Goal: Task Accomplishment & Management: Manage account settings

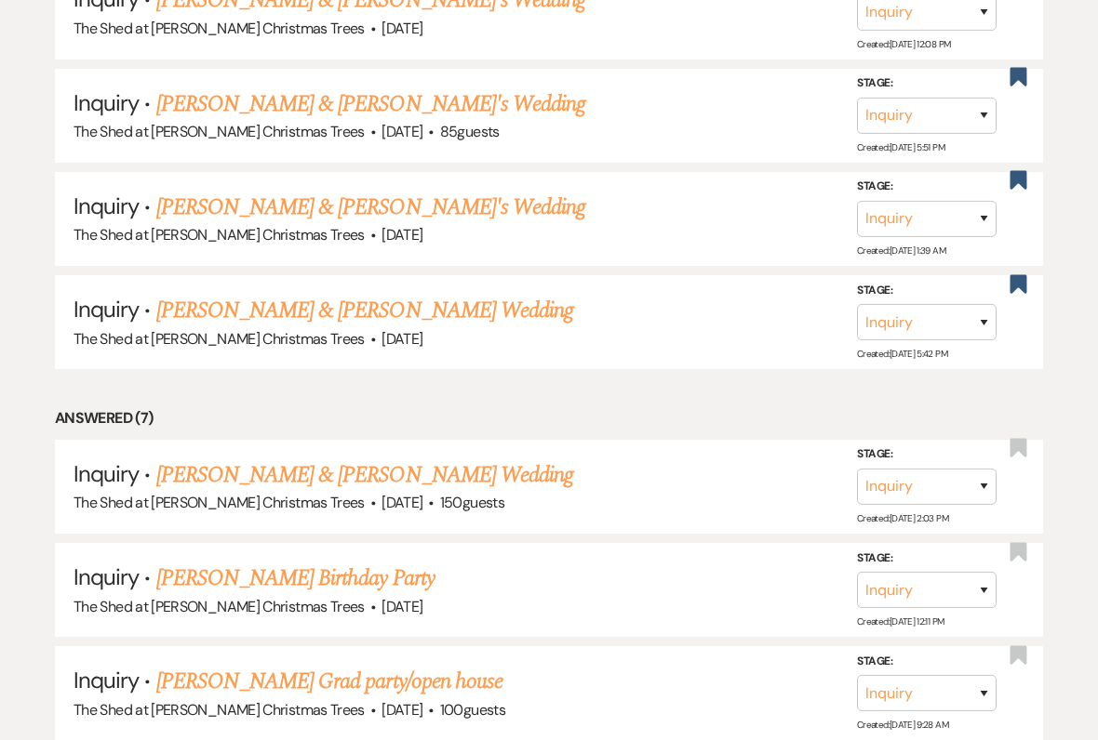
scroll to position [1319, 0]
click at [203, 459] on link "[PERSON_NAME] & [PERSON_NAME] Wedding" at bounding box center [364, 475] width 417 height 33
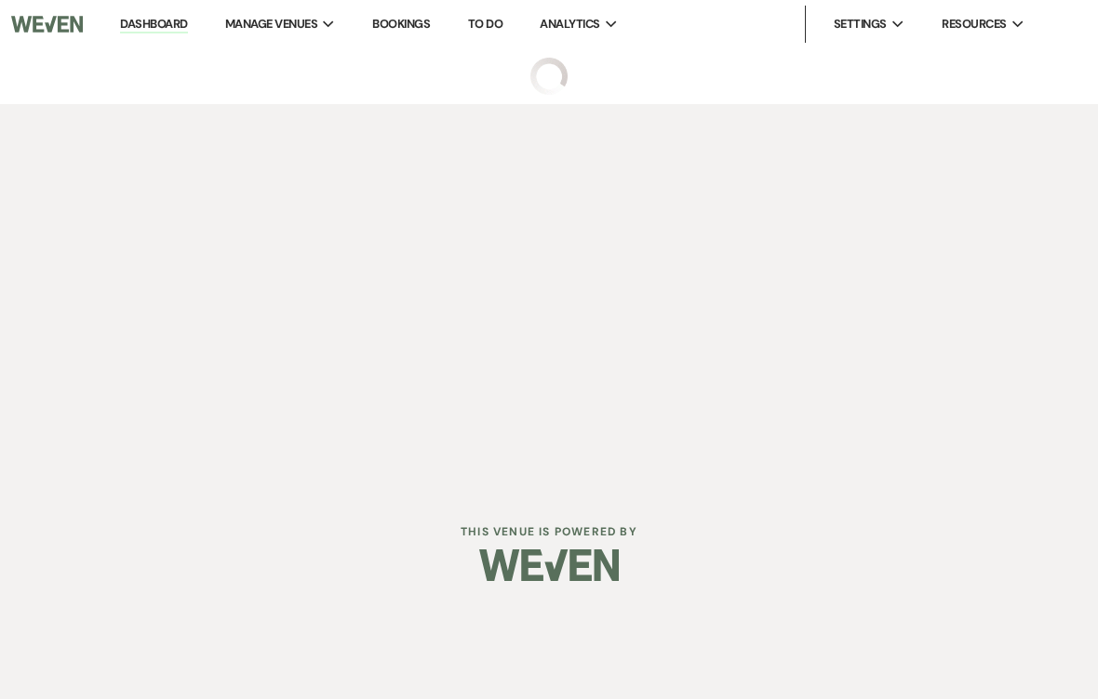
select select "8"
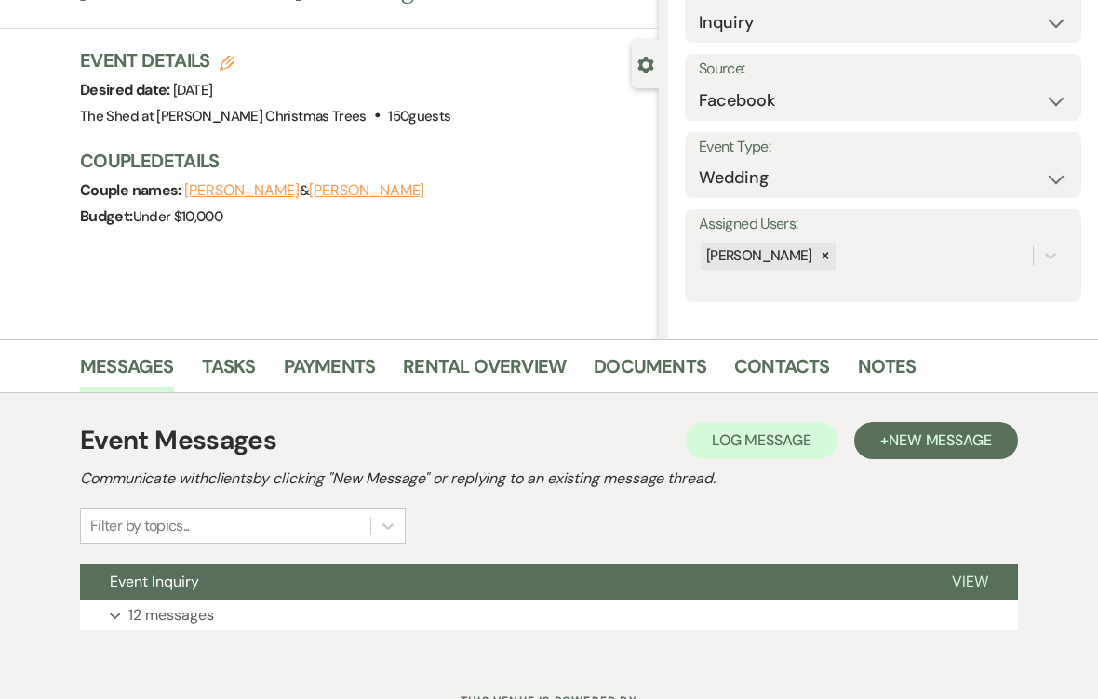
scroll to position [182, 0]
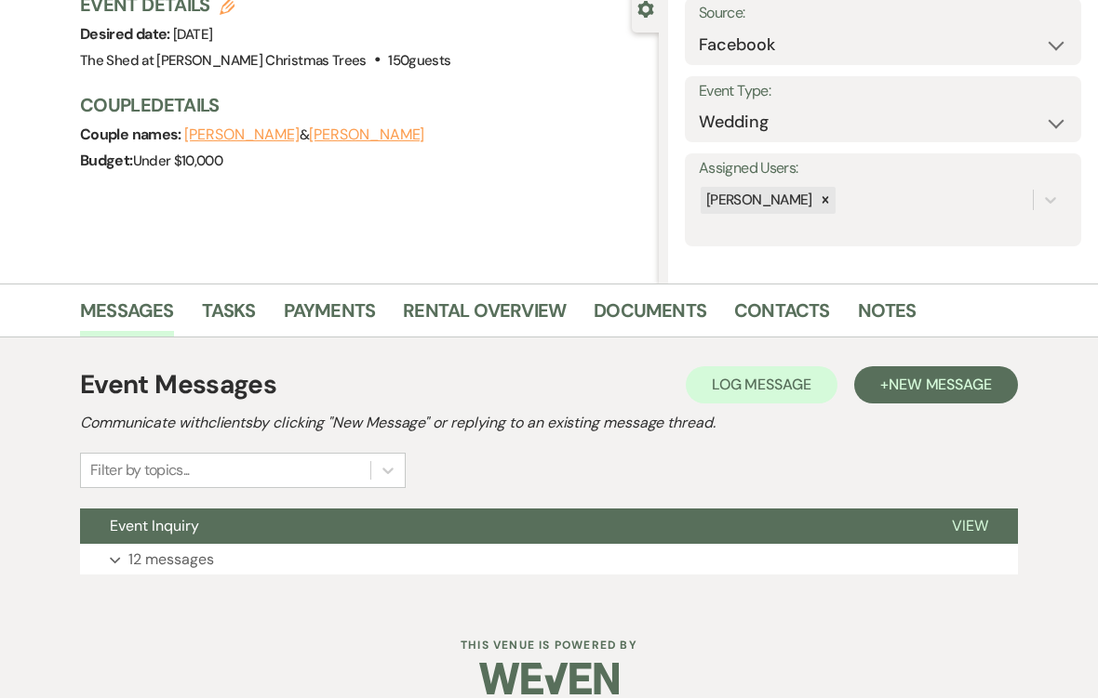
click at [124, 565] on button "Expand 12 messages" at bounding box center [549, 561] width 938 height 32
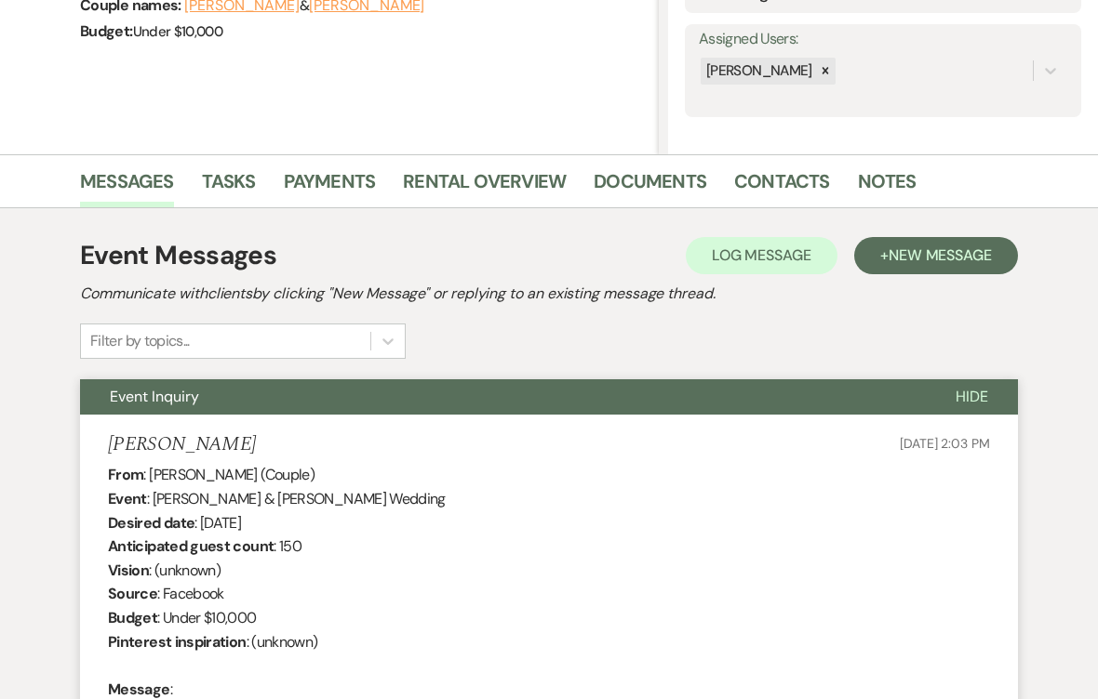
scroll to position [307, 0]
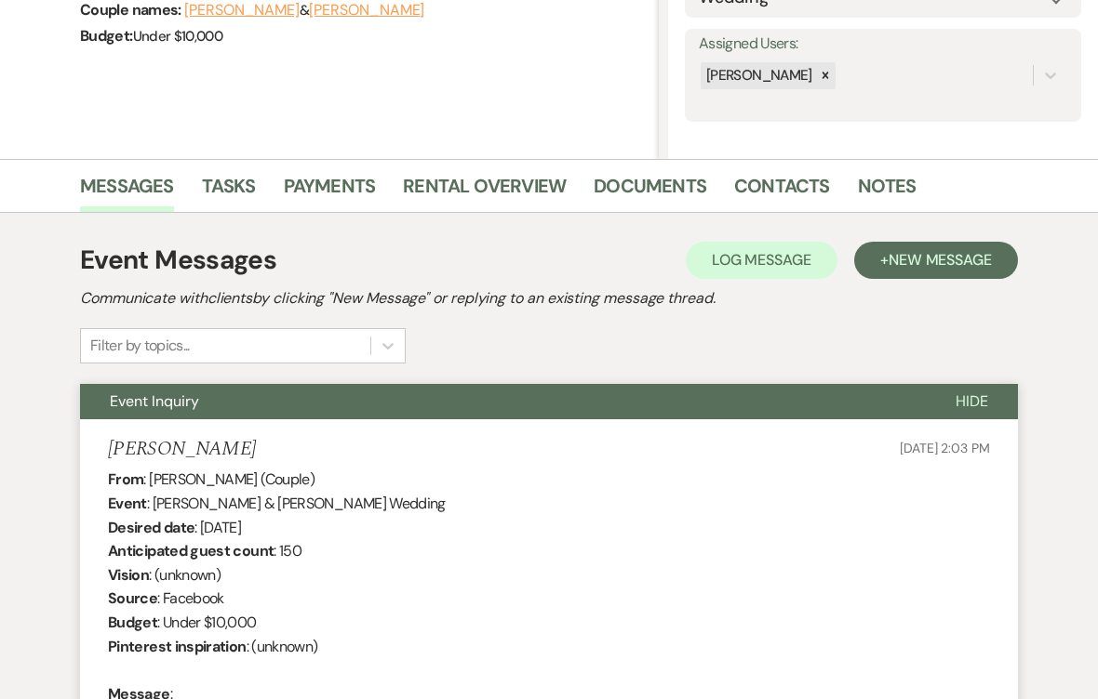
click at [786, 189] on link "Contacts" at bounding box center [782, 192] width 96 height 41
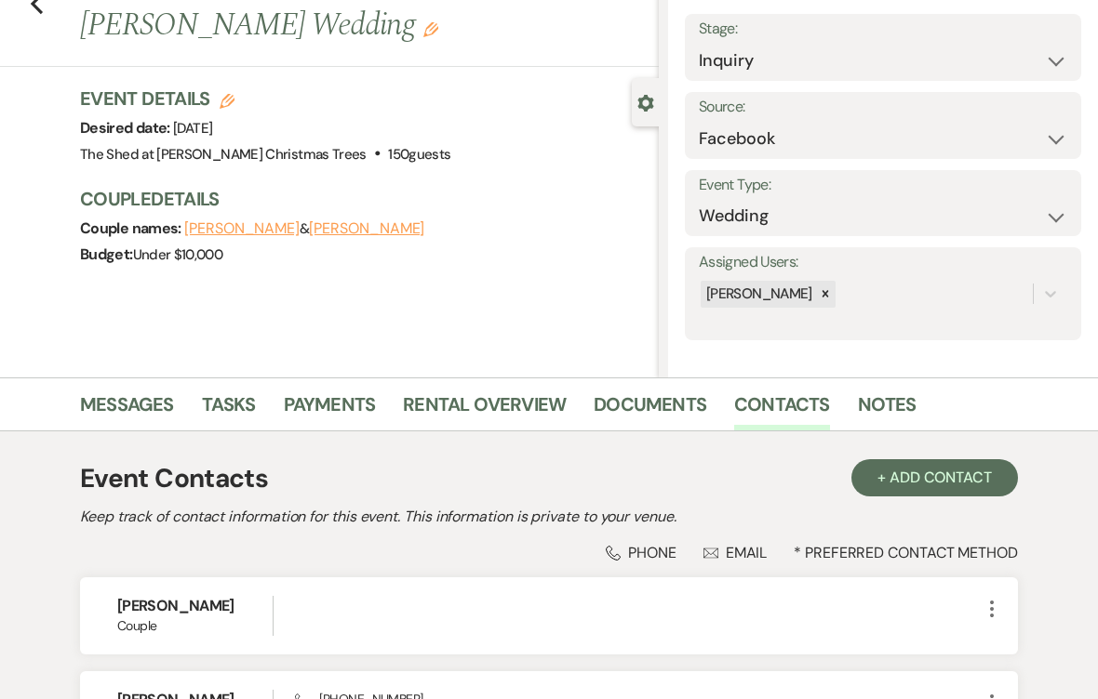
scroll to position [89, 0]
click at [41, 12] on use "button" at bounding box center [37, 3] width 12 height 20
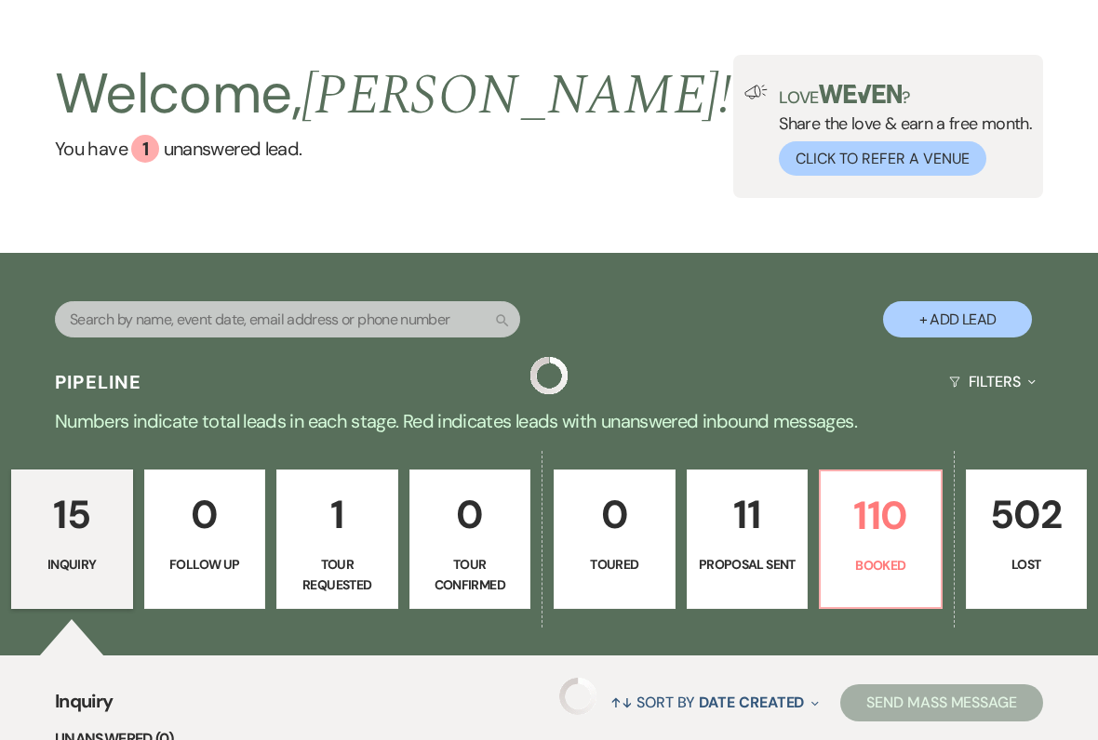
scroll to position [286, 0]
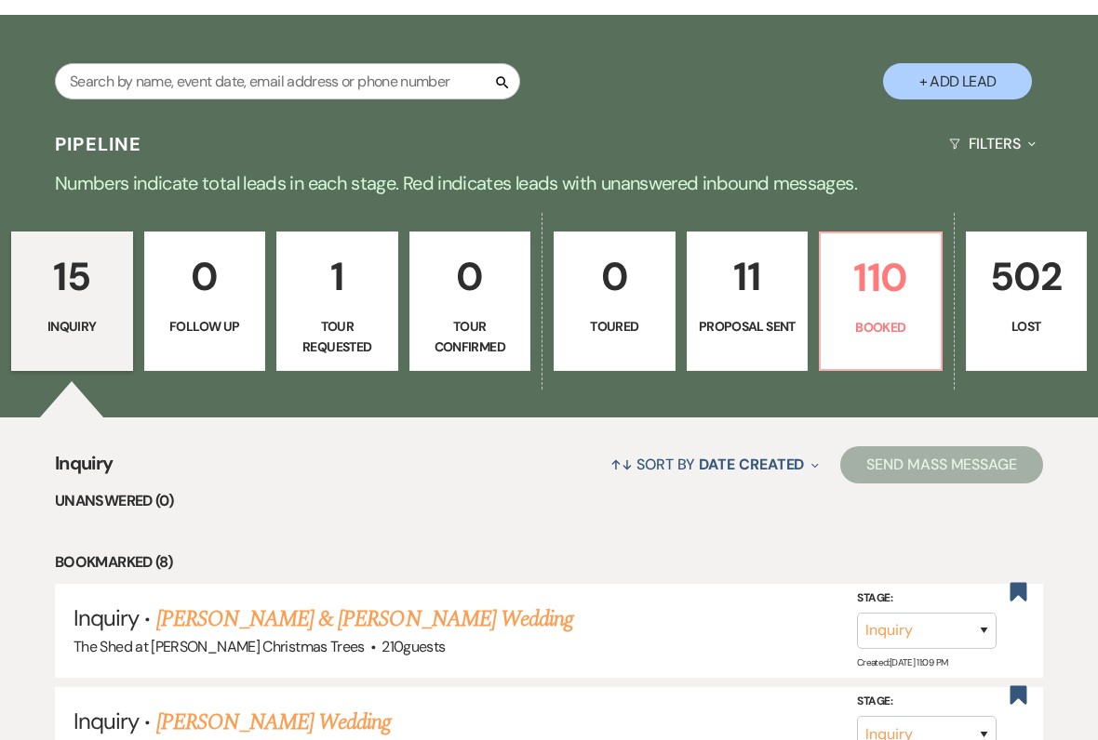
click at [870, 309] on p "110" at bounding box center [881, 277] width 98 height 62
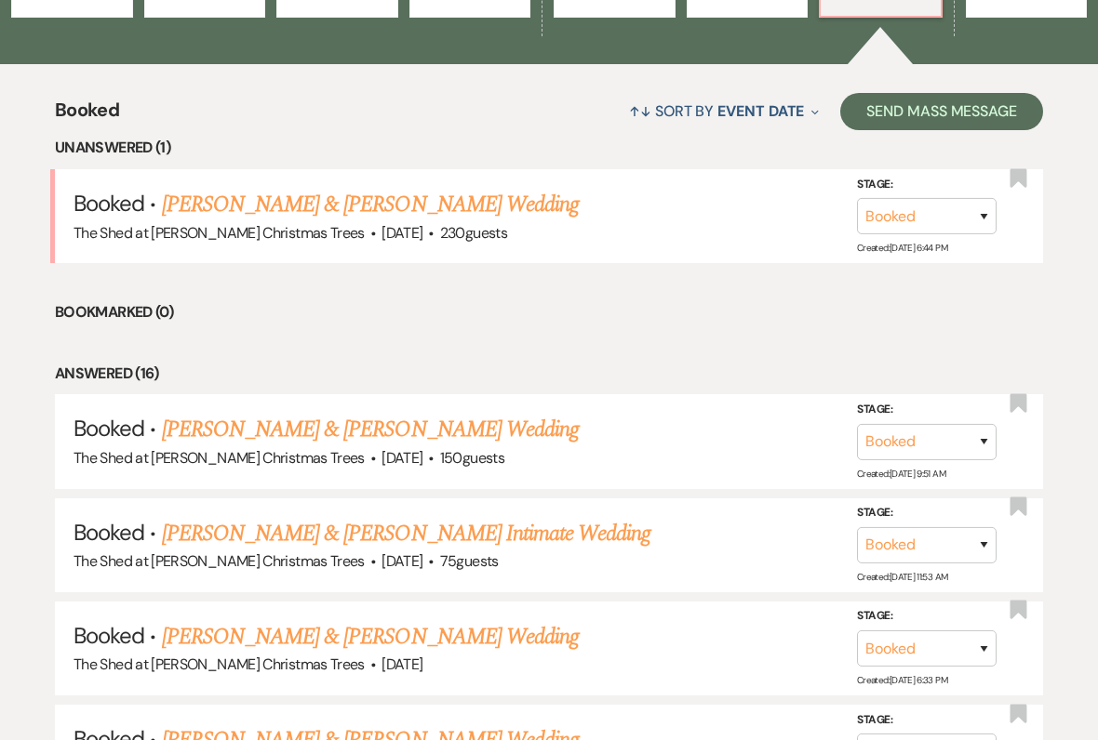
scroll to position [640, 0]
click at [211, 627] on link "[PERSON_NAME] & [PERSON_NAME] Wedding" at bounding box center [370, 636] width 417 height 33
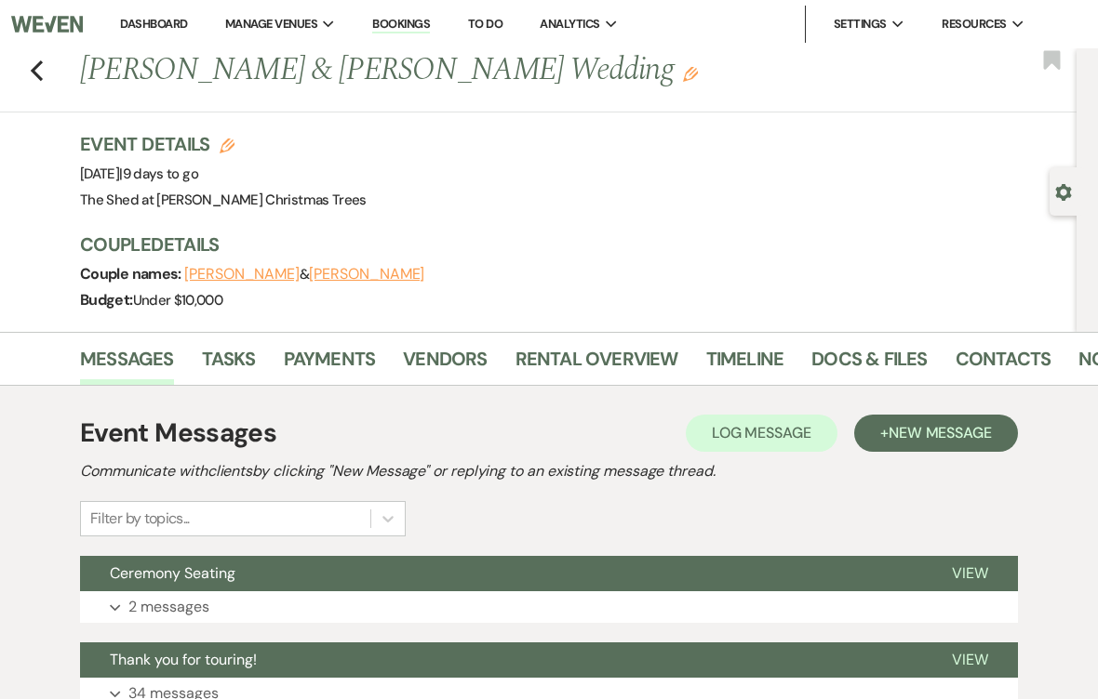
click at [553, 353] on link "Rental Overview" at bounding box center [596, 364] width 163 height 41
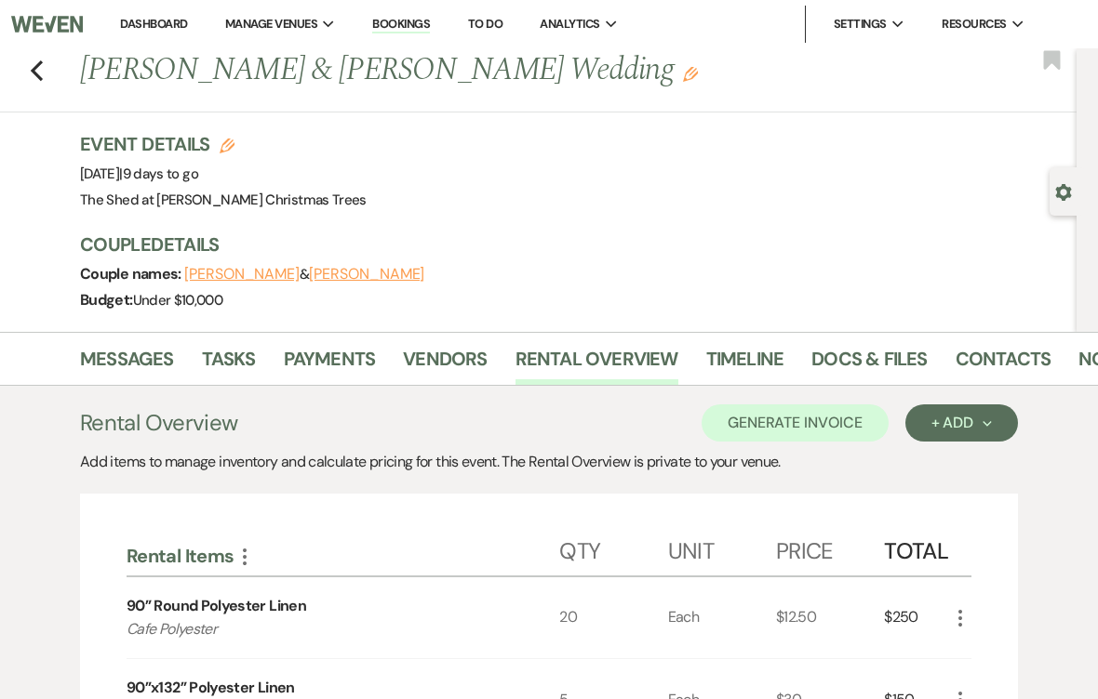
click at [122, 369] on link "Messages" at bounding box center [127, 364] width 94 height 41
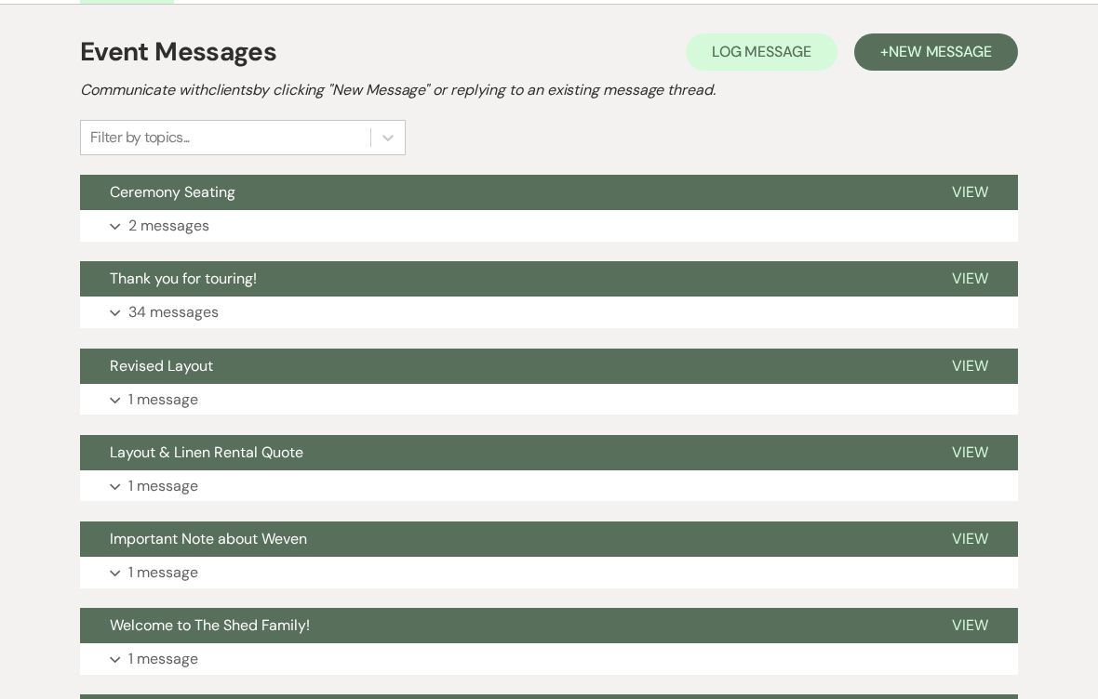
scroll to position [382, 0]
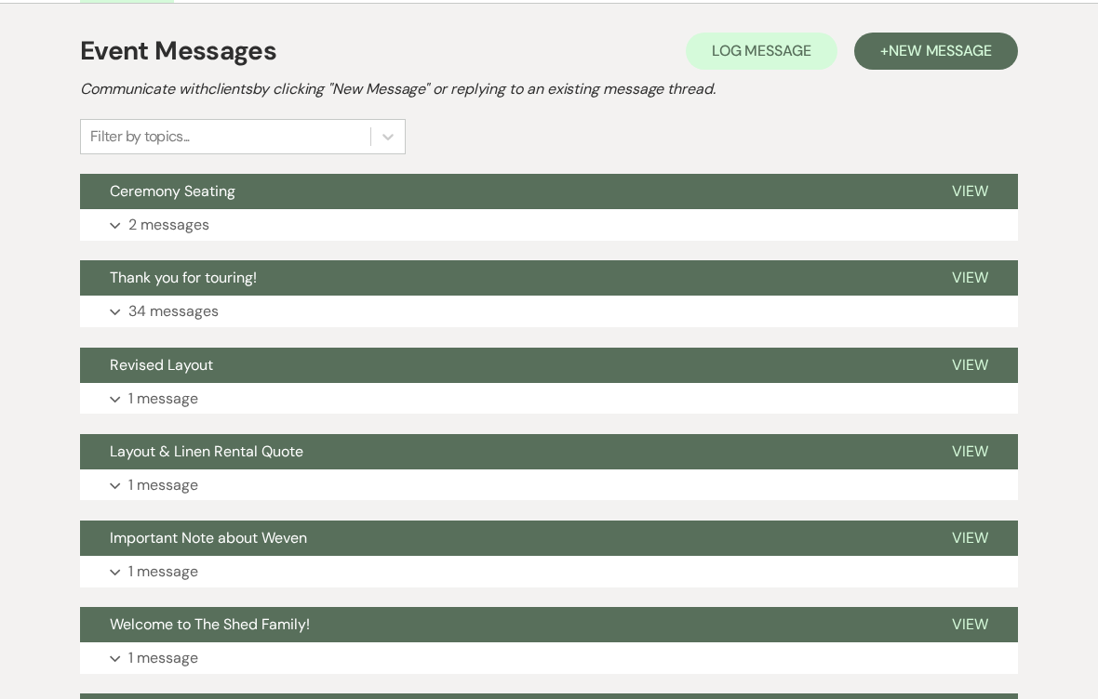
click at [117, 400] on icon "Expand" at bounding box center [115, 399] width 11 height 7
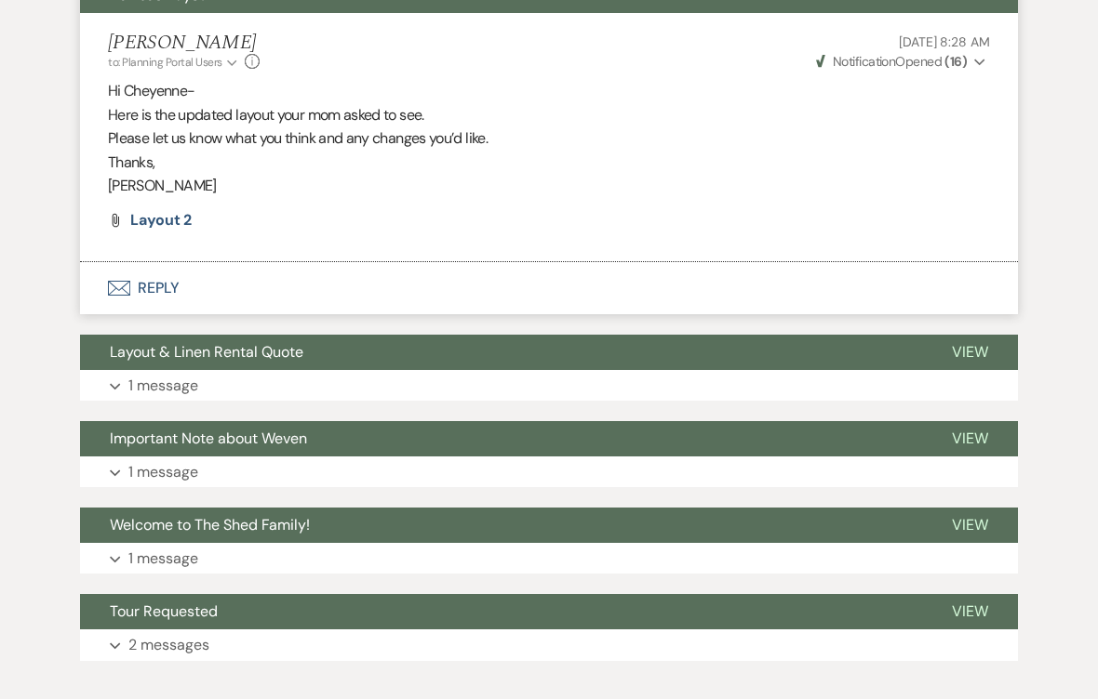
click at [126, 379] on button "Expand 1 message" at bounding box center [549, 387] width 938 height 32
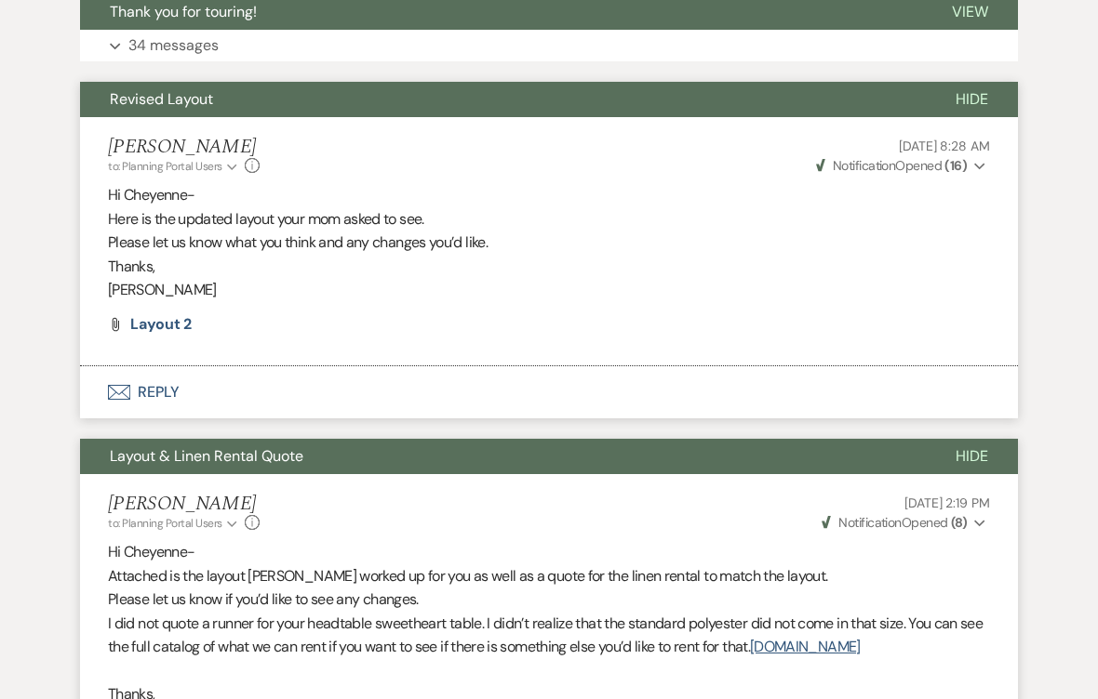
scroll to position [688, 0]
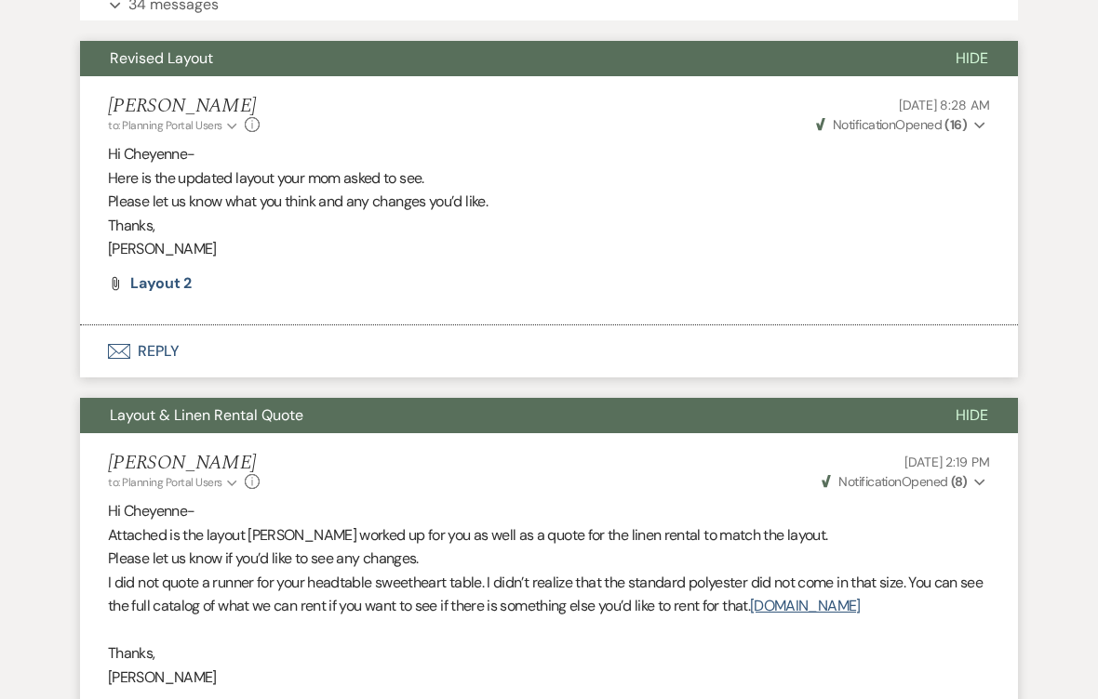
click at [160, 282] on span "Layout 2" at bounding box center [160, 284] width 61 height 20
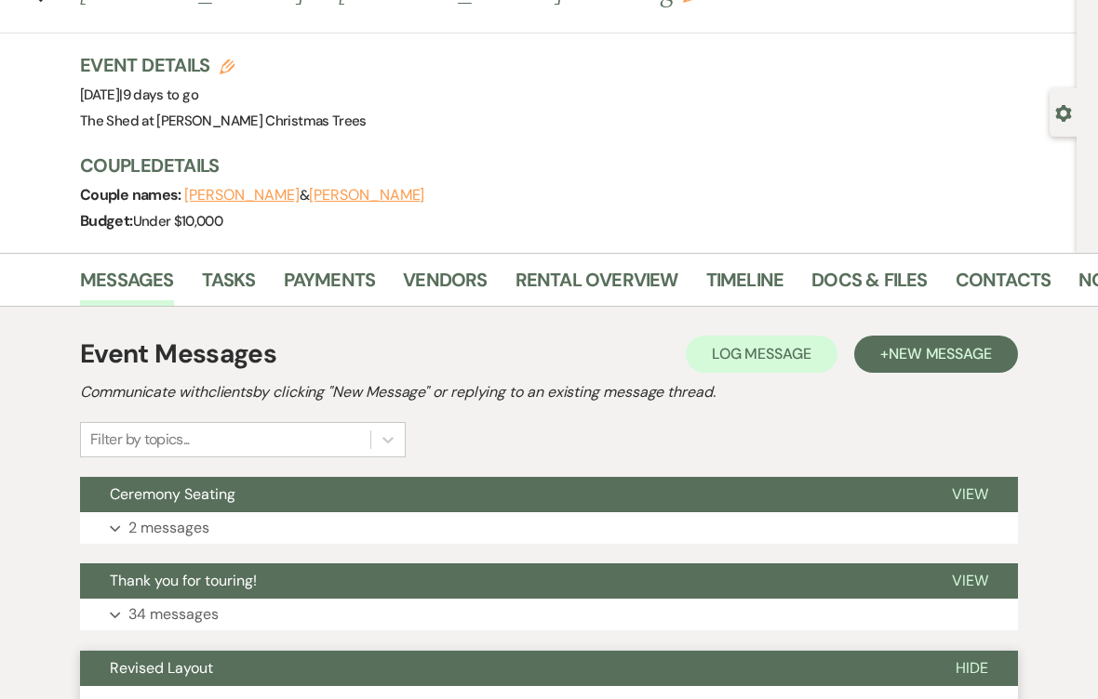
click at [552, 277] on link "Rental Overview" at bounding box center [596, 286] width 163 height 41
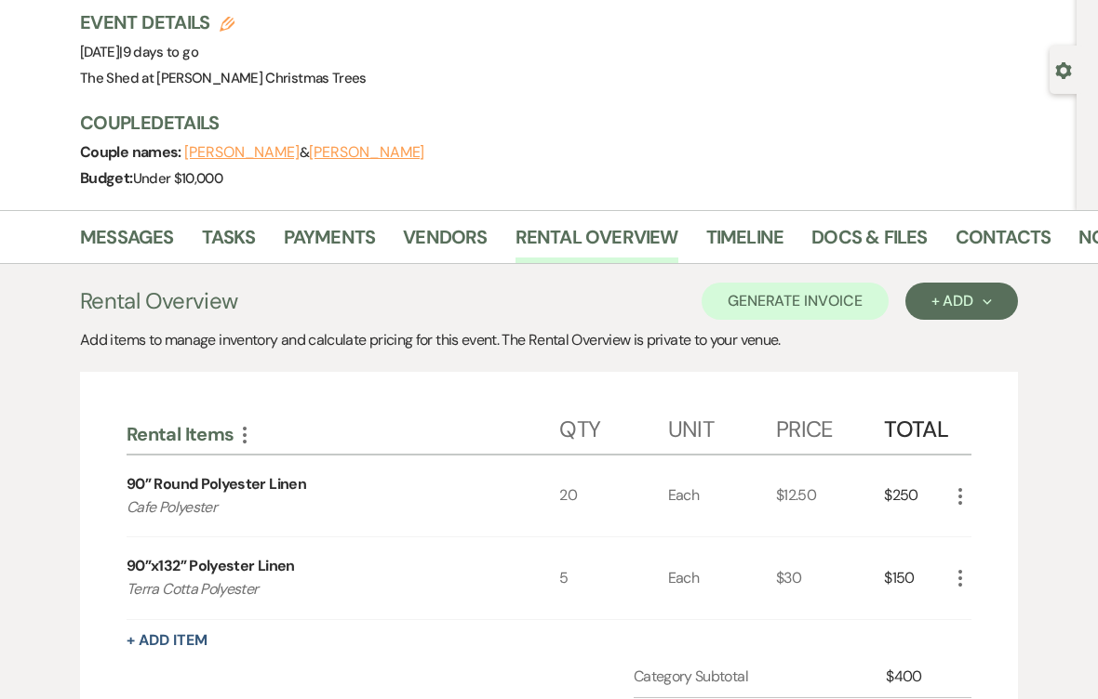
scroll to position [122, 0]
click at [124, 238] on link "Messages" at bounding box center [127, 242] width 94 height 41
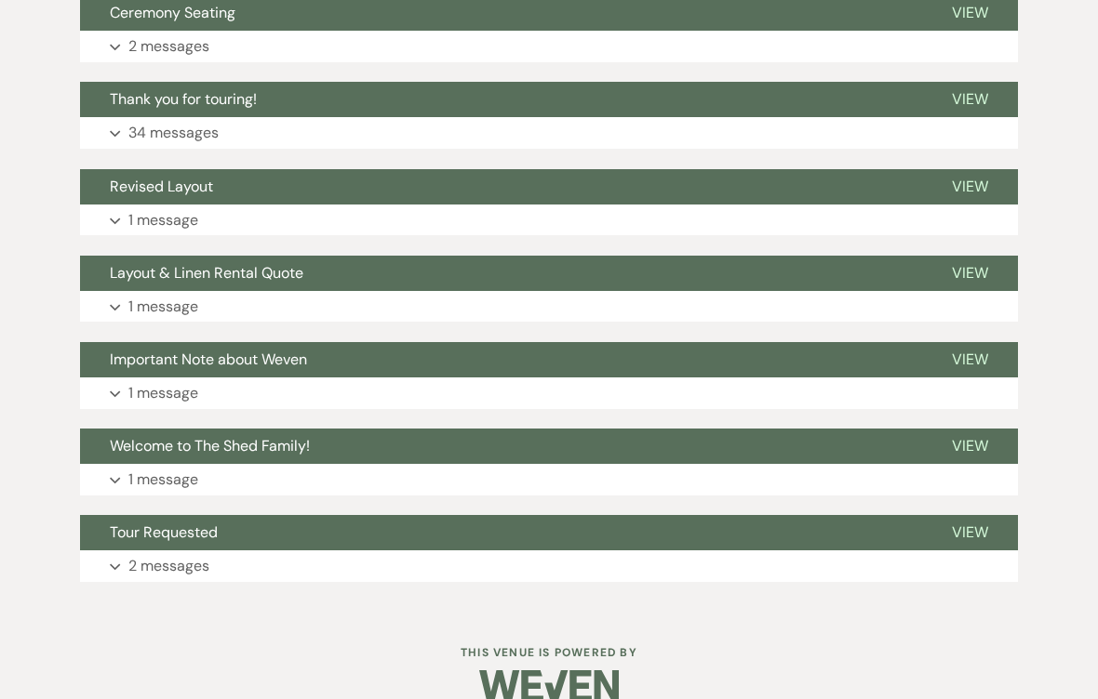
scroll to position [563, 0]
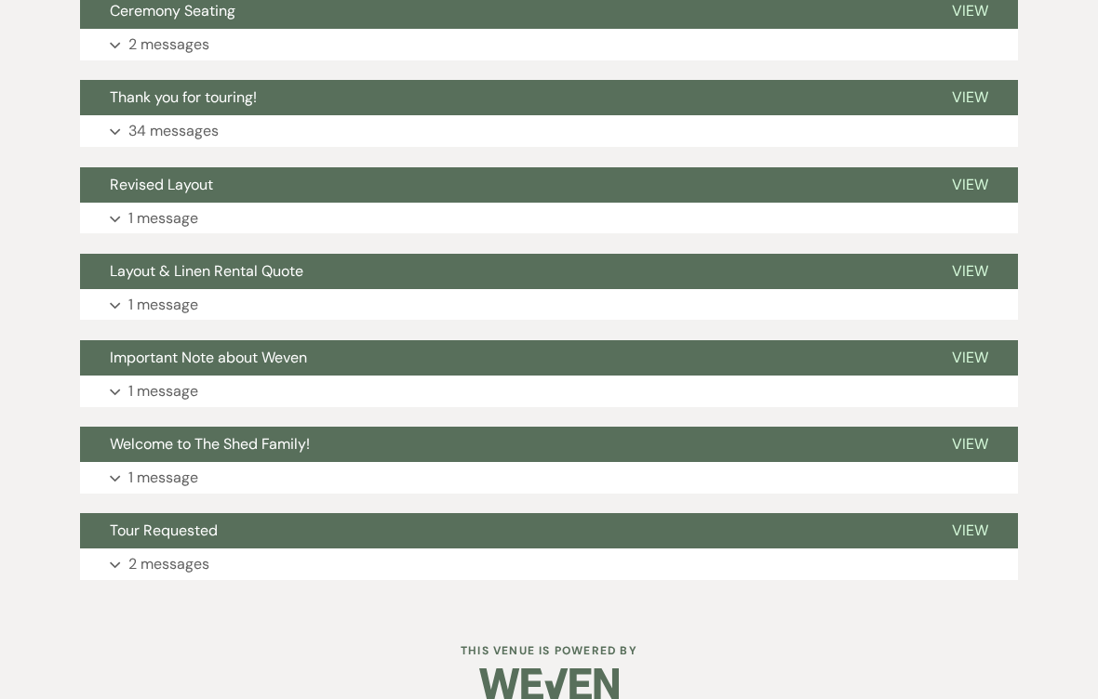
click at [121, 307] on button "Expand 1 message" at bounding box center [549, 305] width 938 height 32
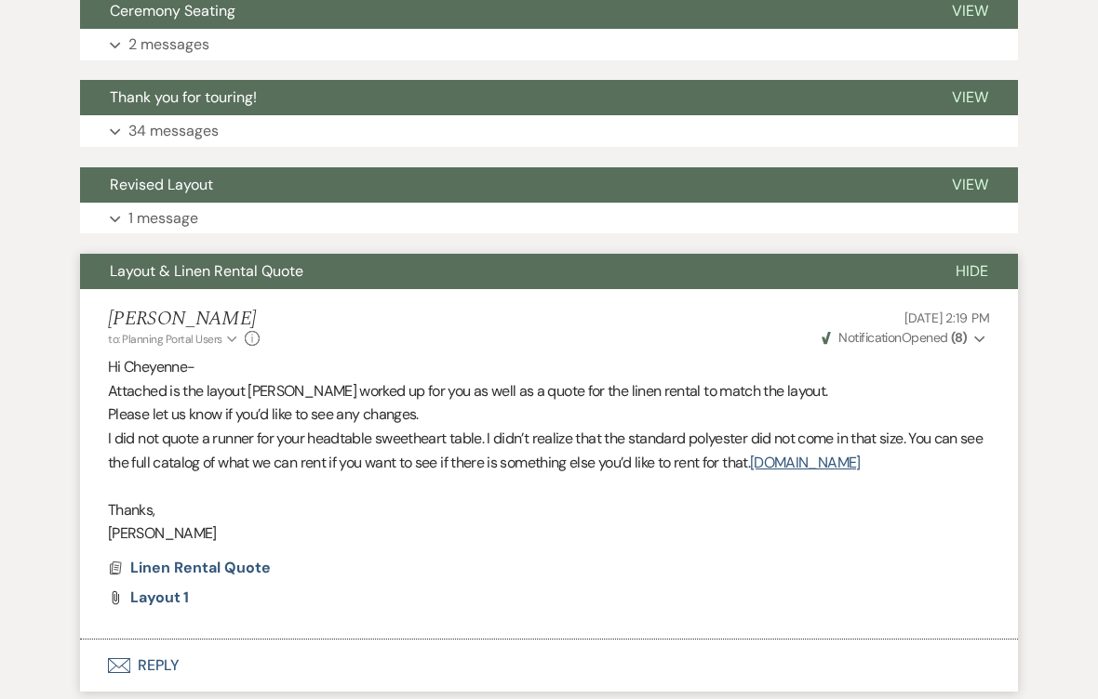
click at [126, 213] on button "Expand 1 message" at bounding box center [549, 219] width 938 height 32
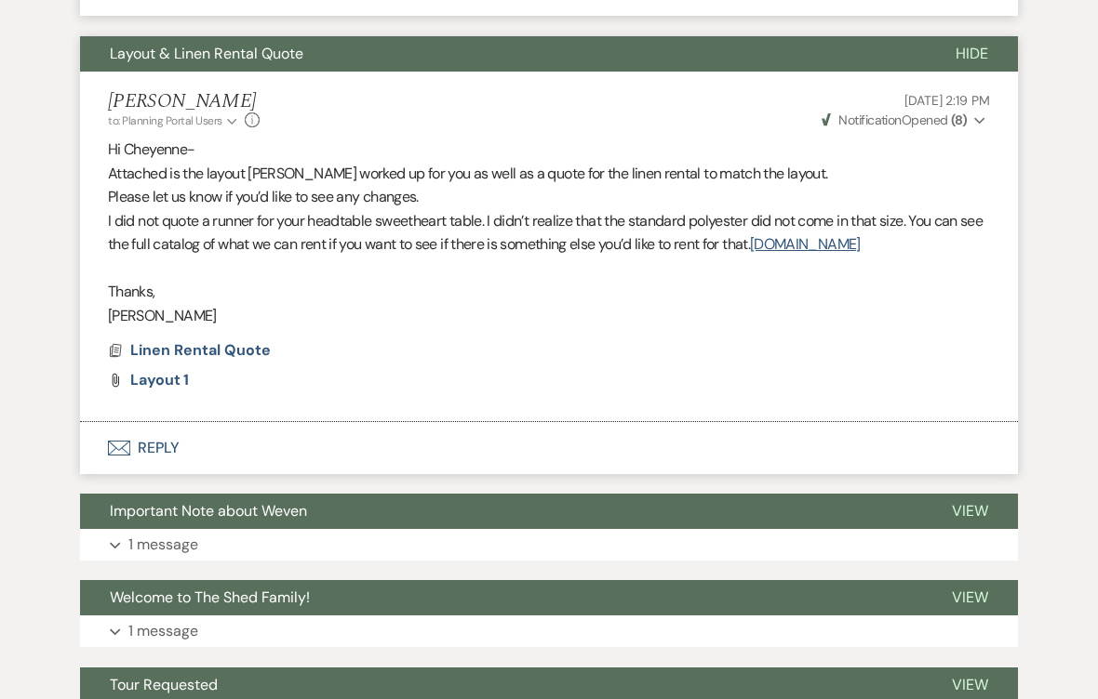
scroll to position [1073, 0]
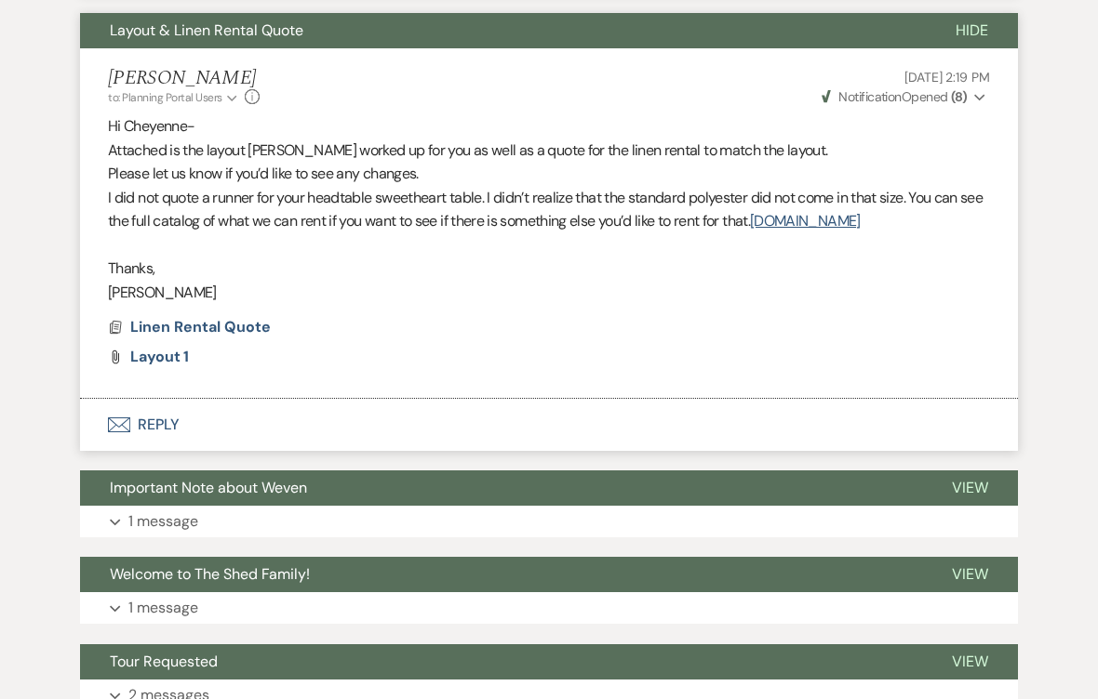
click at [152, 353] on span "Layout 1" at bounding box center [159, 358] width 59 height 20
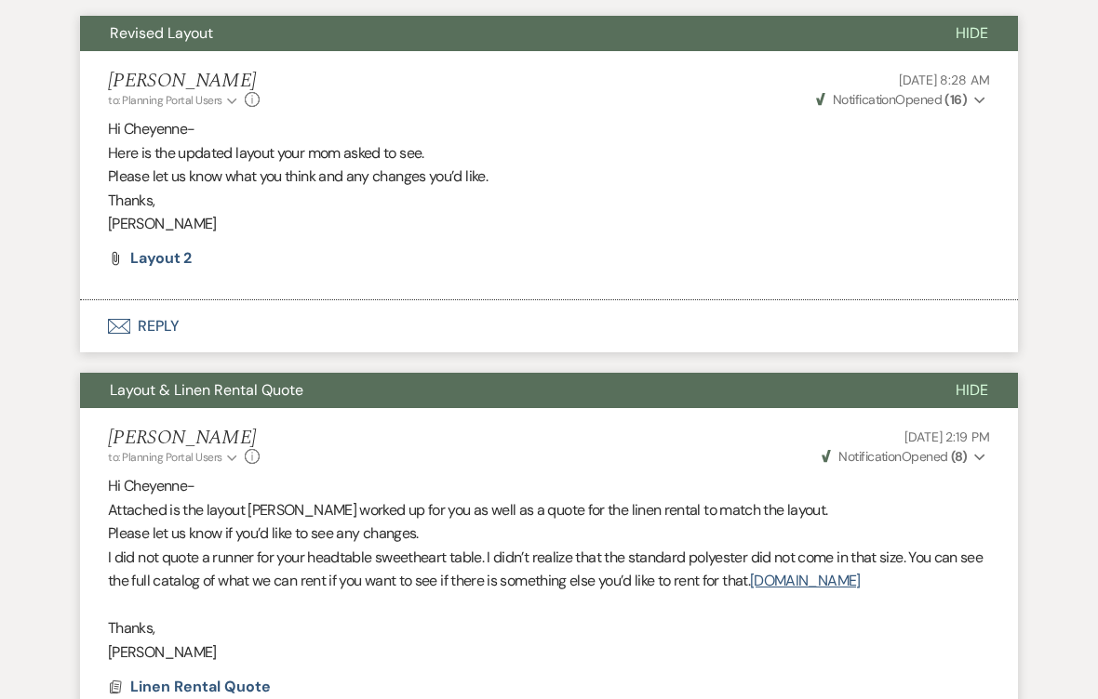
scroll to position [714, 0]
click at [153, 251] on span "Layout 2" at bounding box center [160, 258] width 61 height 20
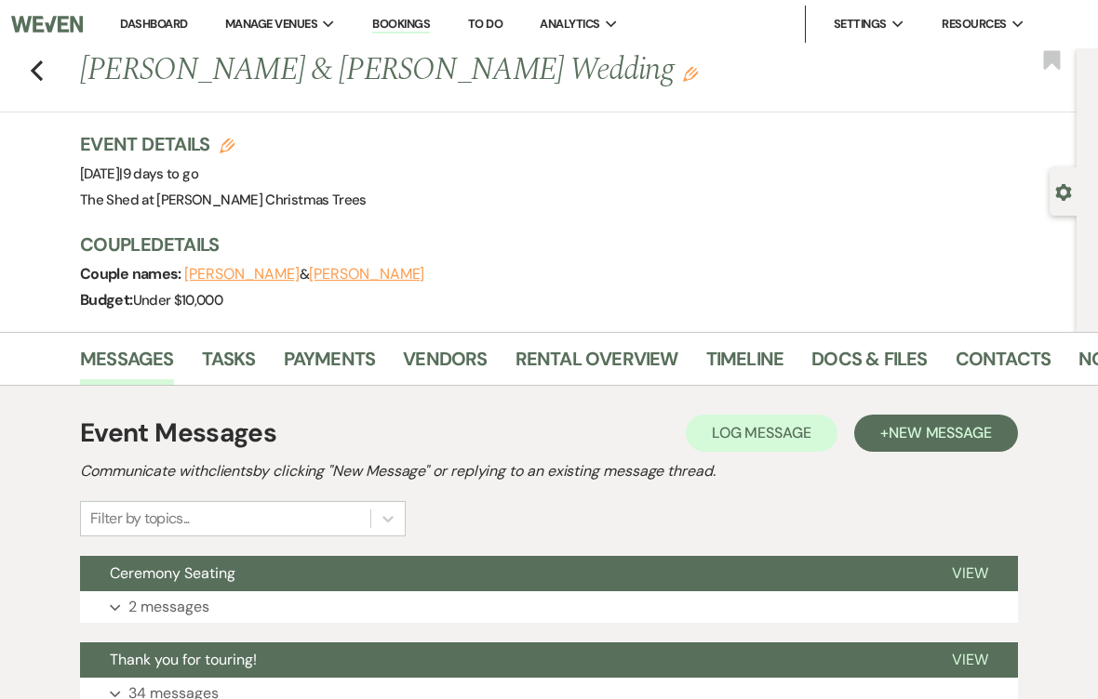
scroll to position [0, 4]
click at [553, 356] on link "Rental Overview" at bounding box center [593, 364] width 163 height 41
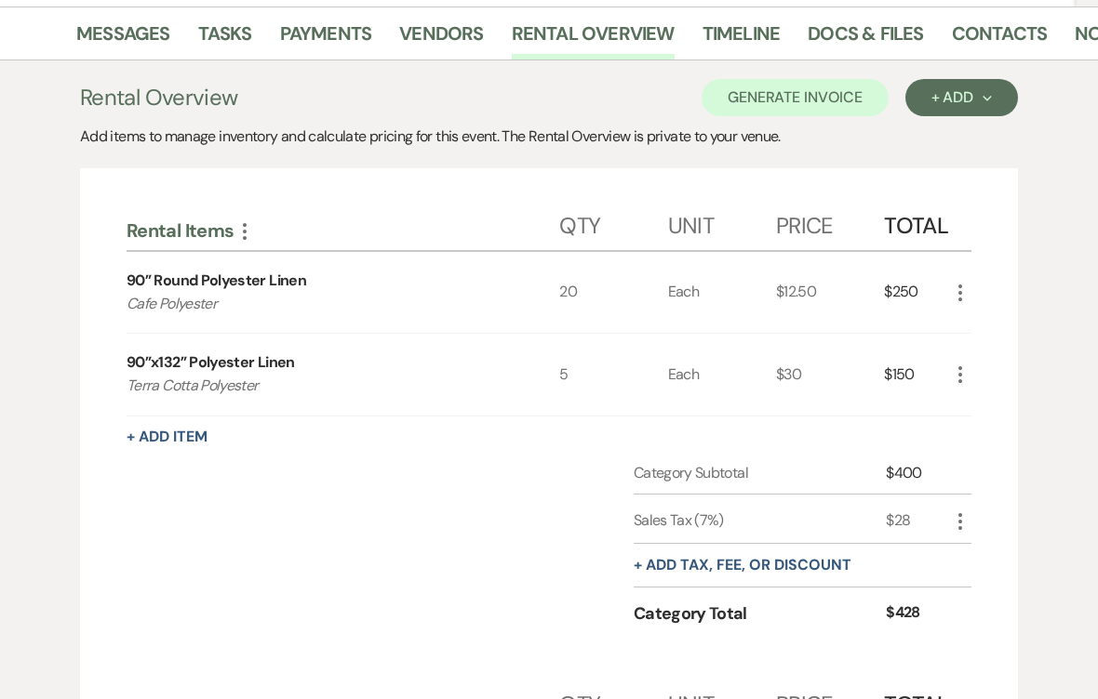
scroll to position [193, 0]
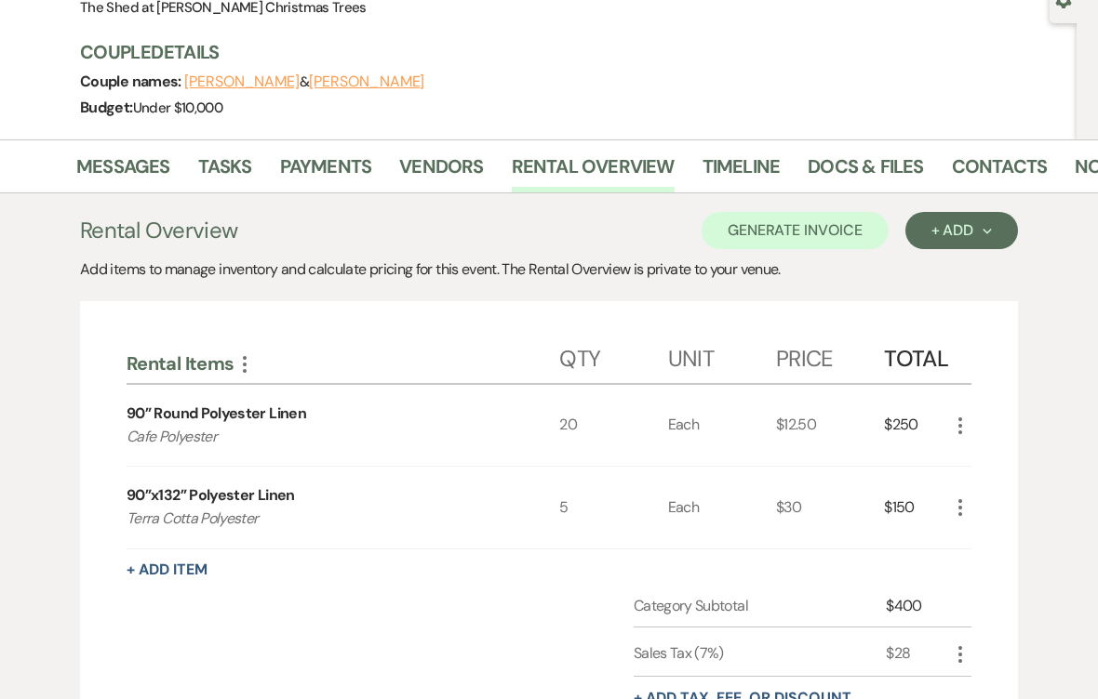
click at [865, 170] on link "Docs & Files" at bounding box center [864, 172] width 115 height 41
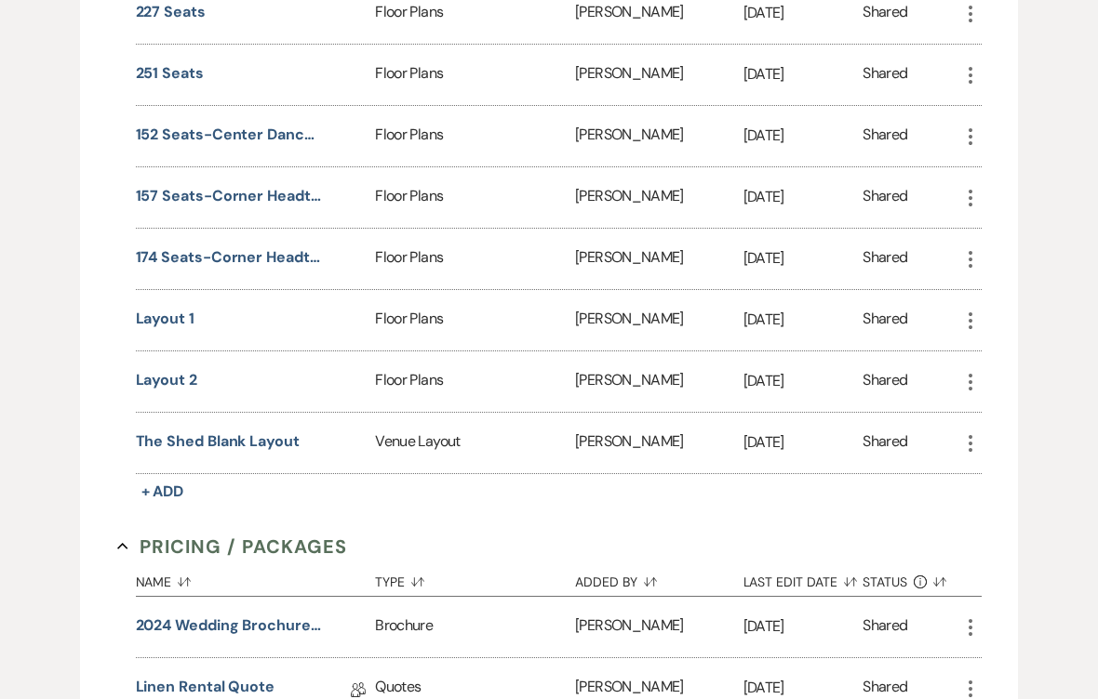
click at [163, 382] on button "Layout 2" at bounding box center [166, 381] width 61 height 22
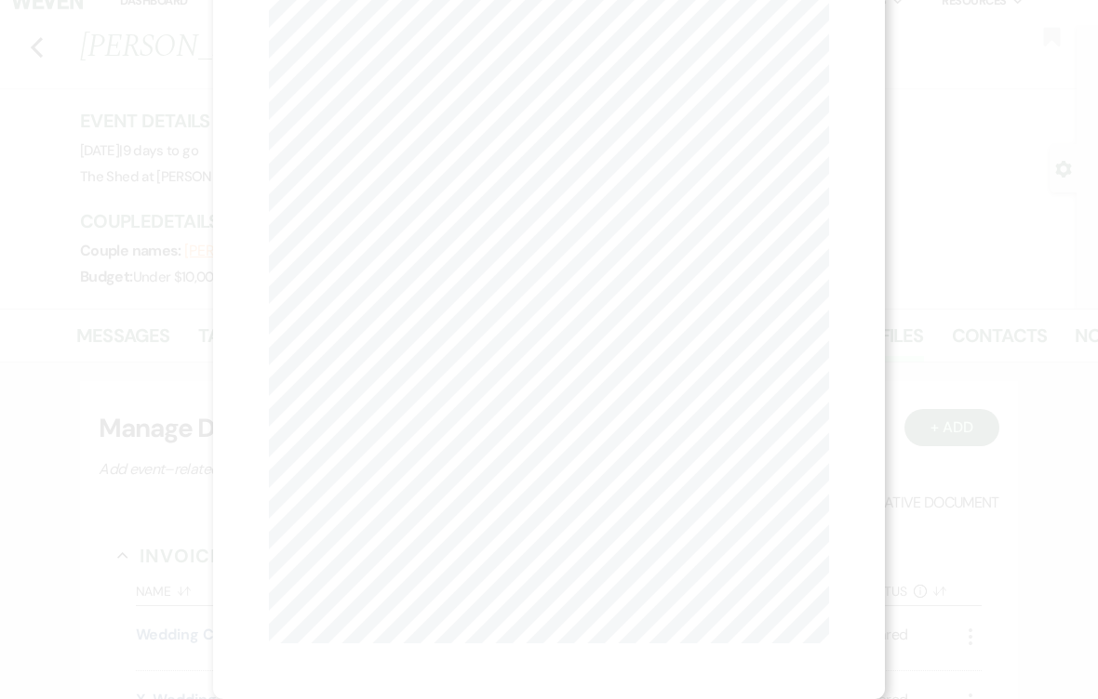
scroll to position [161, 0]
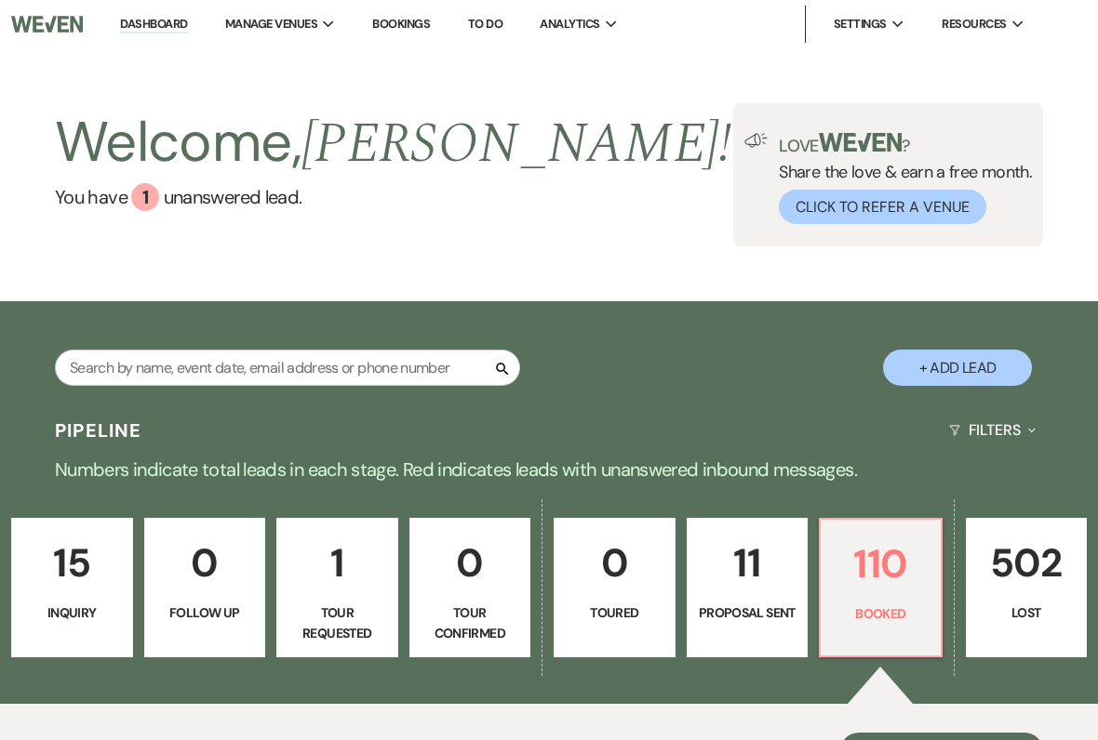
click at [849, 602] on link "110 Booked" at bounding box center [880, 588] width 124 height 140
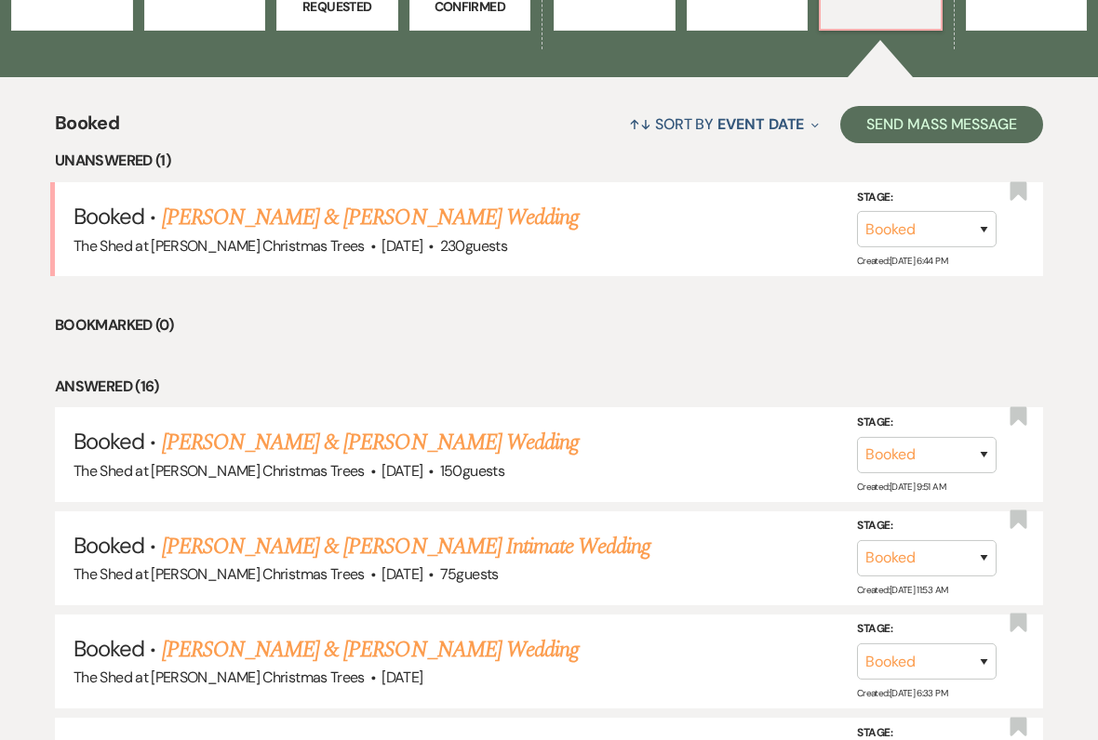
scroll to position [629, 0]
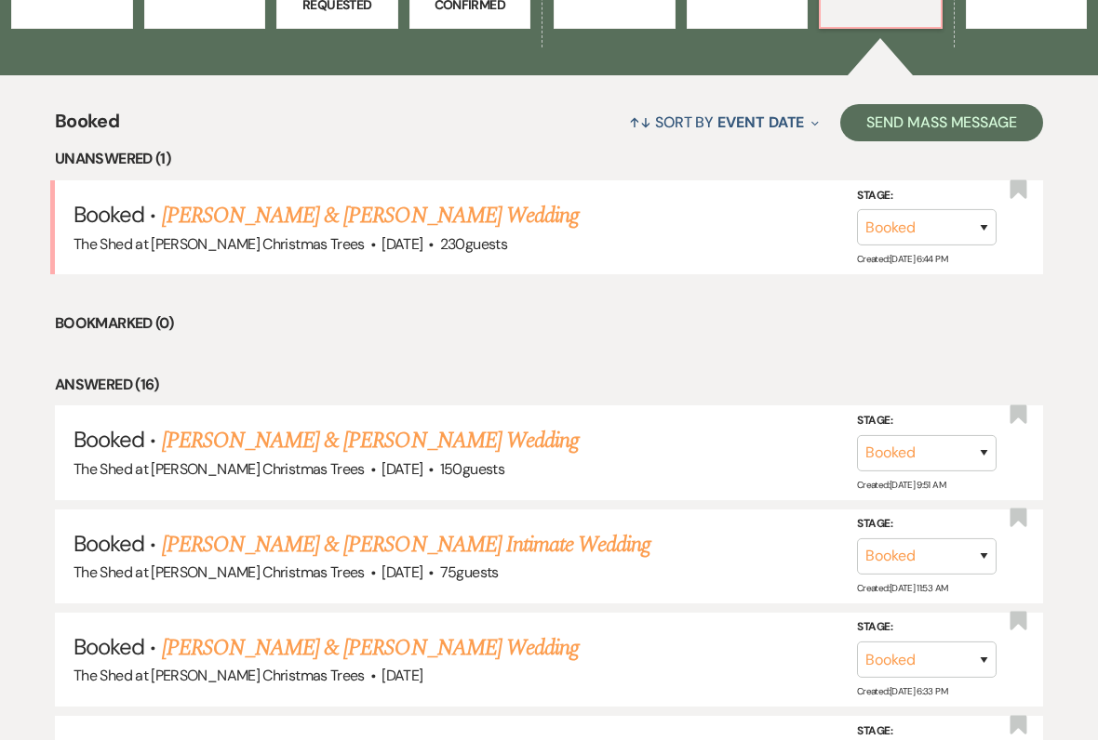
click at [278, 635] on link "[PERSON_NAME] & [PERSON_NAME] Wedding" at bounding box center [370, 648] width 417 height 33
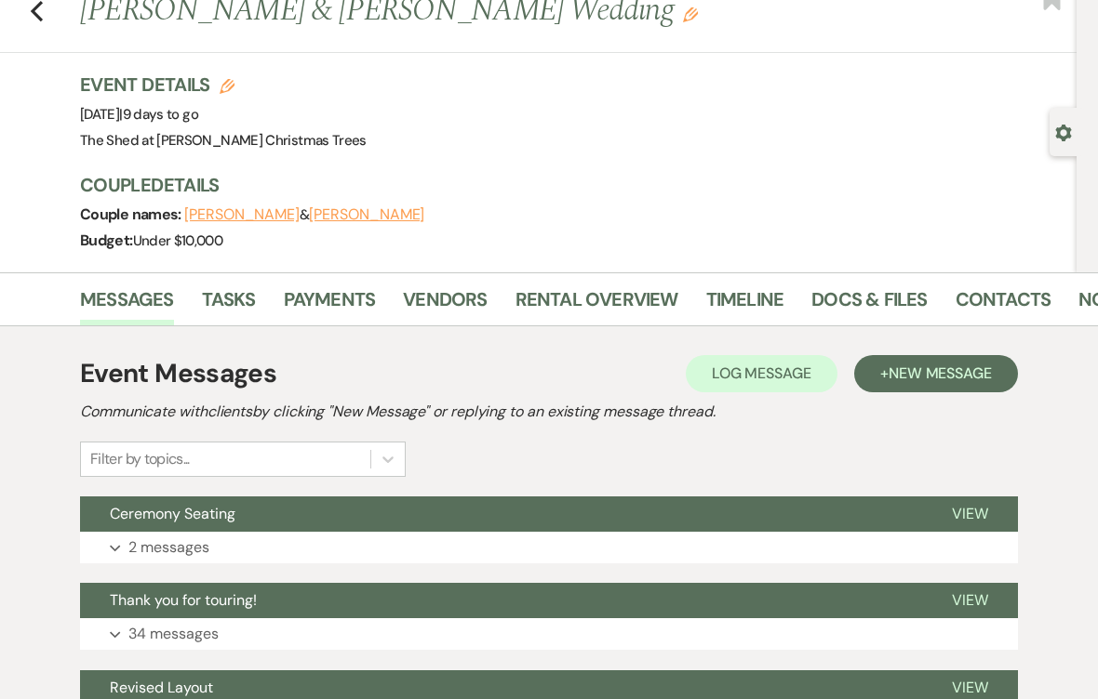
scroll to position [57, 0]
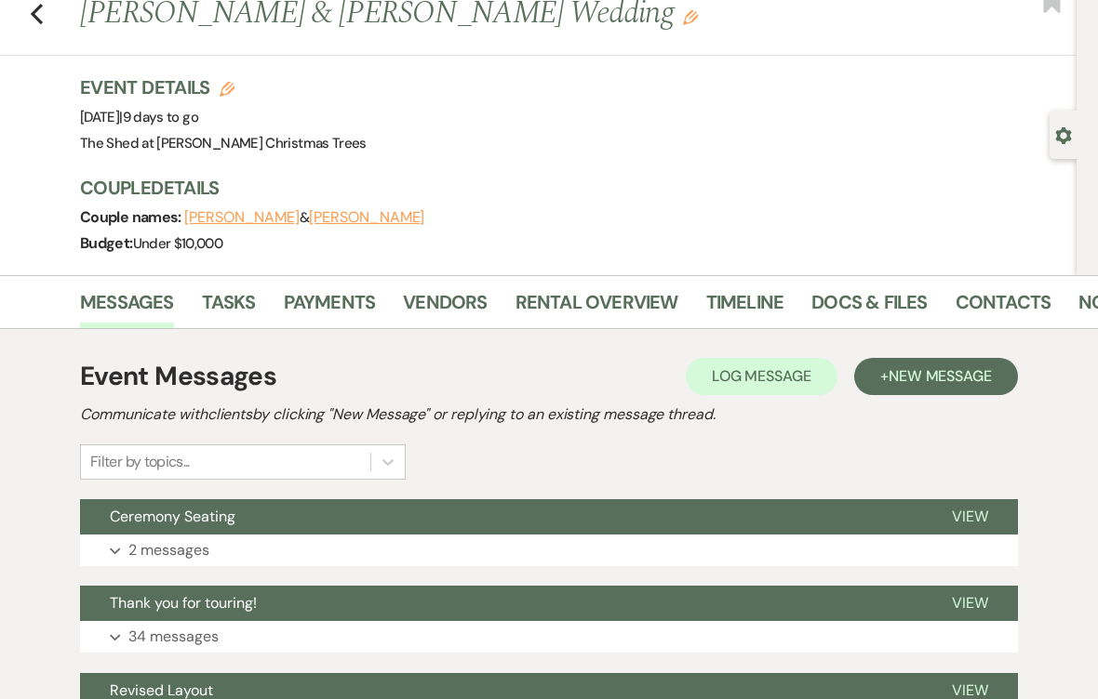
click at [571, 307] on link "Rental Overview" at bounding box center [596, 307] width 163 height 41
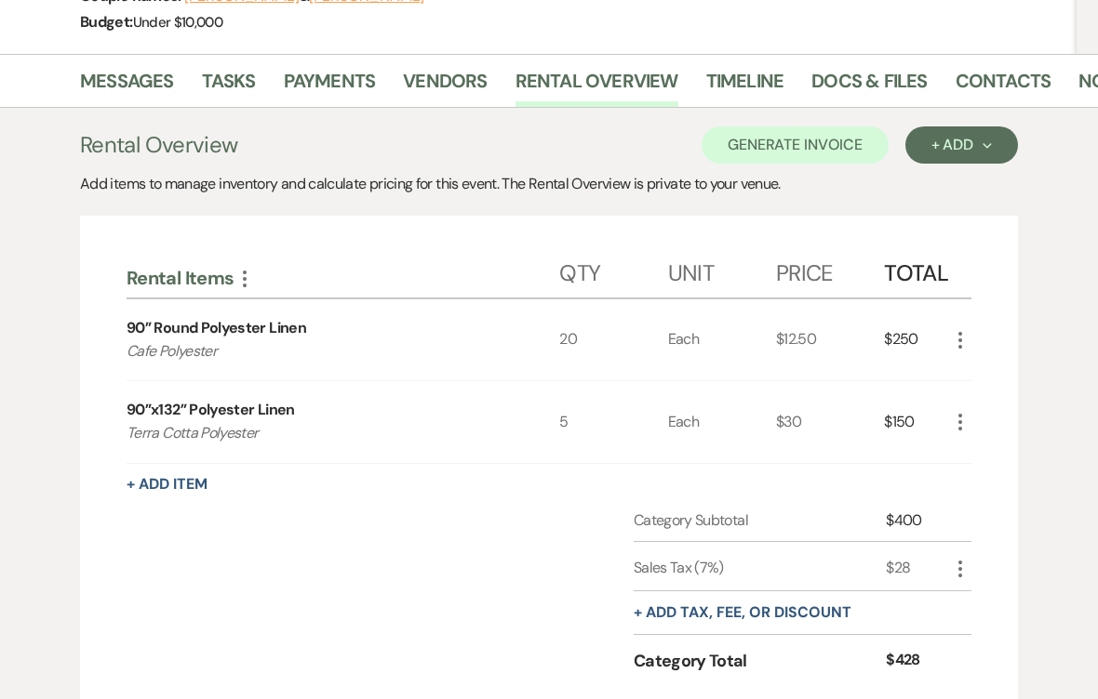
click at [964, 339] on icon "More" at bounding box center [960, 341] width 22 height 22
click at [995, 386] on button "Pencil Edit" at bounding box center [997, 377] width 97 height 30
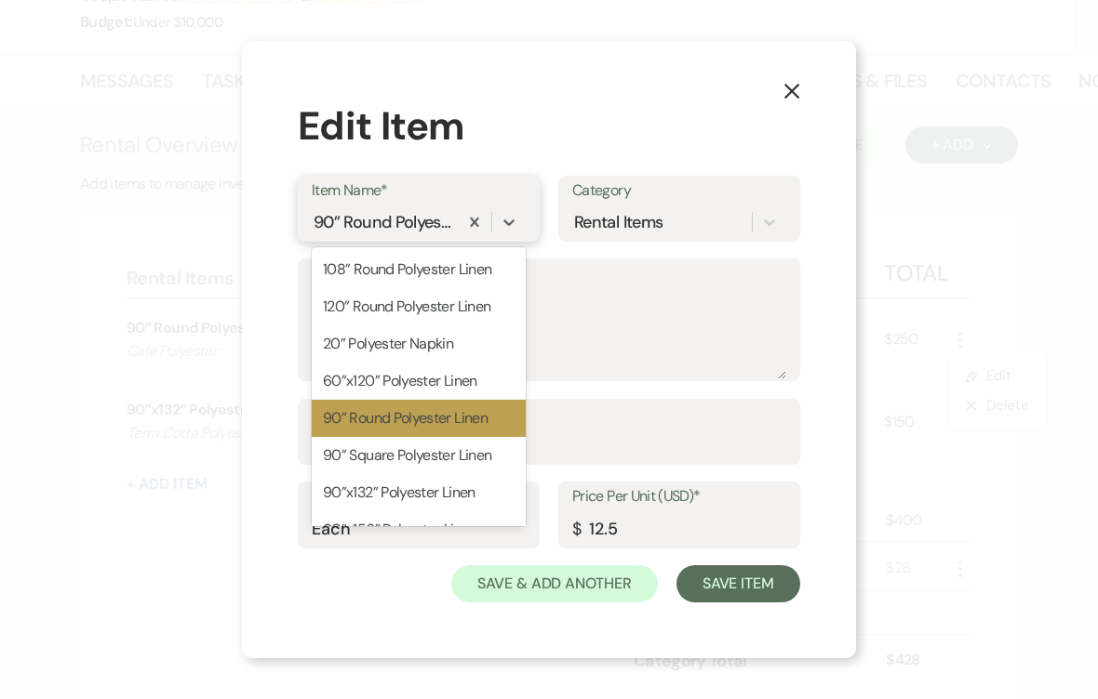
scroll to position [277, 0]
click at [342, 288] on div "108” Round Polyester Linen" at bounding box center [419, 269] width 214 height 37
type input "18"
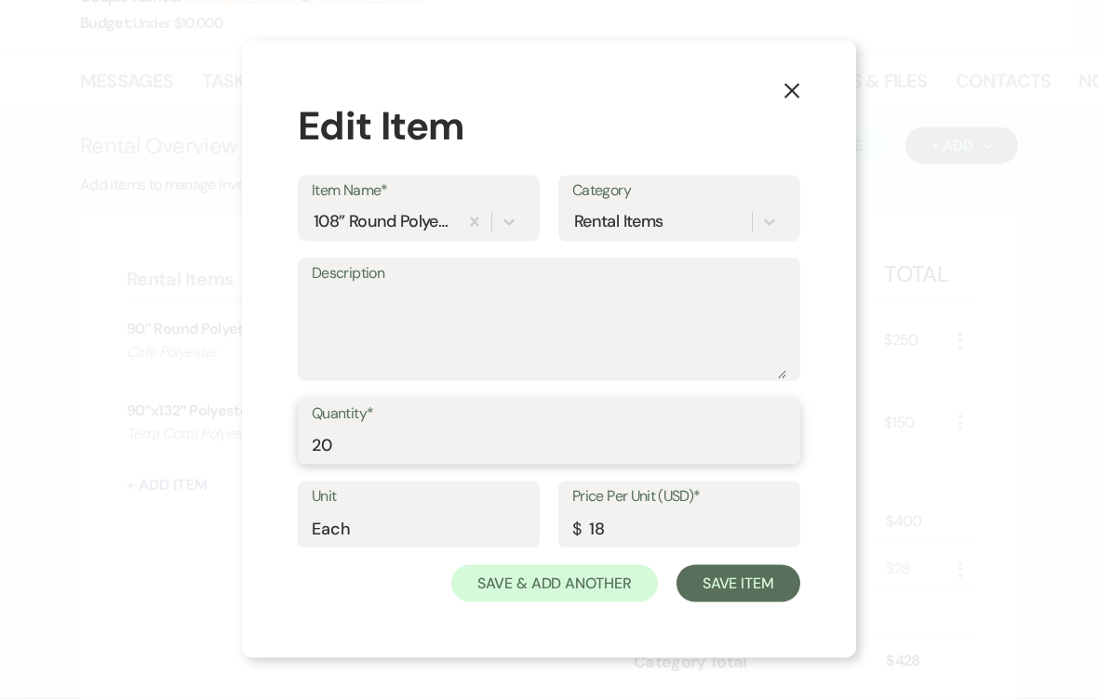
click at [332, 454] on input "20" at bounding box center [549, 445] width 474 height 36
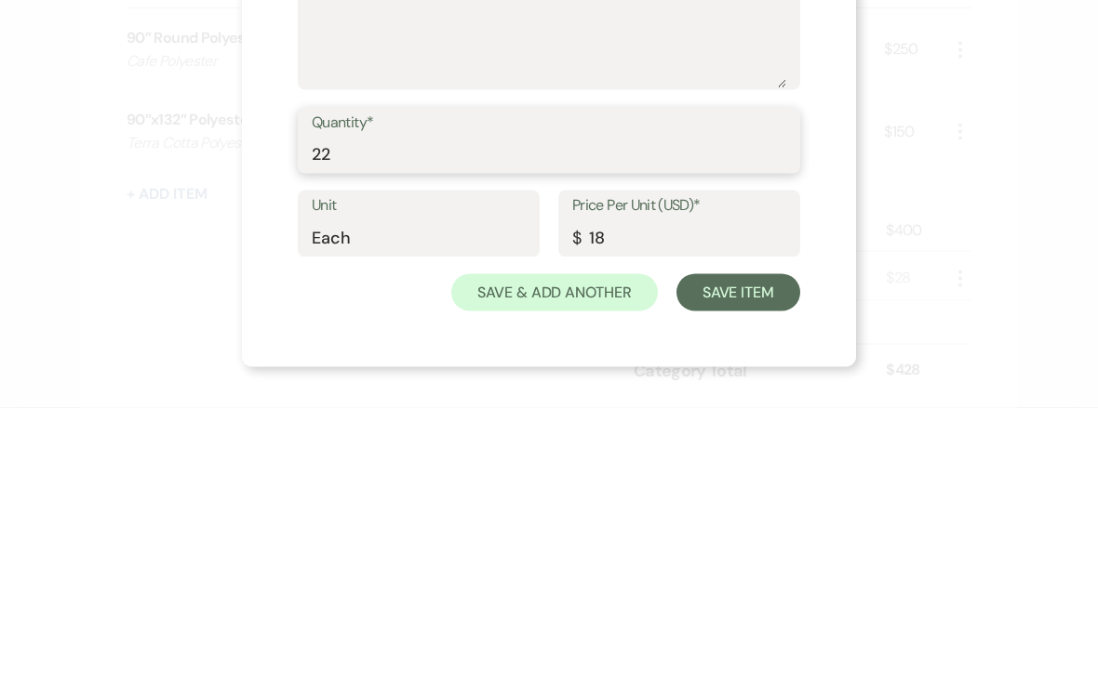
type input "22"
click at [717, 565] on button "Save Item" at bounding box center [738, 583] width 124 height 37
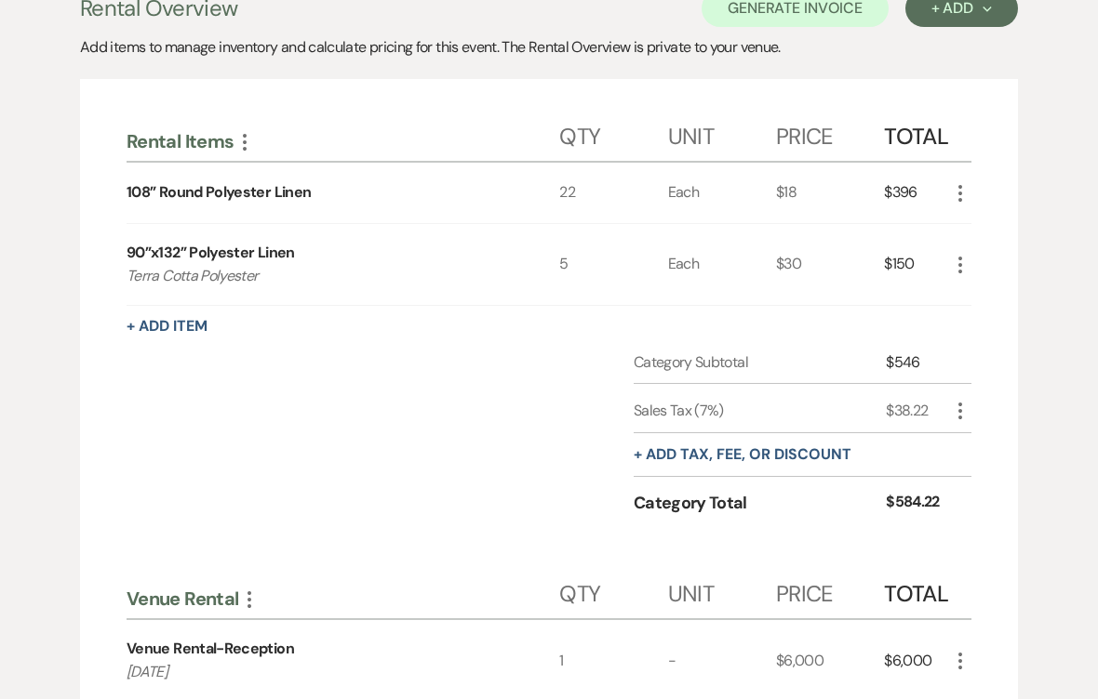
scroll to position [415, 0]
click at [169, 327] on button "+ Add Item" at bounding box center [166, 326] width 81 height 15
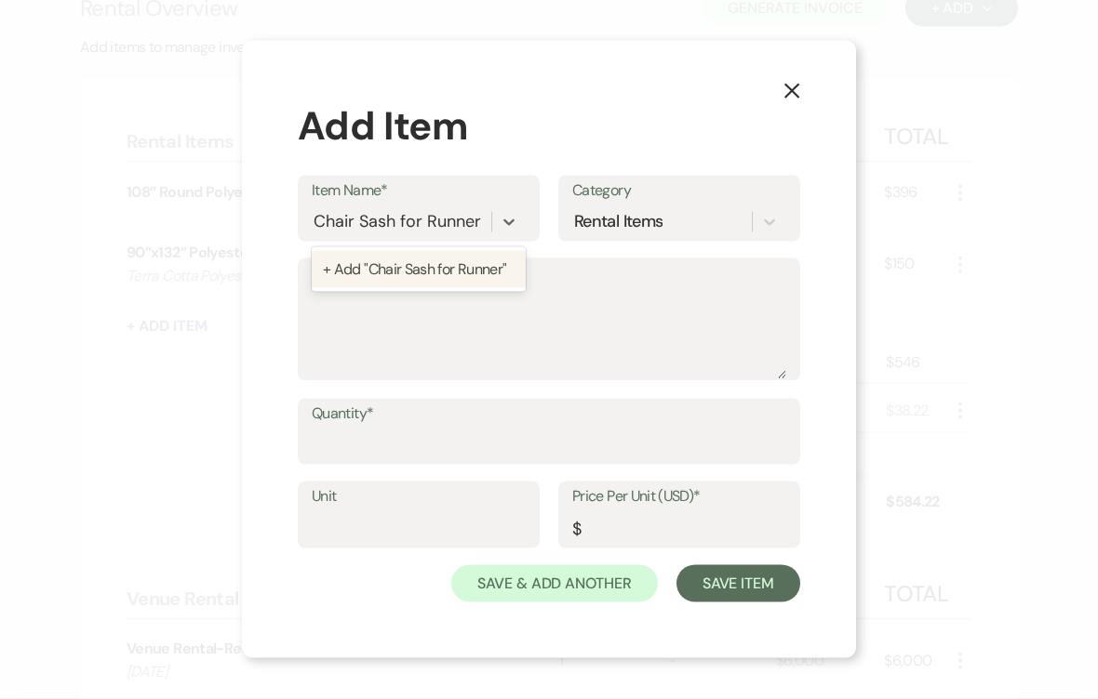
type input "Chair Sash for Runner"
click at [341, 378] on textarea "Description" at bounding box center [549, 332] width 474 height 93
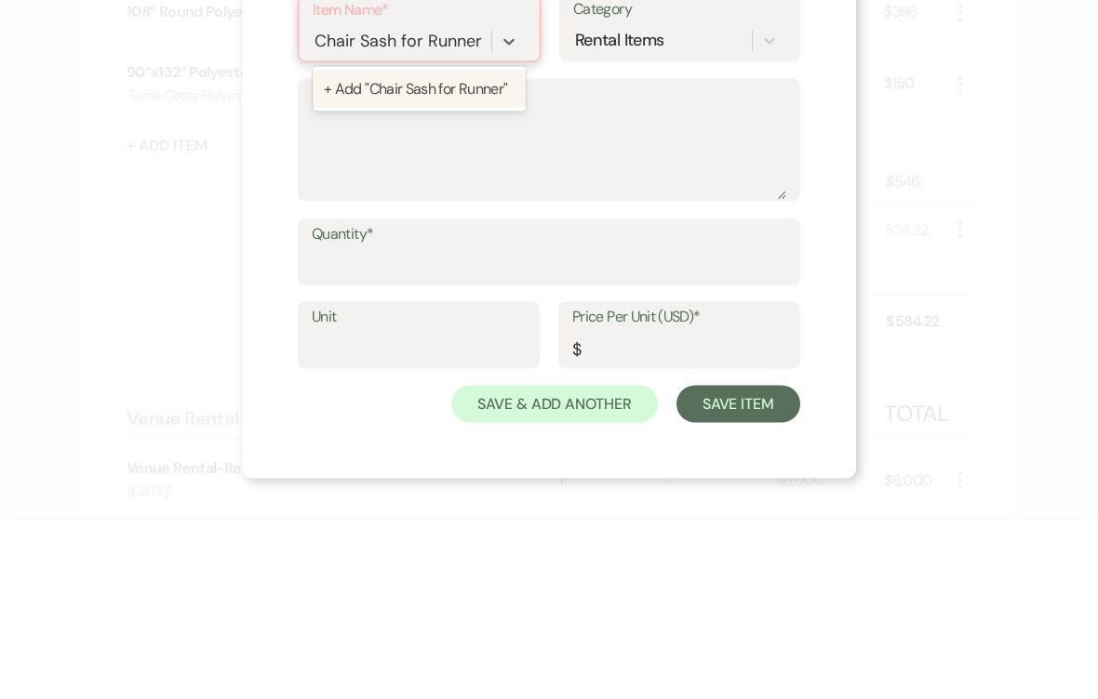
click at [388, 251] on div "+ Add "Chair Sash for Runner"" at bounding box center [419, 269] width 213 height 37
type input "Chair Sash for Runner"
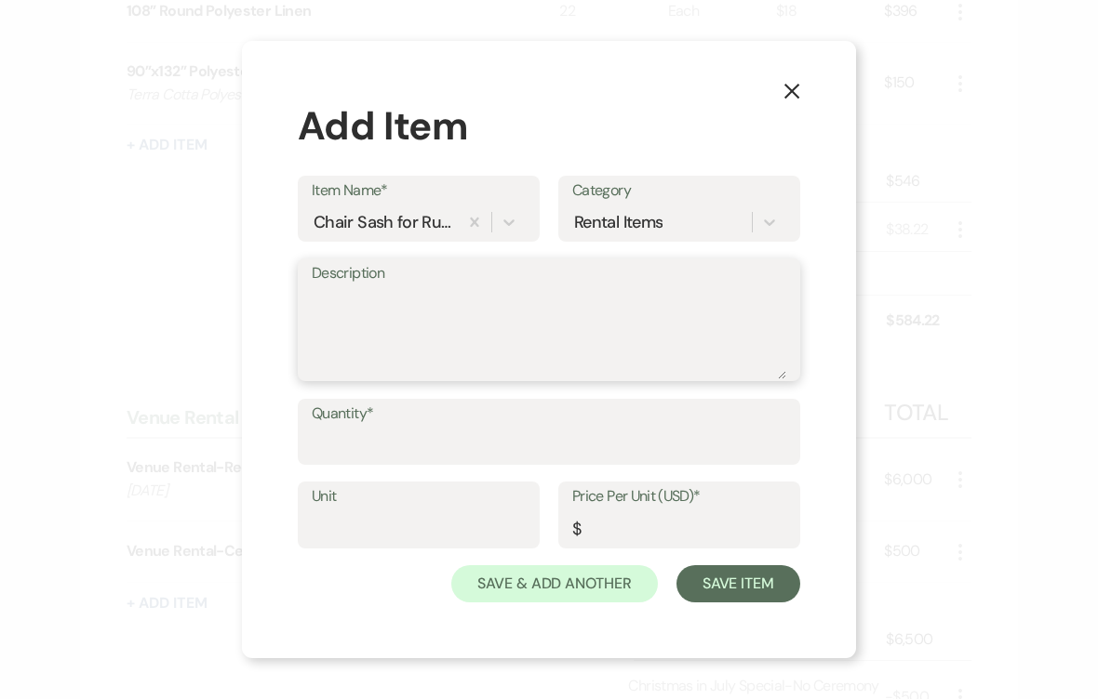
click at [351, 368] on textarea "Description" at bounding box center [549, 332] width 474 height 93
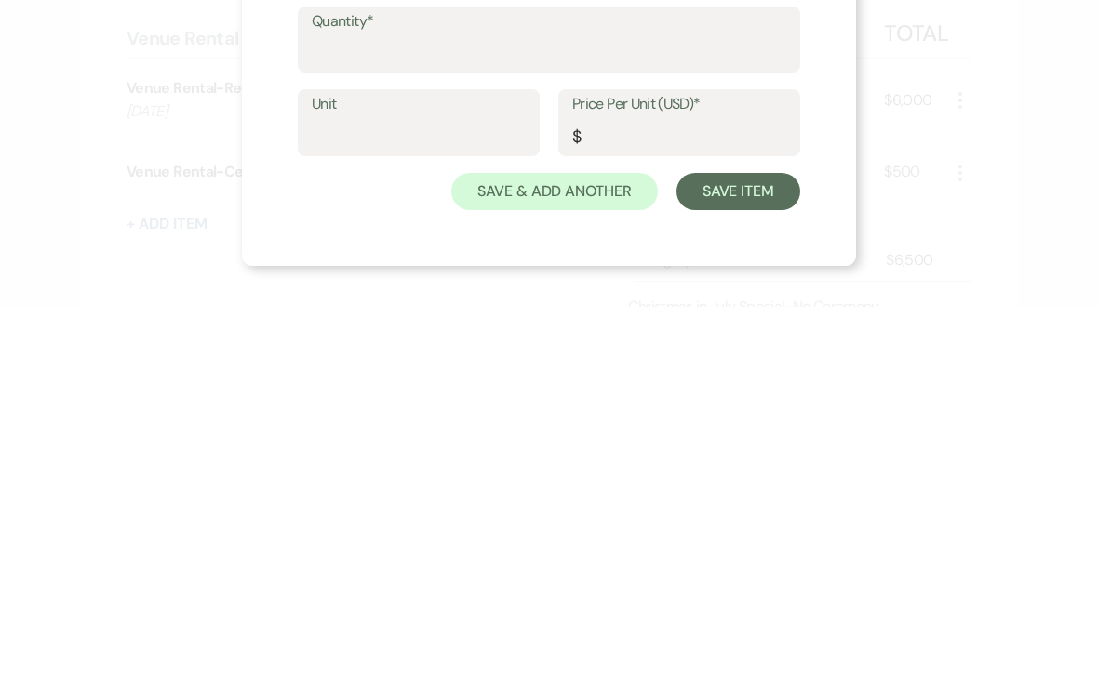
scroll to position [976, 0]
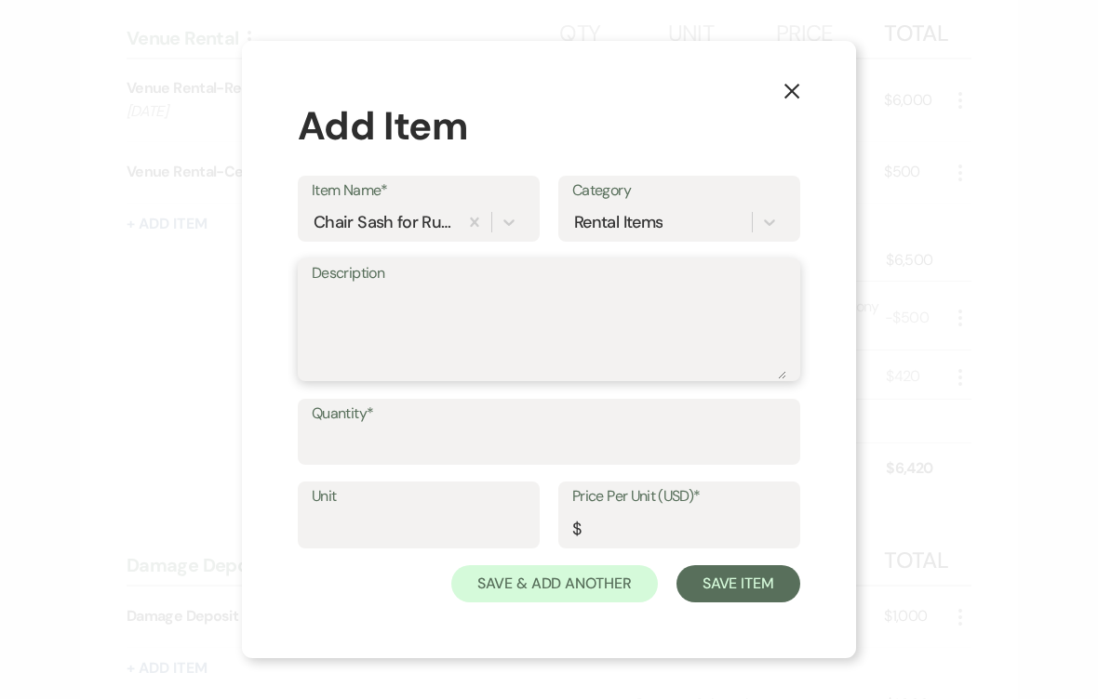
click at [333, 349] on textarea "Description" at bounding box center [549, 332] width 474 height 93
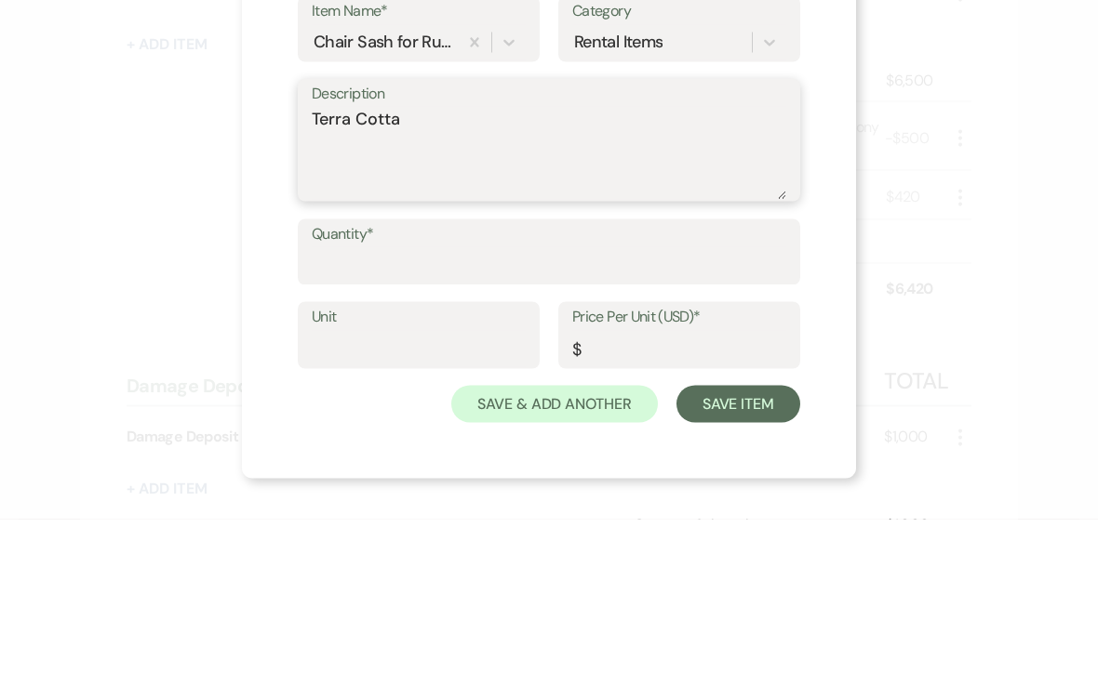
type textarea "Terra Cotta"
click at [341, 427] on input "Quantity*" at bounding box center [549, 445] width 474 height 36
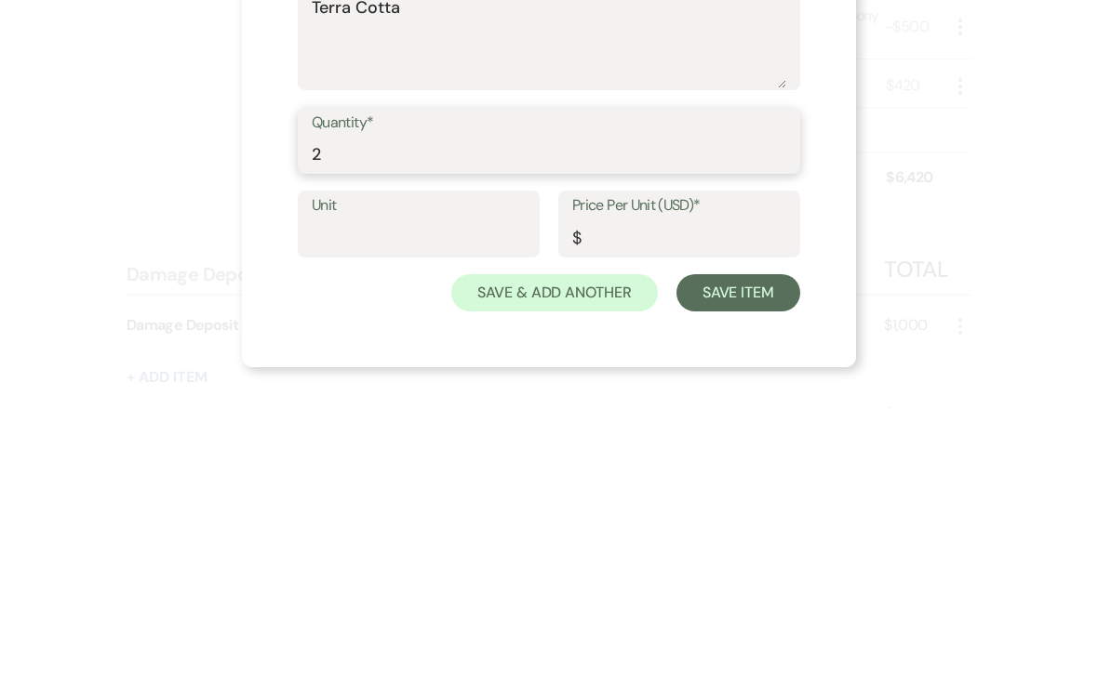
type input "2"
click at [334, 511] on input "Unit" at bounding box center [419, 529] width 214 height 36
type input "Ea"
click at [612, 511] on input "Price Per Unit (USD)*" at bounding box center [679, 529] width 214 height 36
type input "3.00"
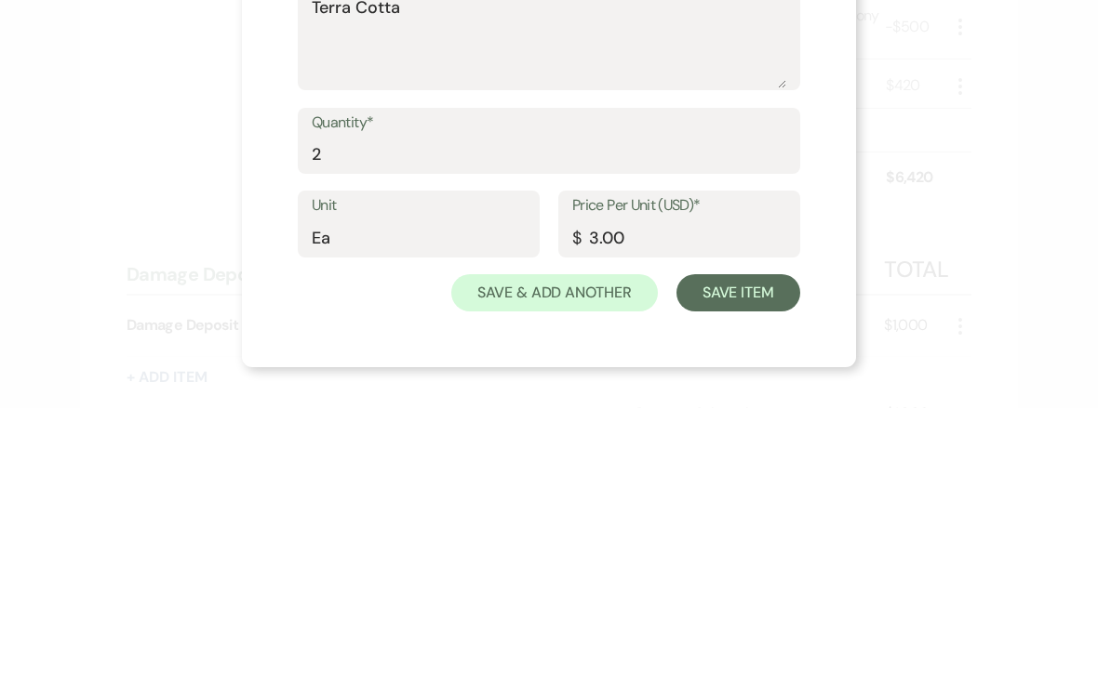
click at [779, 565] on button "Save Item" at bounding box center [738, 583] width 124 height 37
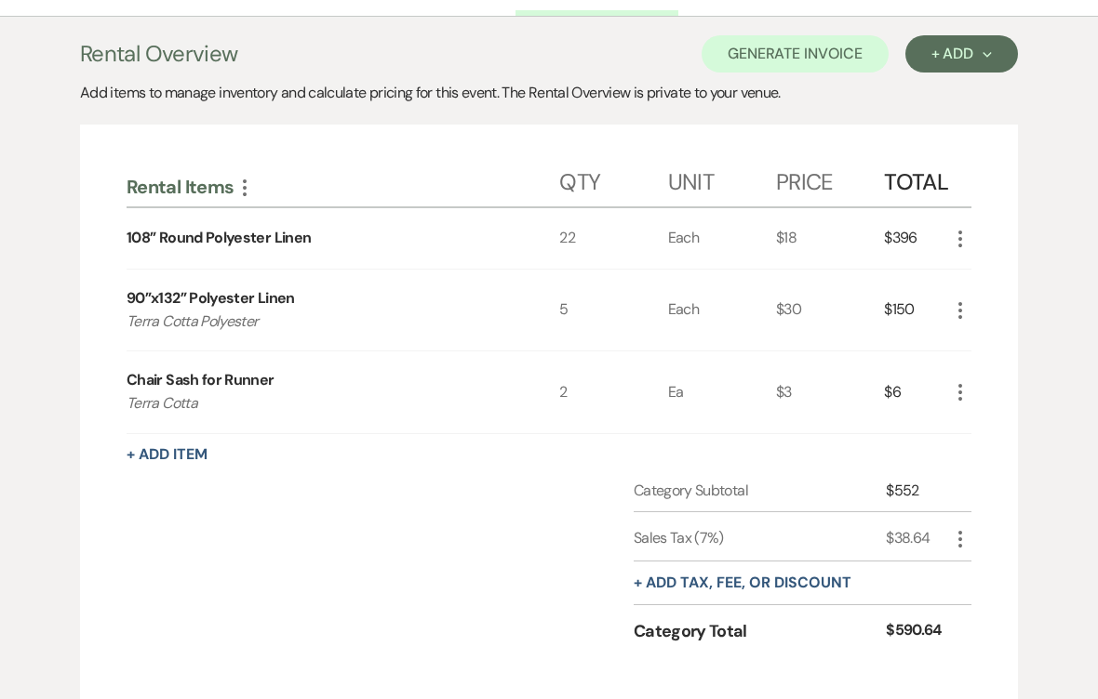
scroll to position [368, 0]
click at [961, 240] on use "button" at bounding box center [960, 240] width 4 height 17
click at [972, 272] on icon "Pencil" at bounding box center [970, 276] width 11 height 14
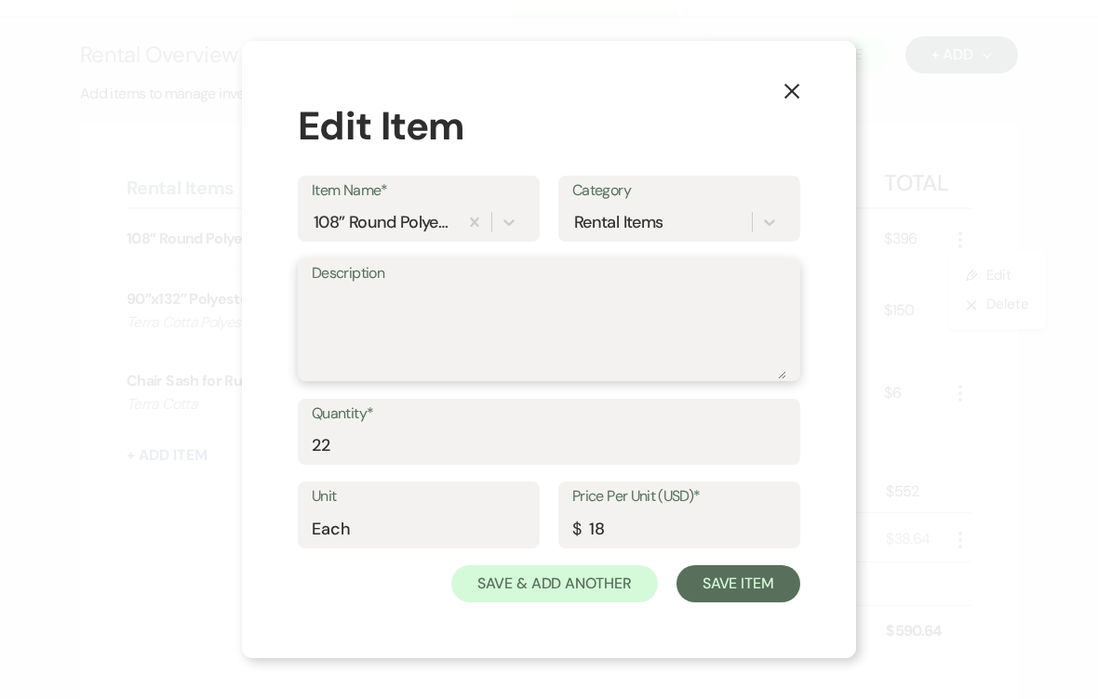
click at [335, 329] on textarea "Description" at bounding box center [549, 332] width 474 height 93
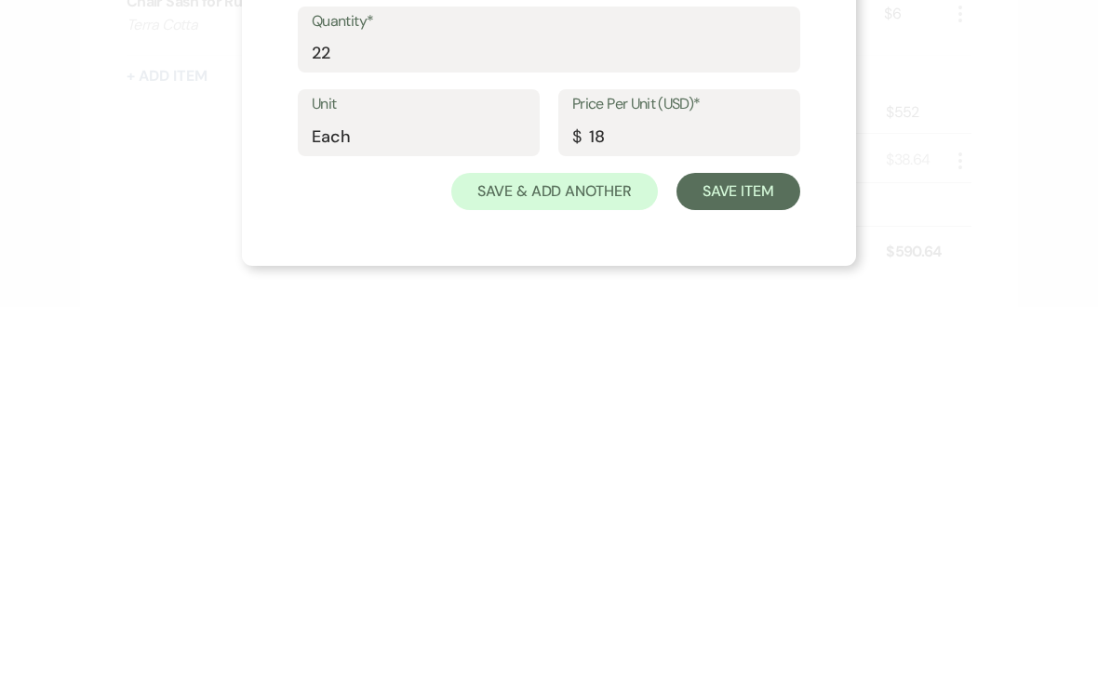
scroll to position [748, 0]
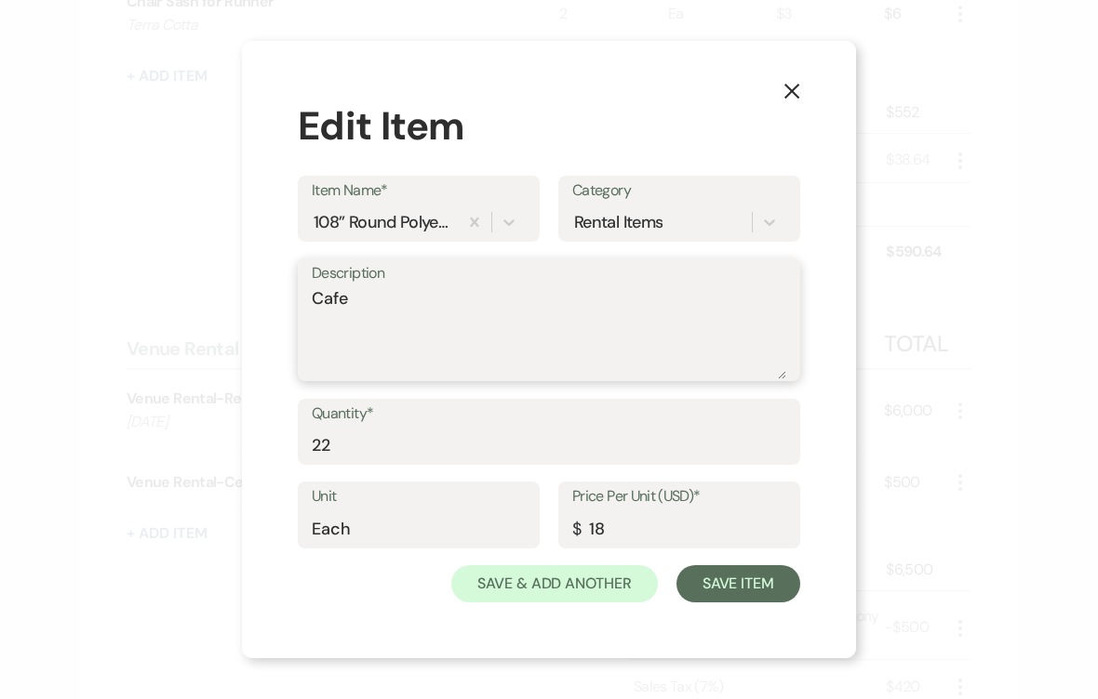
click at [314, 310] on textarea "Cafe" at bounding box center [549, 332] width 474 height 93
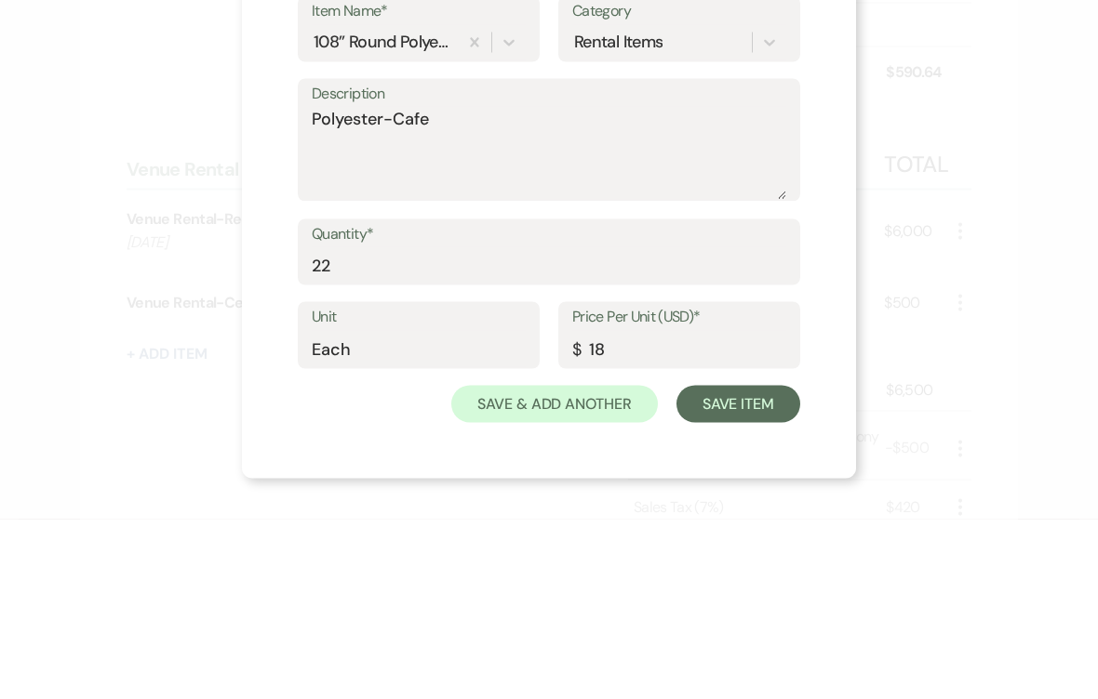
scroll to position [928, 0]
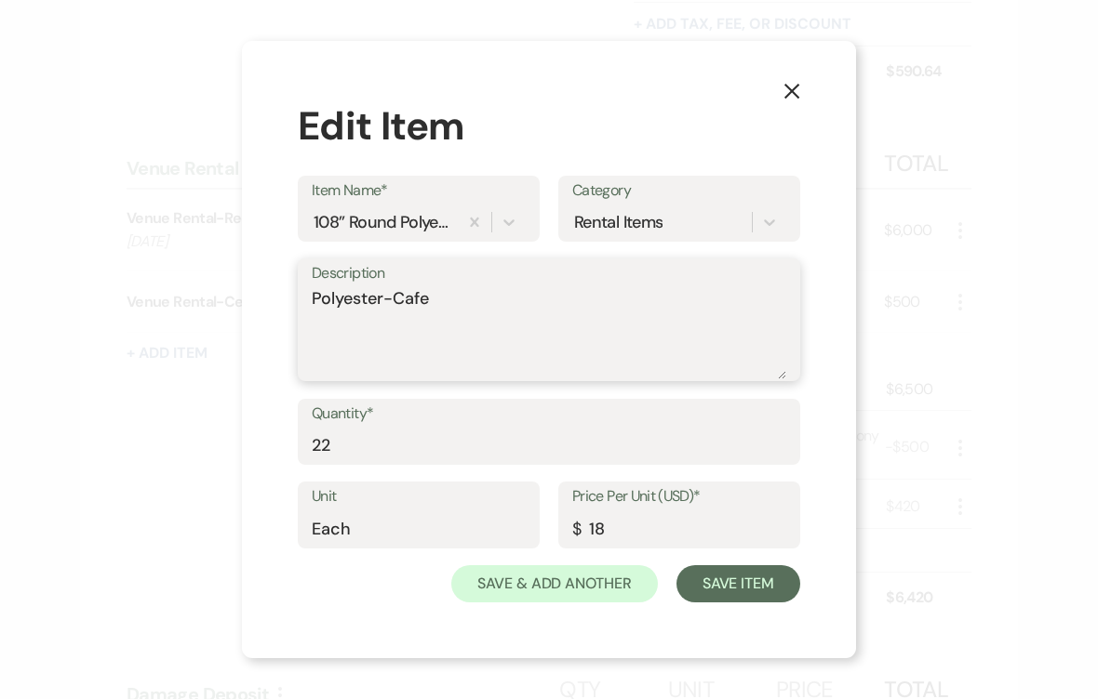
type textarea "Polyester-Cafe"
click at [731, 587] on button "Save Item" at bounding box center [738, 583] width 124 height 37
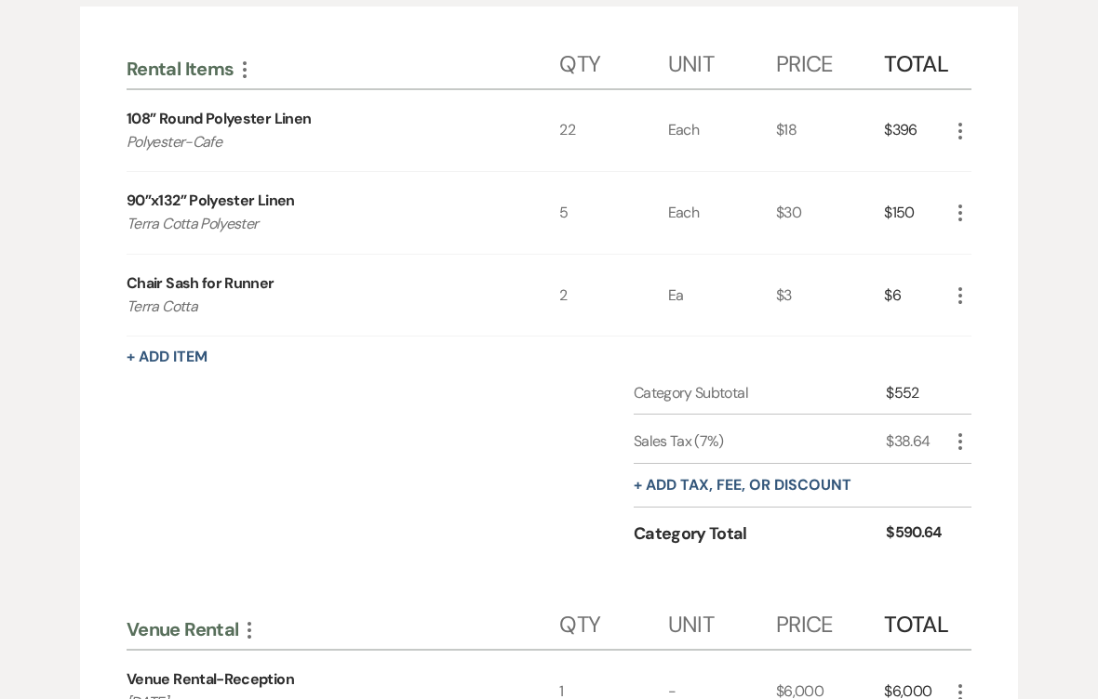
scroll to position [485, 0]
click at [956, 299] on icon "More" at bounding box center [960, 298] width 22 height 22
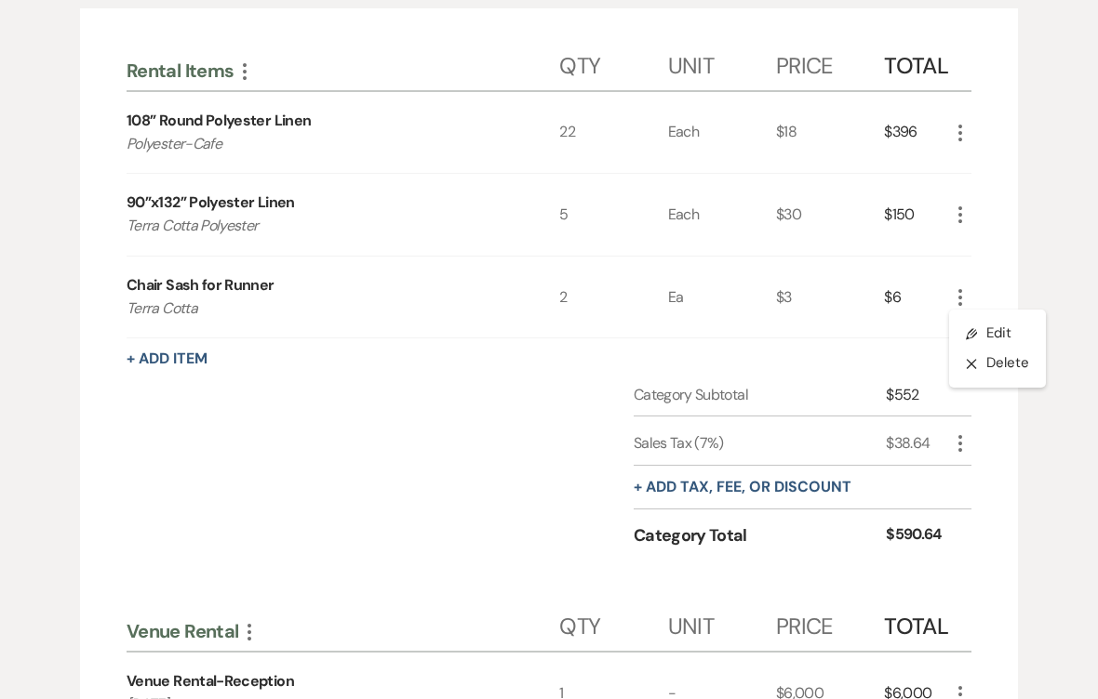
click at [977, 334] on icon "Pencil" at bounding box center [970, 334] width 11 height 14
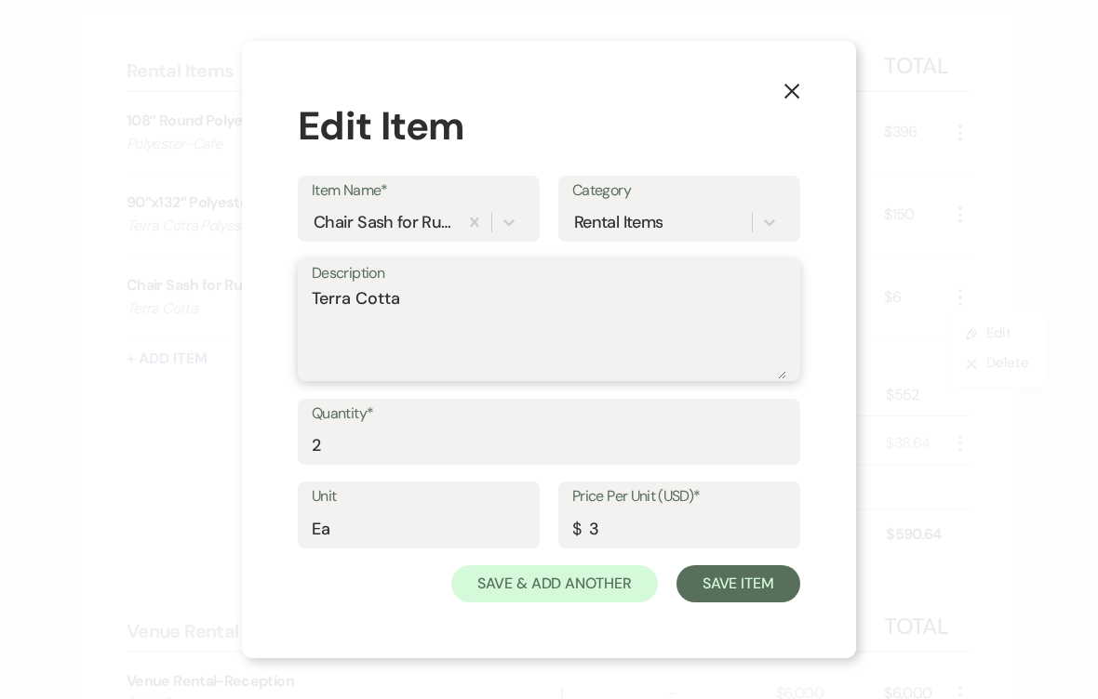
click at [479, 299] on textarea "Terra Cotta" at bounding box center [549, 332] width 474 height 93
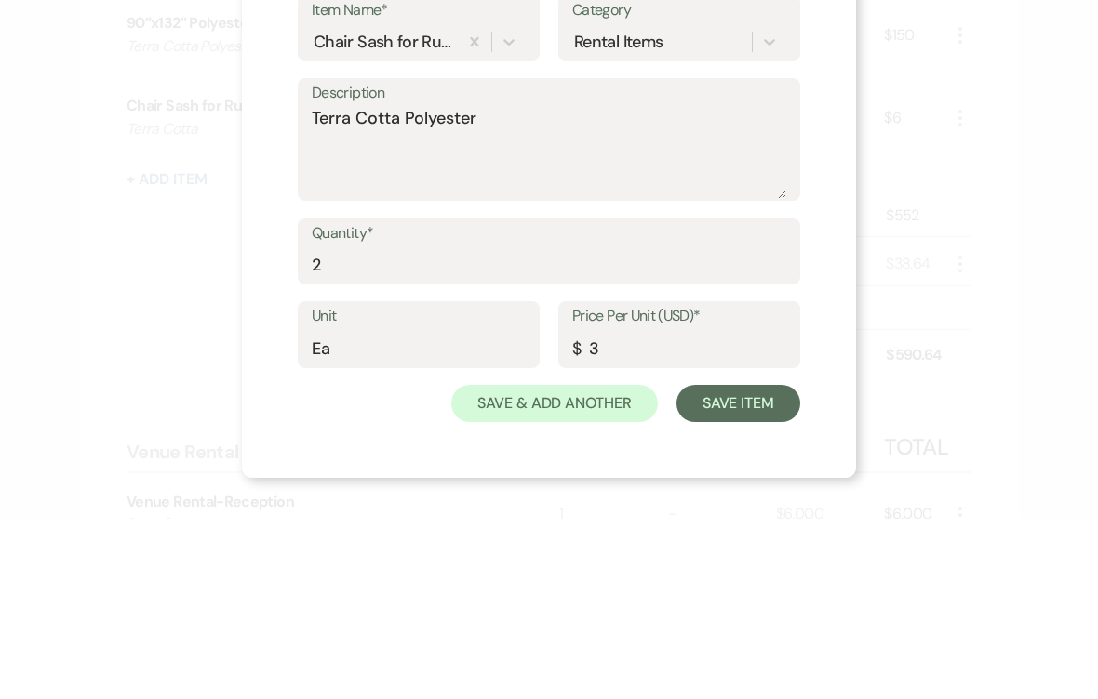
scroll to position [666, 0]
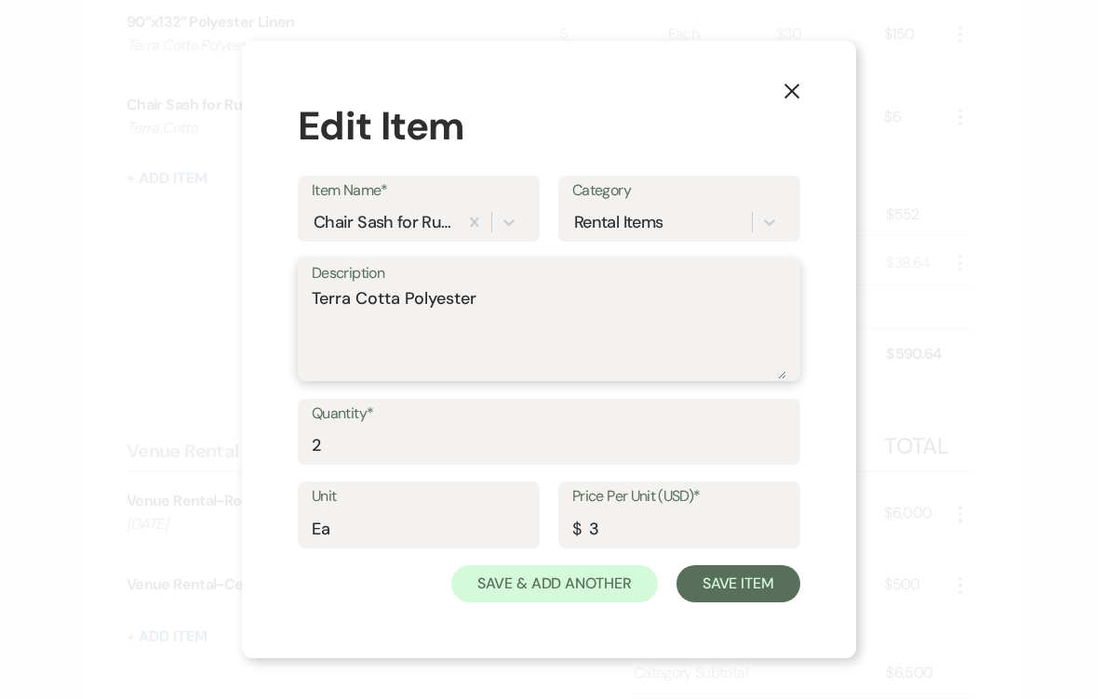
type textarea "Terra Cotta Polyester"
click at [753, 585] on button "Save Item" at bounding box center [738, 583] width 124 height 37
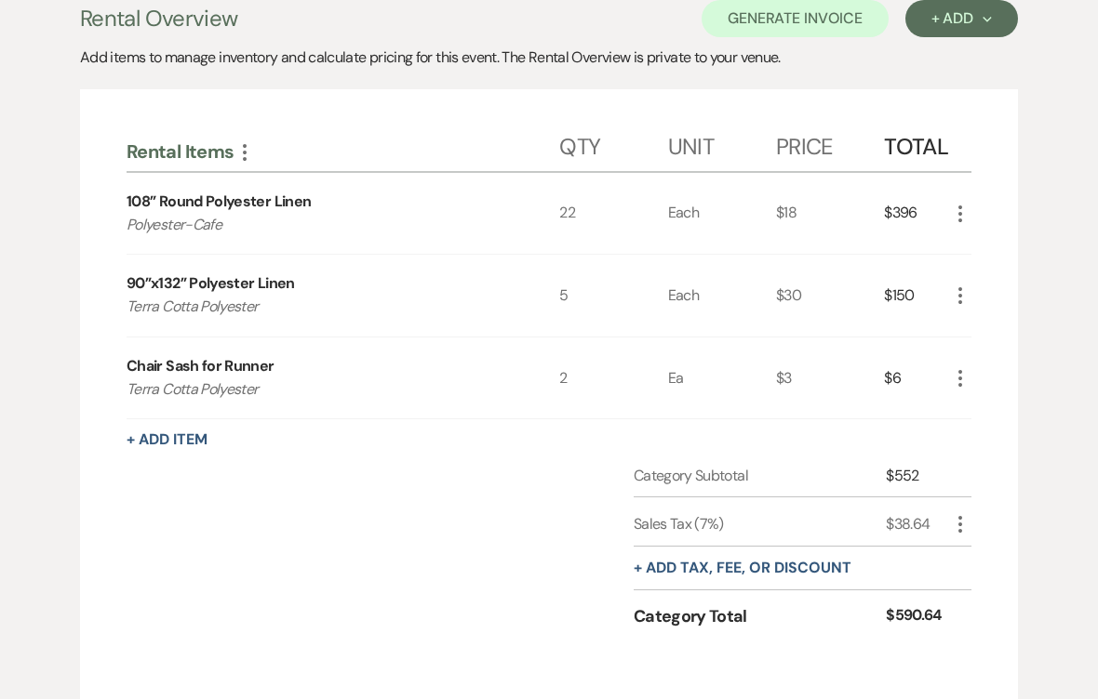
click at [970, 208] on icon "More" at bounding box center [960, 215] width 22 height 22
click at [977, 255] on icon "Pencil" at bounding box center [970, 251] width 11 height 14
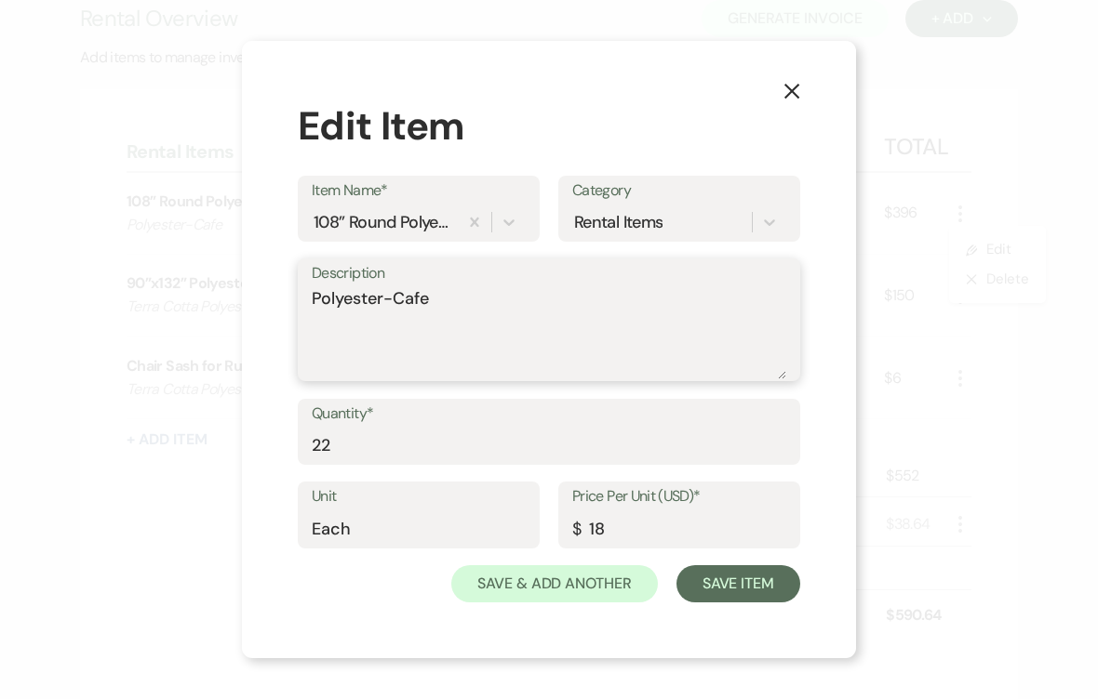
click at [316, 309] on textarea "Polyester-Cafe" at bounding box center [549, 332] width 474 height 93
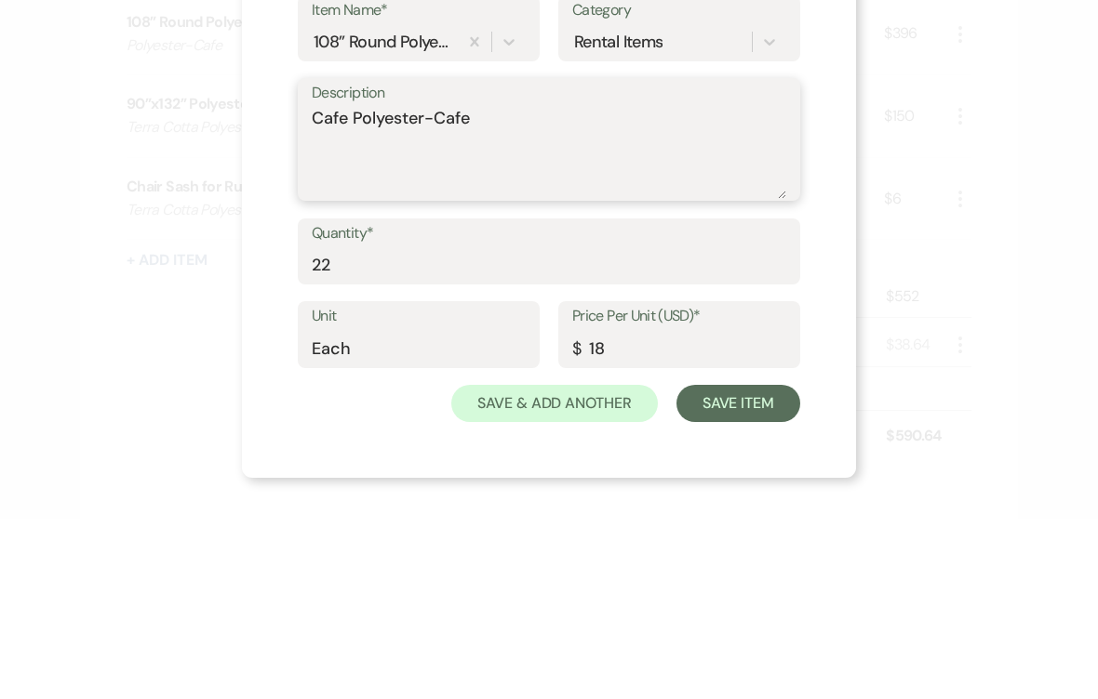
click at [545, 286] on textarea "Cafe Polyester-Cafe" at bounding box center [549, 332] width 474 height 93
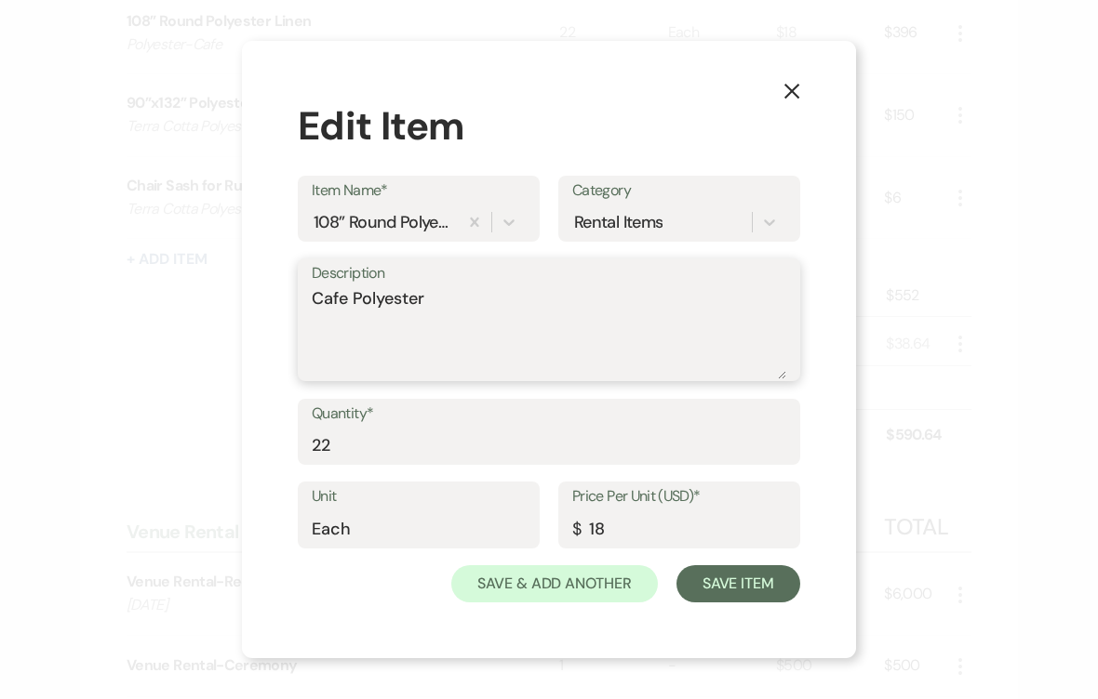
type textarea "Cafe Polyester"
click at [752, 585] on button "Save Item" at bounding box center [738, 583] width 124 height 37
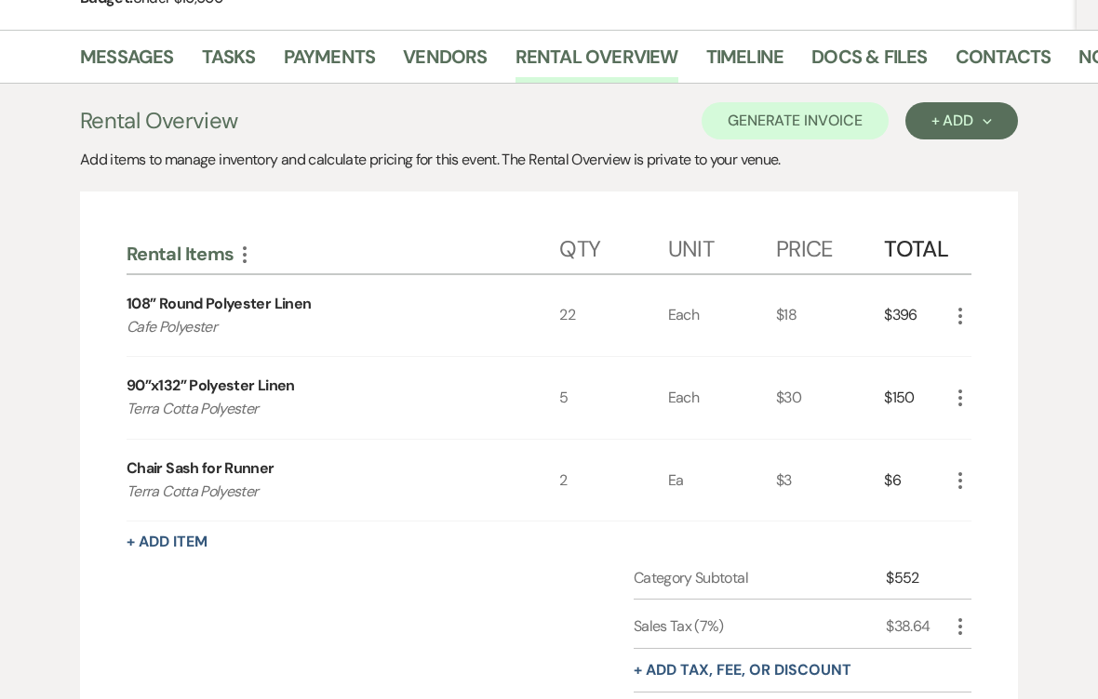
scroll to position [156, 0]
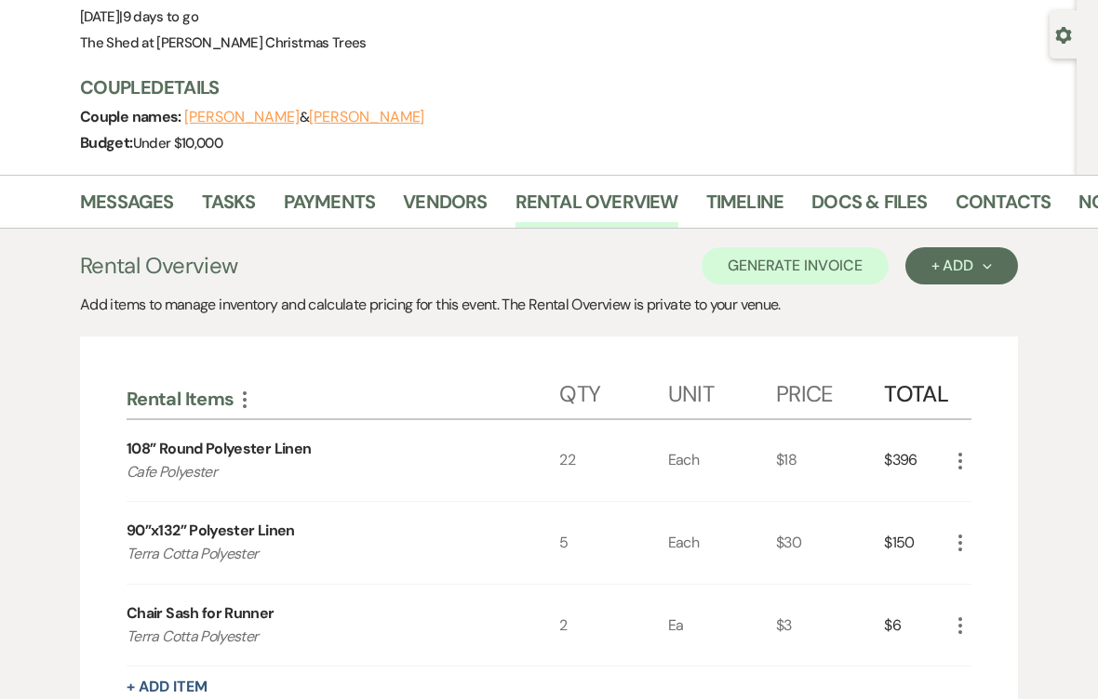
click at [758, 268] on button "Generate Invoice" at bounding box center [794, 266] width 187 height 37
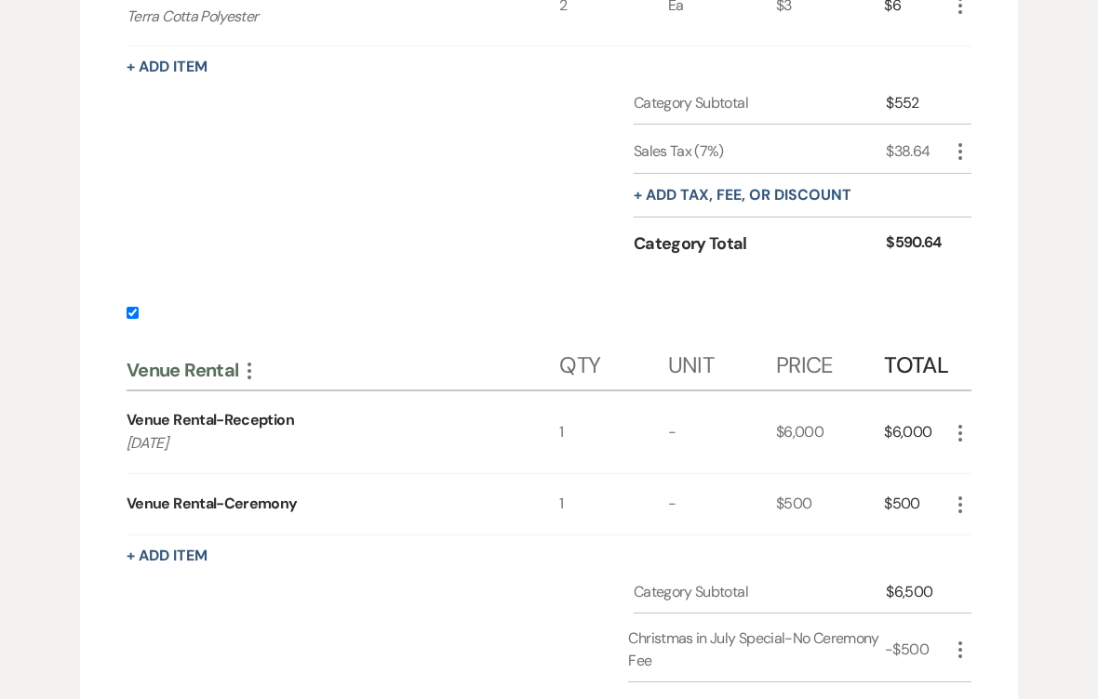
scroll to position [820, 0]
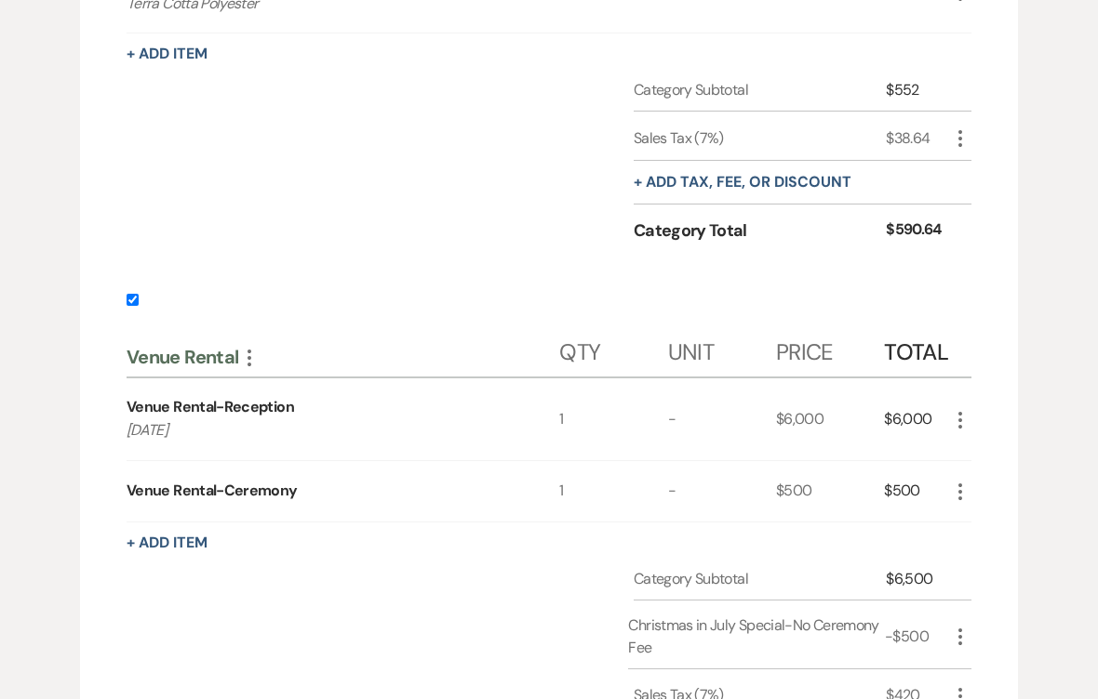
click at [139, 296] on input "checkbox" at bounding box center [132, 301] width 12 height 12
checkbox input "false"
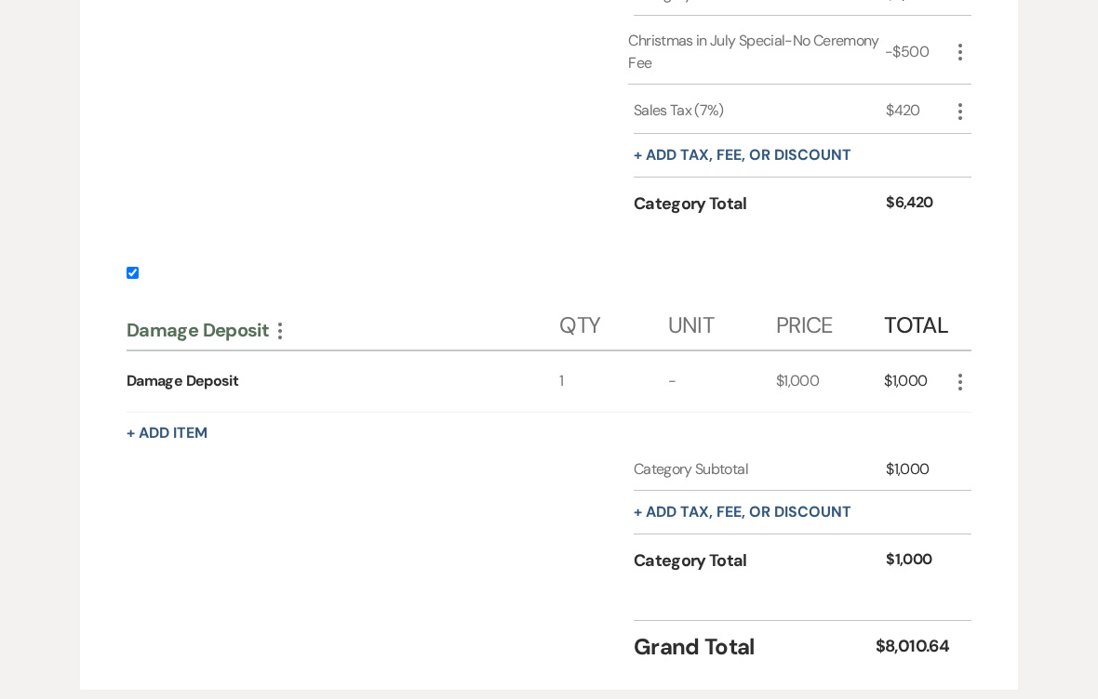
click at [137, 274] on input "checkbox" at bounding box center [132, 274] width 12 height 12
checkbox input "false"
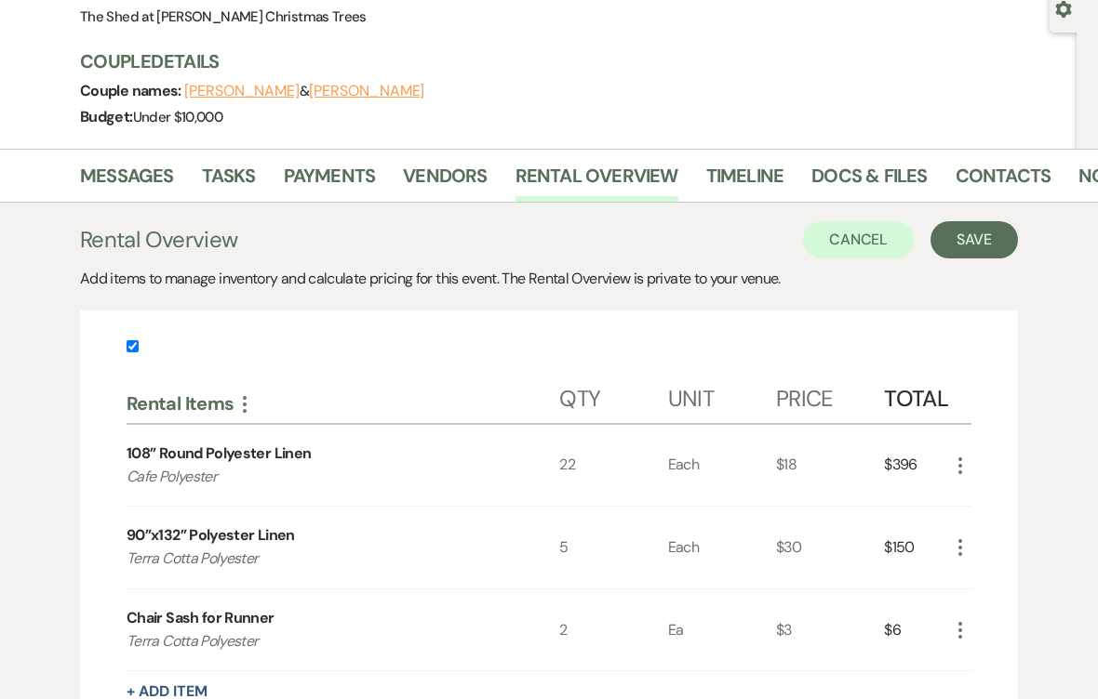
scroll to position [179, 0]
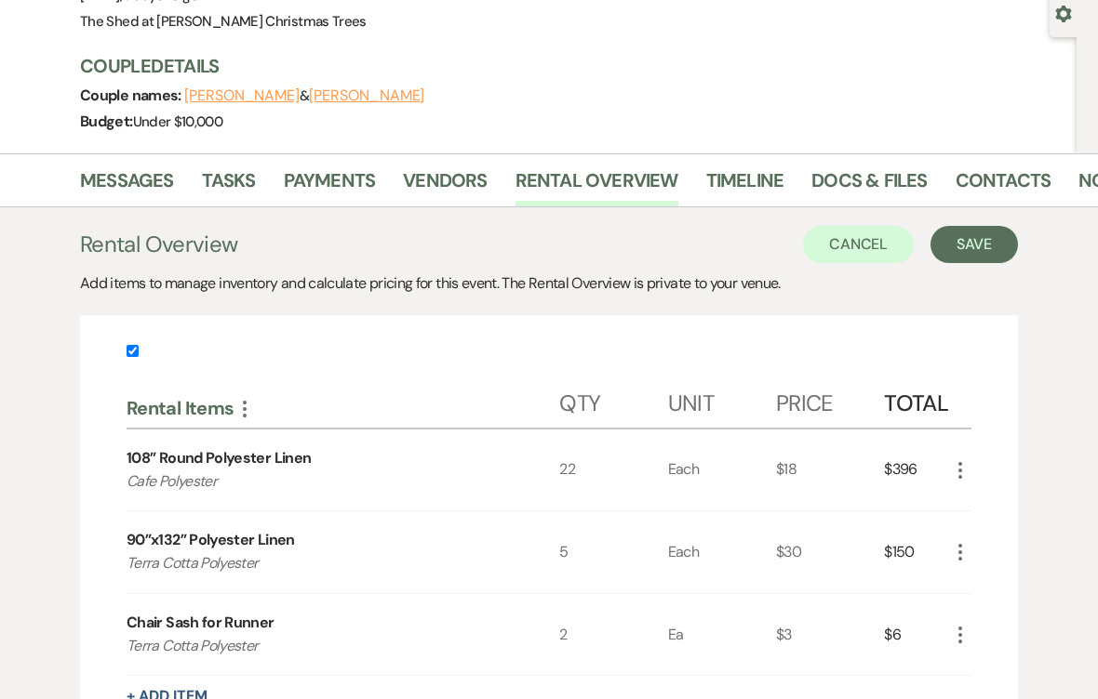
click at [983, 237] on button "Save" at bounding box center [973, 244] width 87 height 37
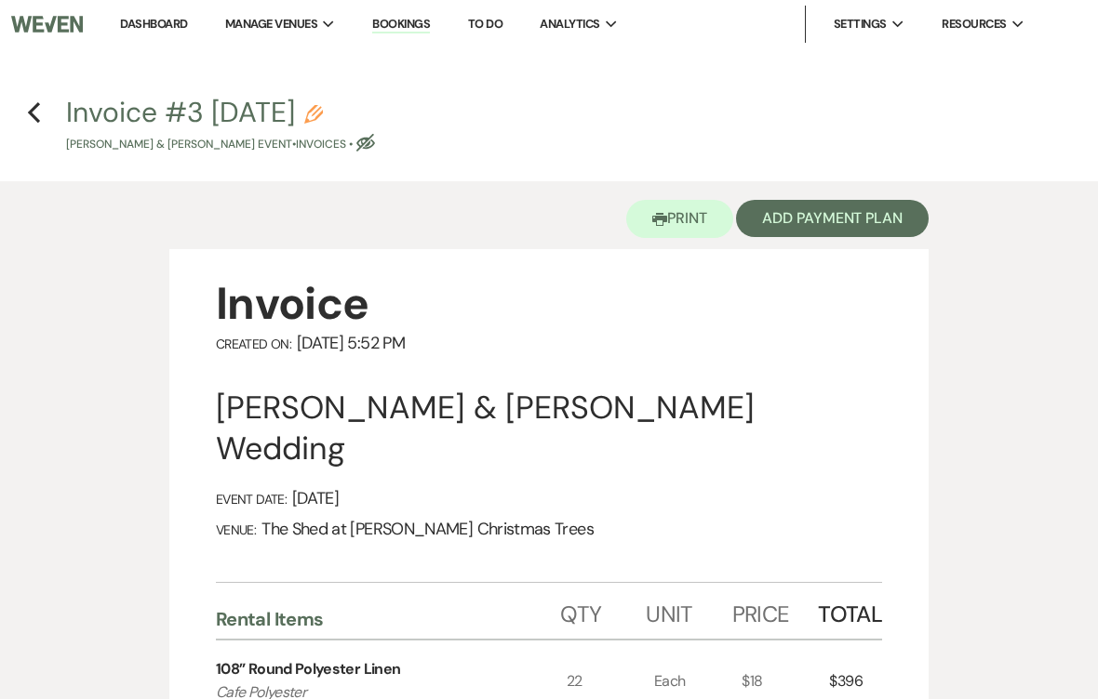
click at [323, 120] on use "button" at bounding box center [313, 114] width 19 height 19
select select "22"
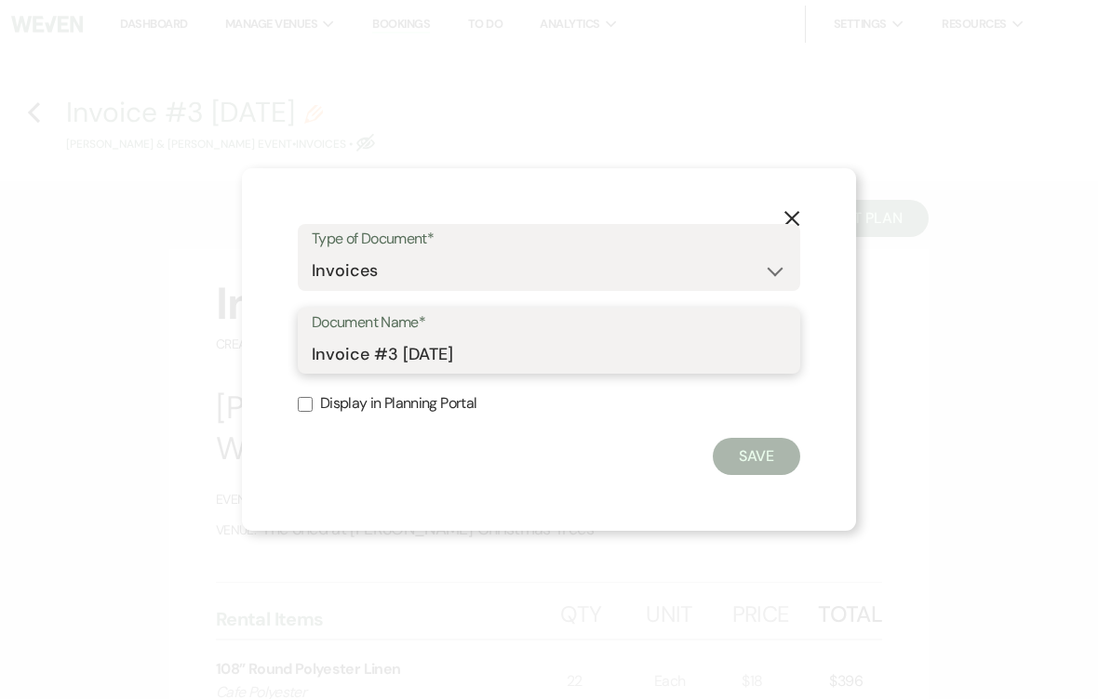
click at [533, 343] on input "Invoice #3 [DATE]" at bounding box center [549, 354] width 474 height 36
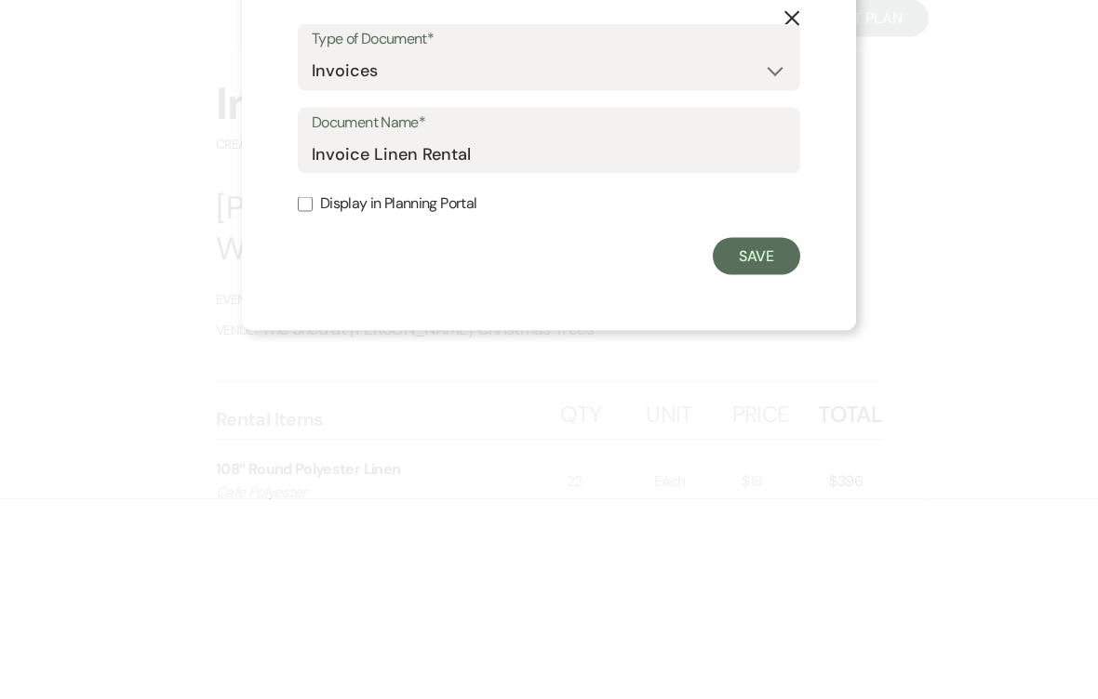
scroll to position [201, 0]
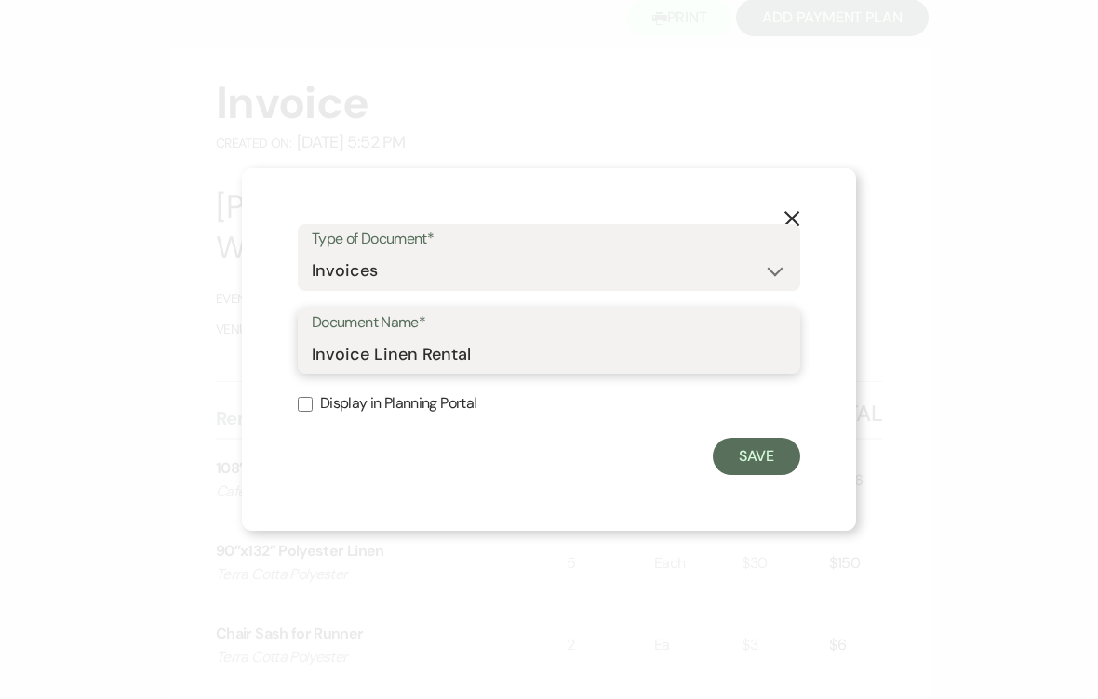
type input "Invoice Linen Rental"
click at [315, 401] on label "Display in Planning Portal" at bounding box center [549, 404] width 502 height 27
click at [313, 401] on input "Display in Planning Portal" at bounding box center [305, 404] width 15 height 15
checkbox input "true"
click at [751, 459] on button "Save" at bounding box center [755, 456] width 87 height 37
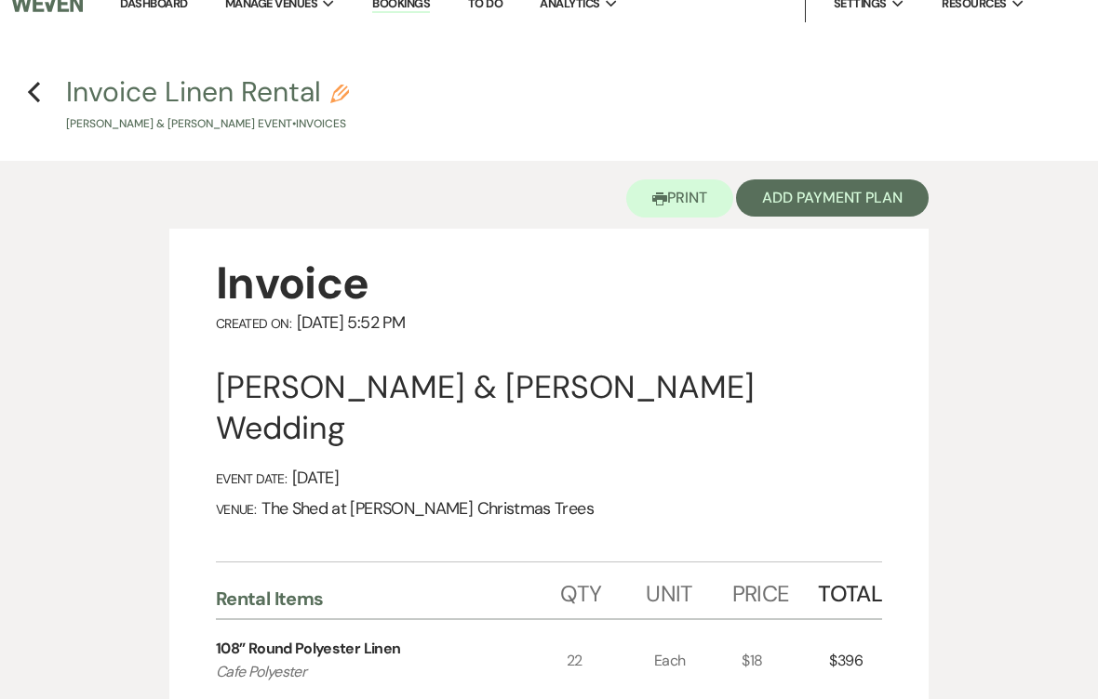
scroll to position [0, 0]
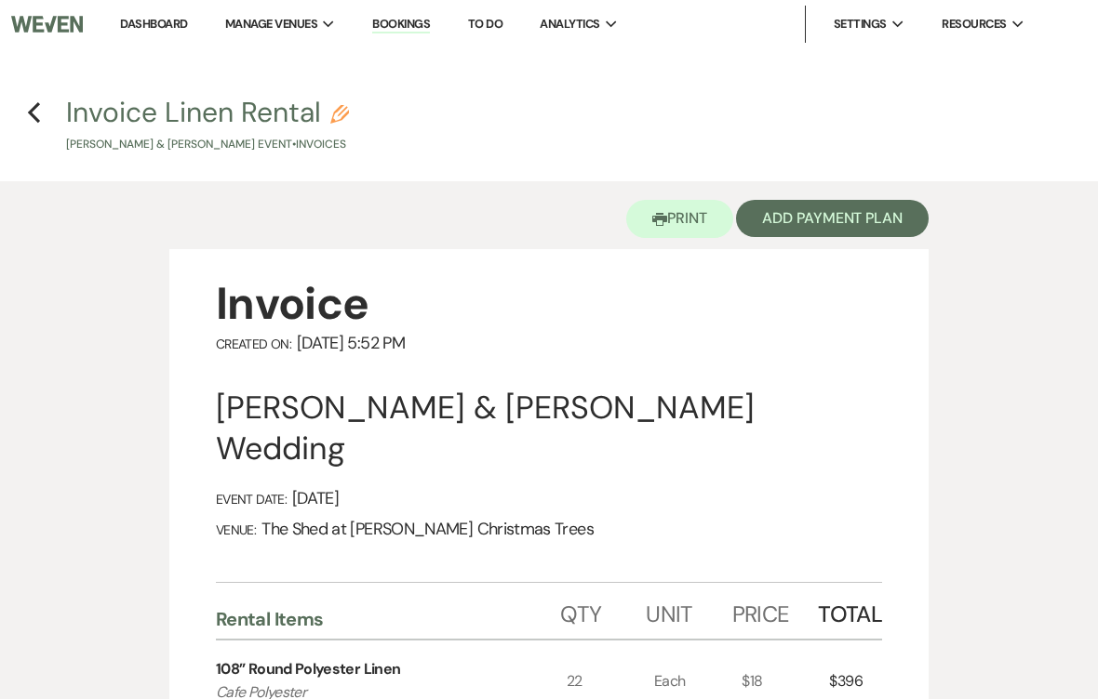
click at [823, 226] on button "Add Payment Plan" at bounding box center [832, 218] width 193 height 37
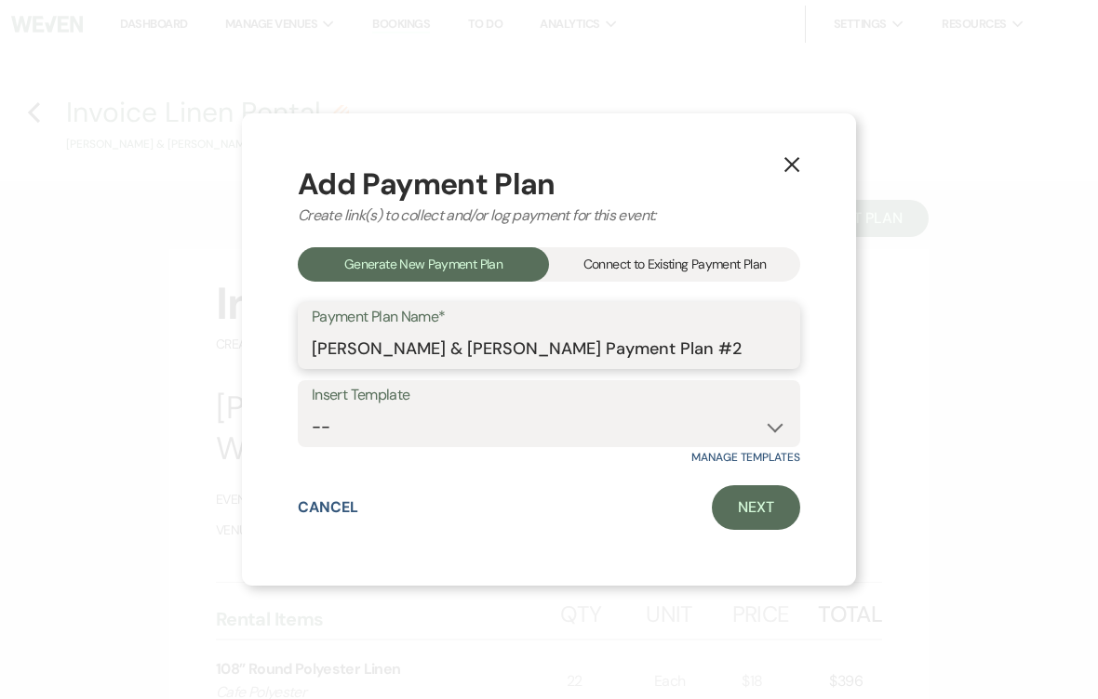
click at [758, 345] on input "[PERSON_NAME] & [PERSON_NAME] Payment Plan #2" at bounding box center [549, 349] width 474 height 36
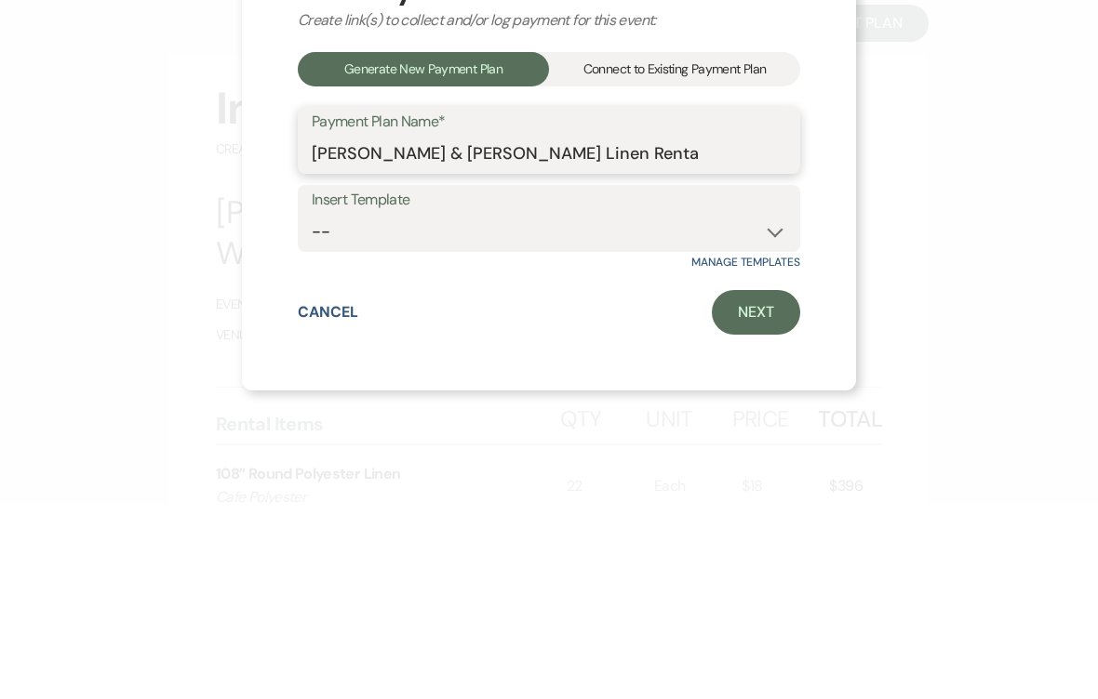
type input "[PERSON_NAME] & [PERSON_NAME] Linen Rental"
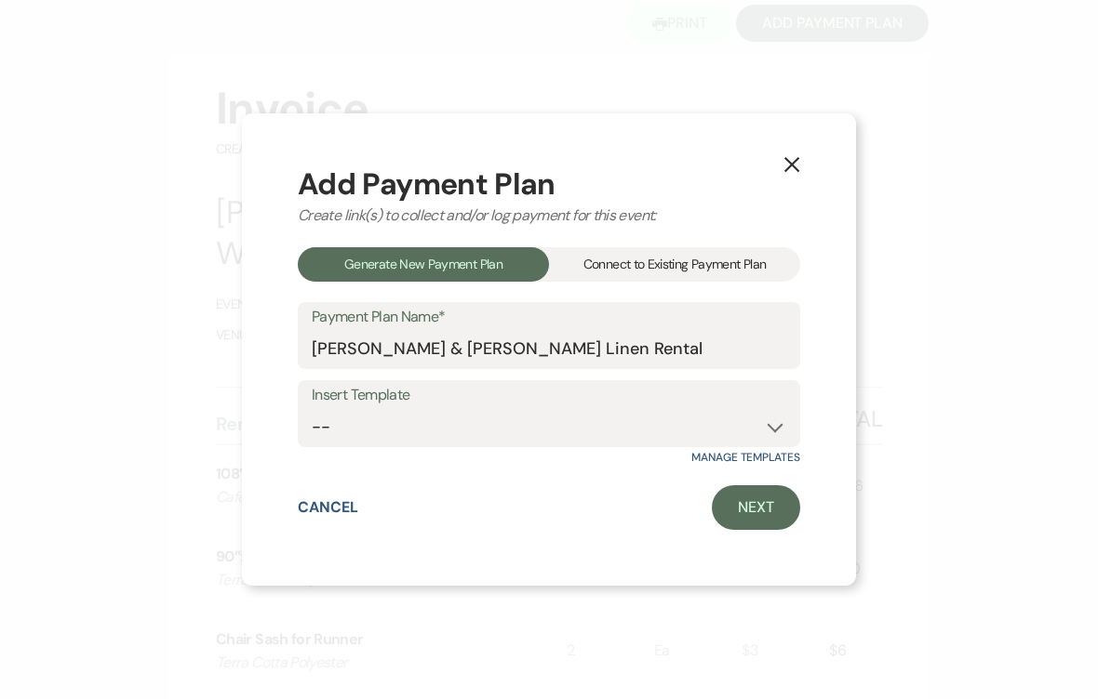
click at [736, 512] on link "Next" at bounding box center [756, 508] width 88 height 45
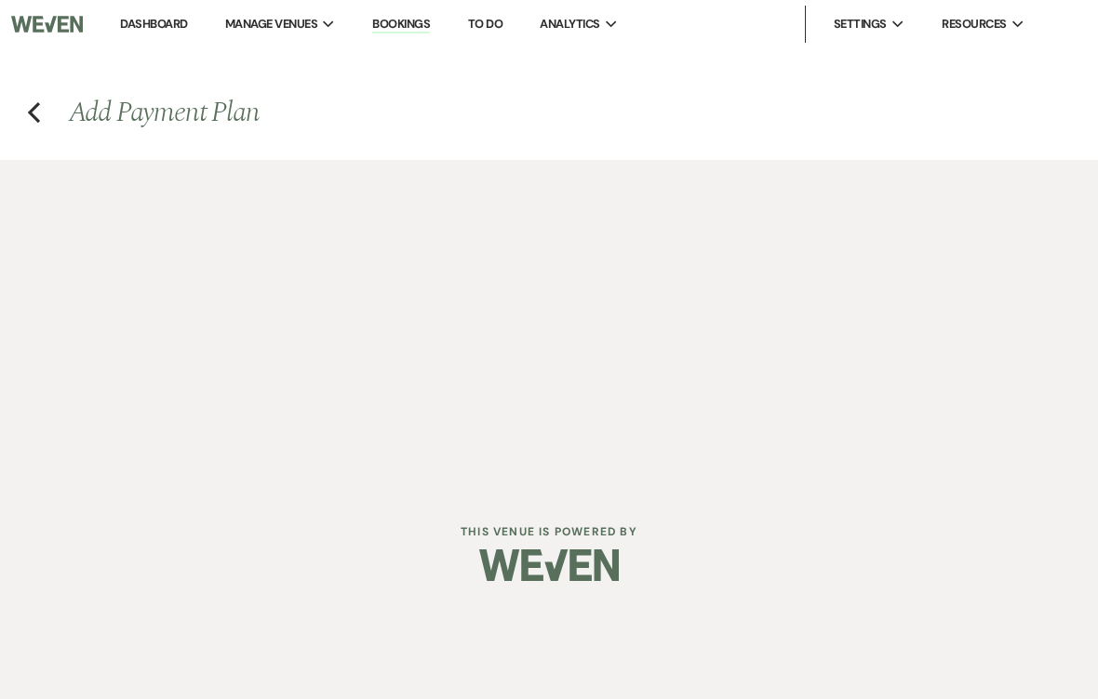
select select "28782"
select select "2"
select select "percentage"
select select "true"
select select "client"
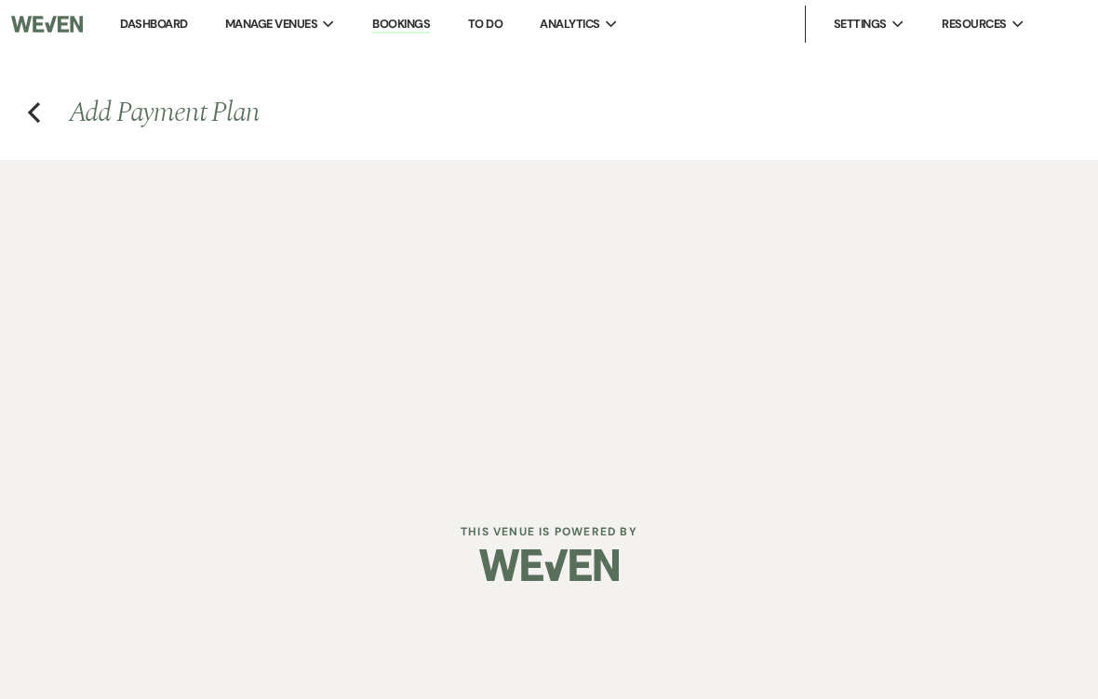
select select "weeks"
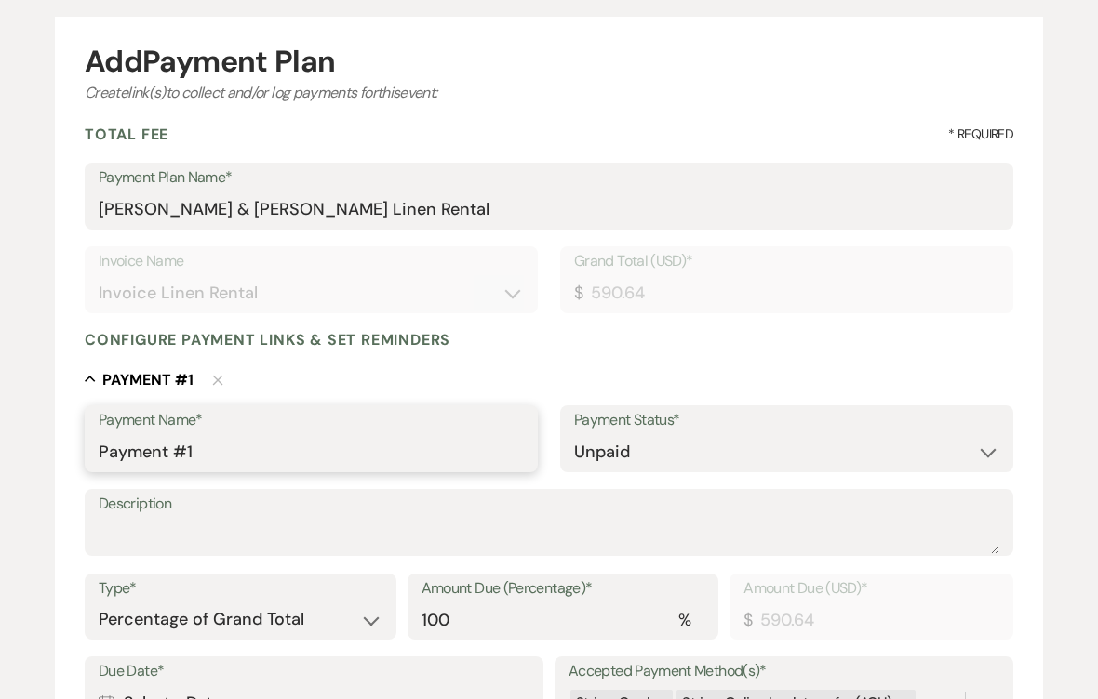
click at [232, 451] on input "Payment #1" at bounding box center [311, 453] width 425 height 36
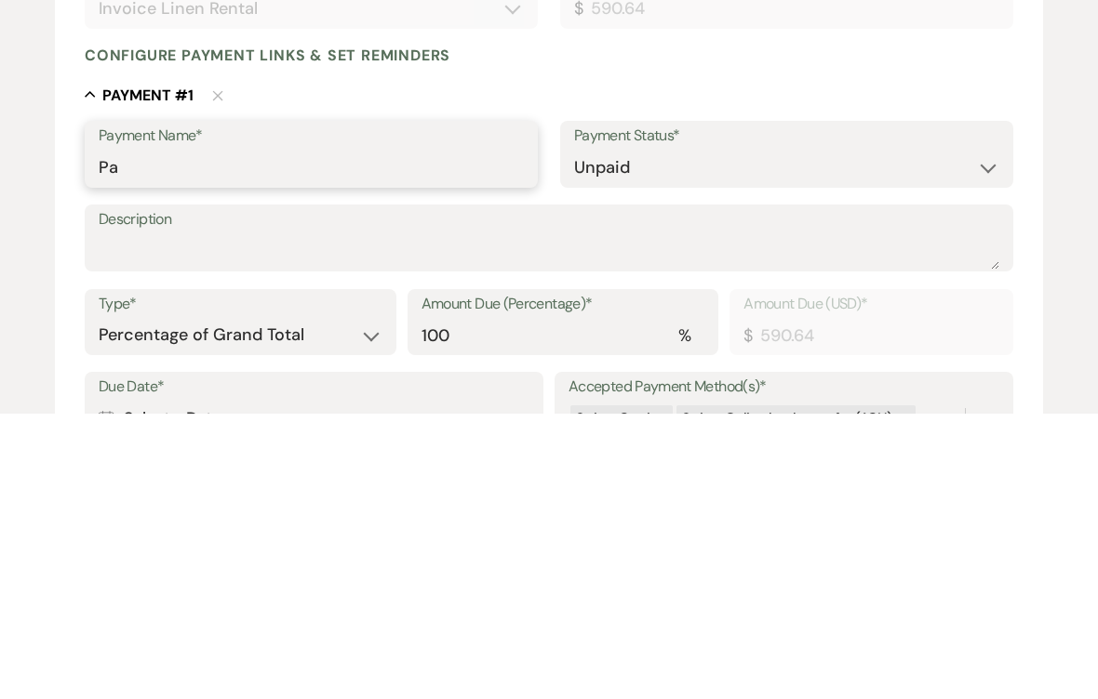
type input "P"
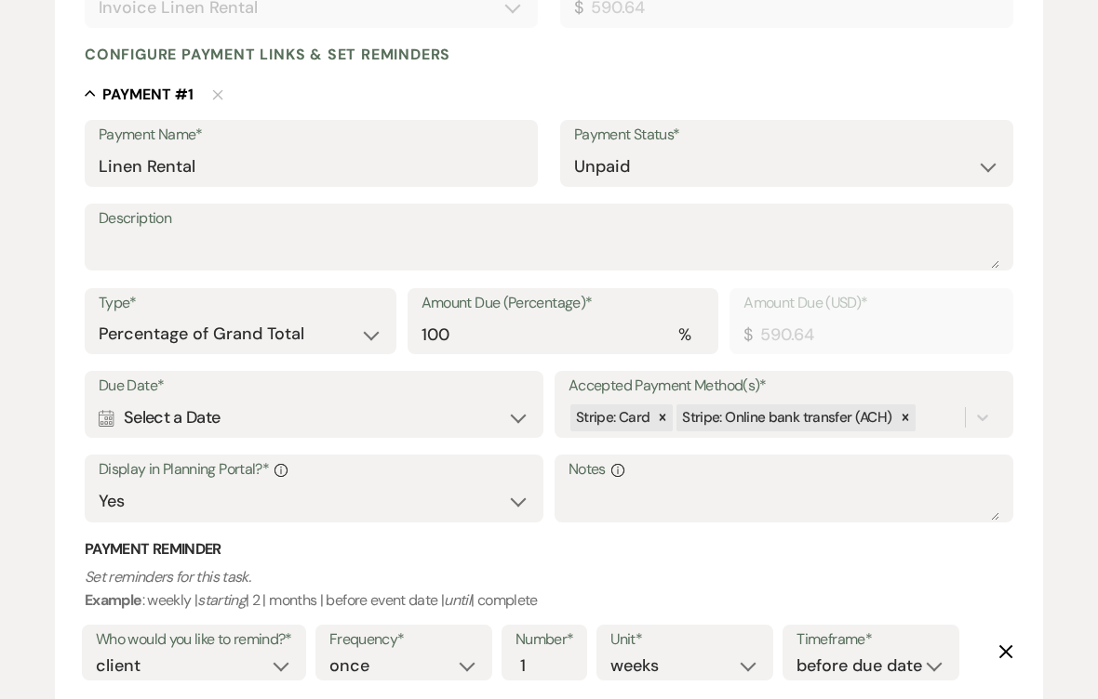
type input "Linen Rental"
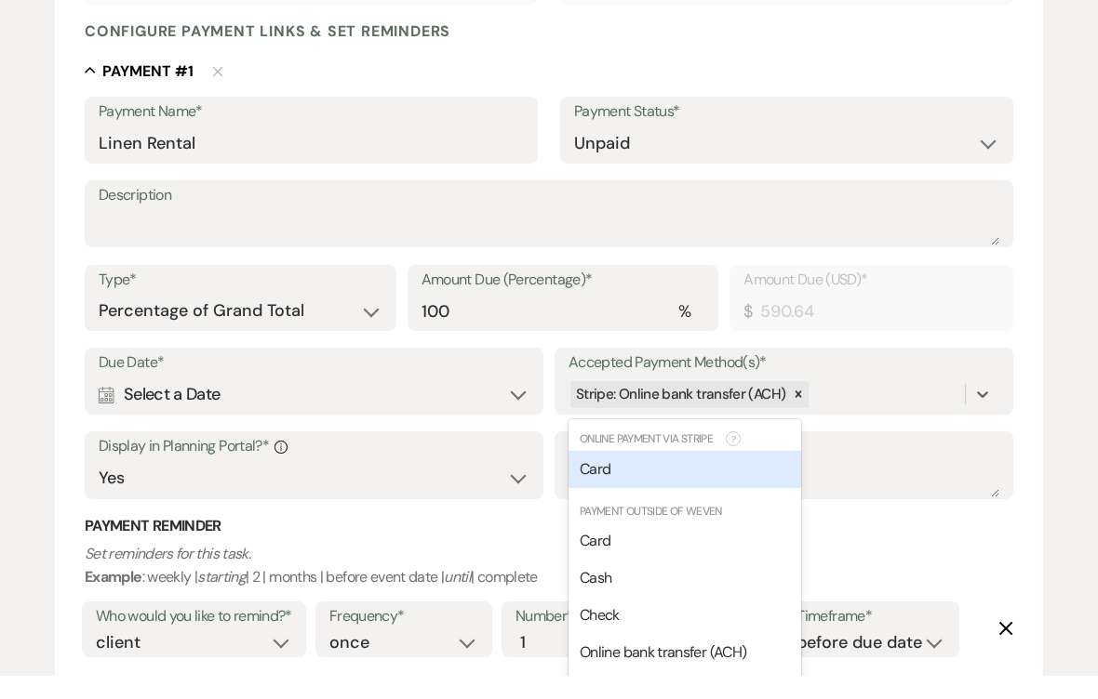
scroll to position [472, 0]
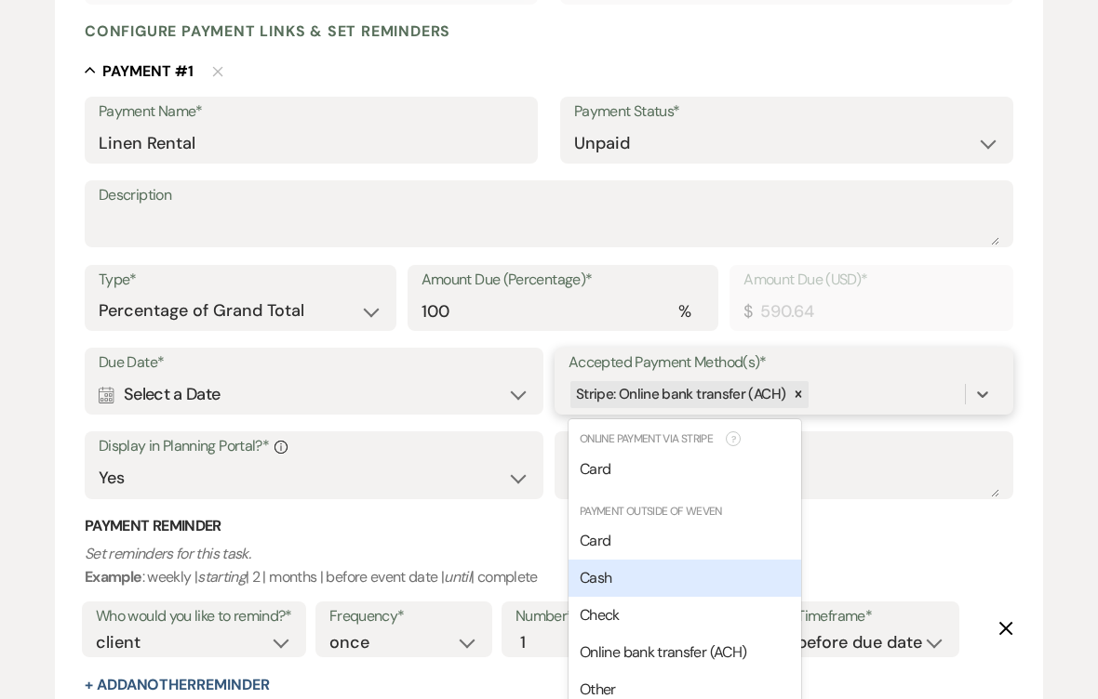
click at [592, 570] on span "Cash" at bounding box center [595, 578] width 32 height 20
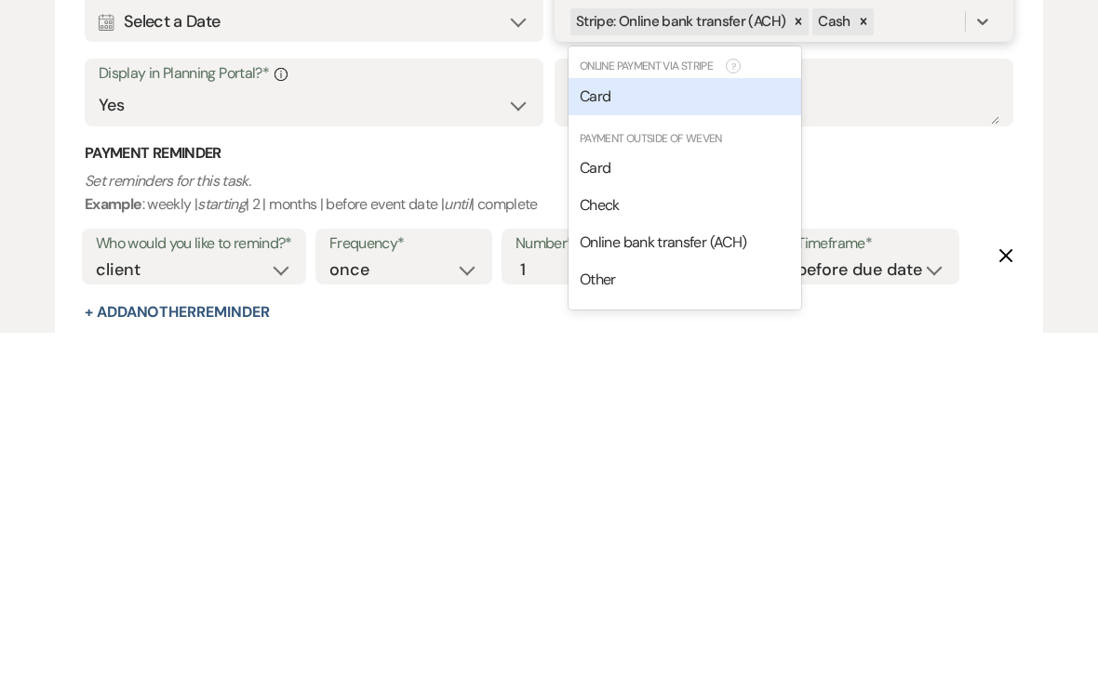
click at [585, 562] on span "Check" at bounding box center [599, 572] width 40 height 20
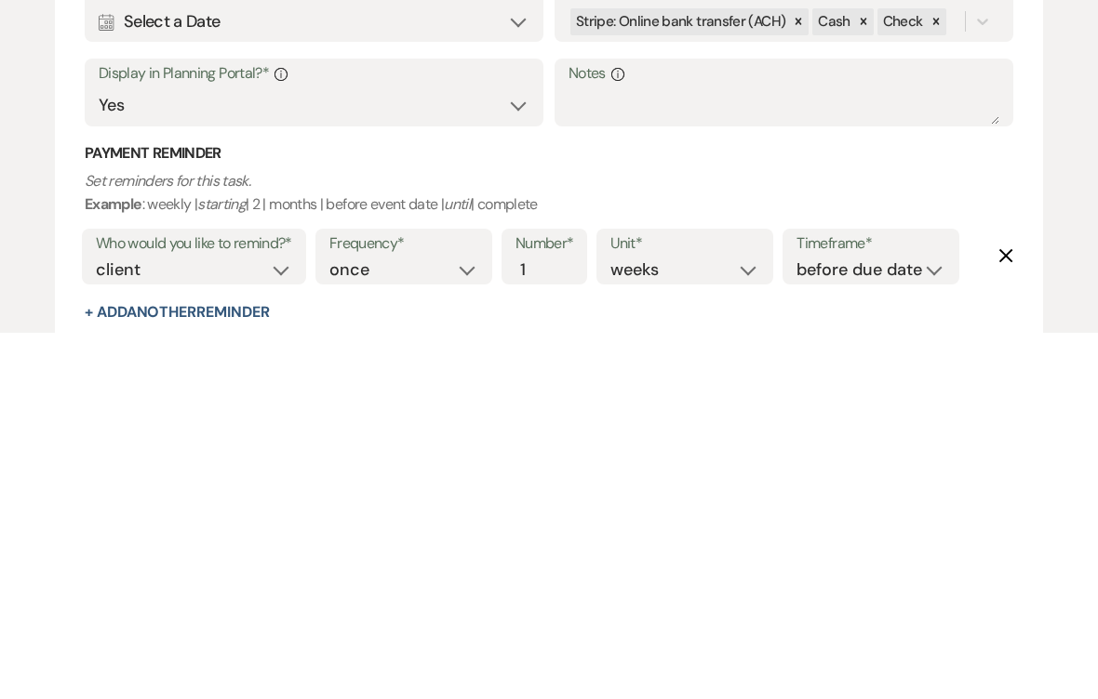
scroll to position [683, 0]
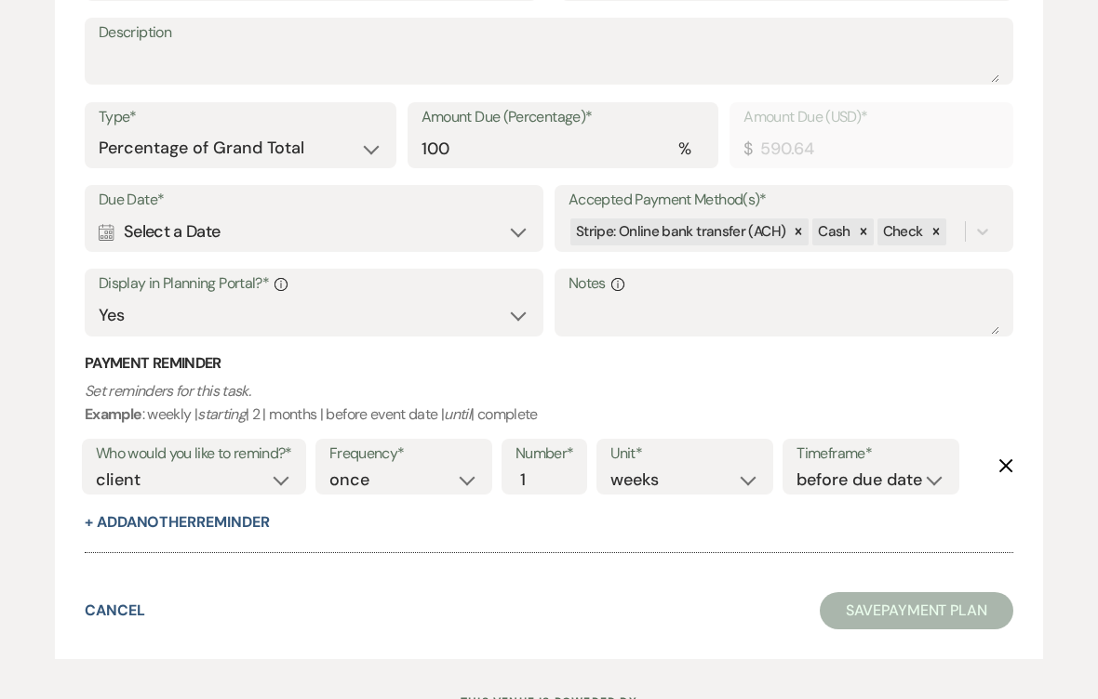
click at [149, 230] on div "Calendar Select a Date Expand" at bounding box center [314, 233] width 431 height 36
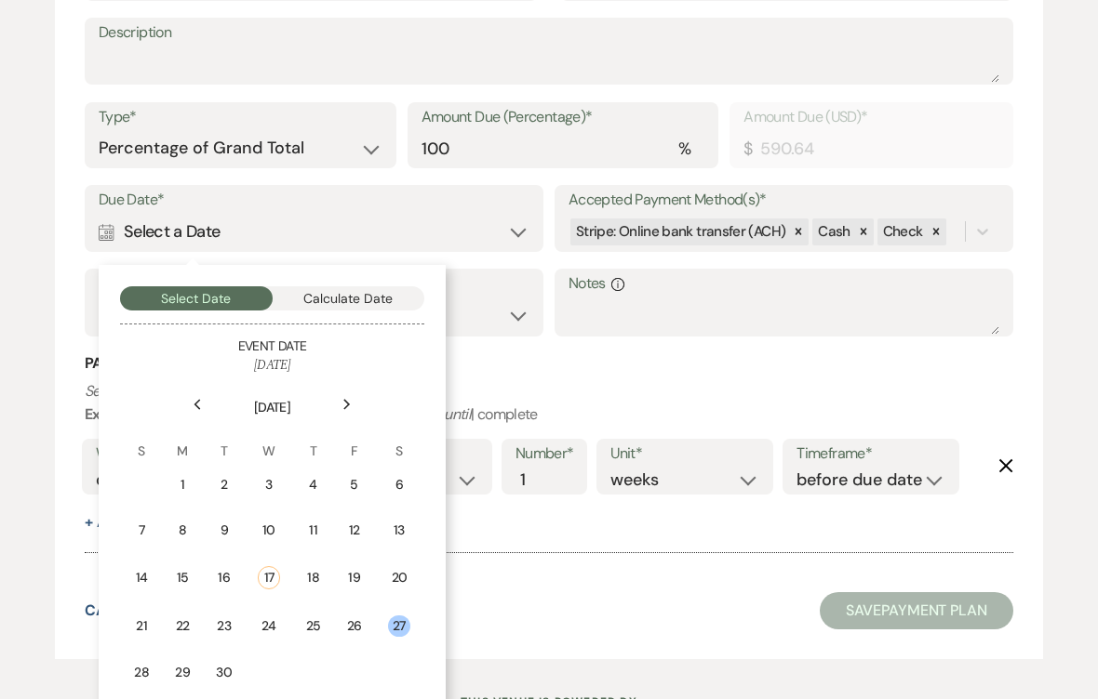
scroll to position [635, 0]
click at [354, 568] on div "19" at bounding box center [354, 578] width 15 height 20
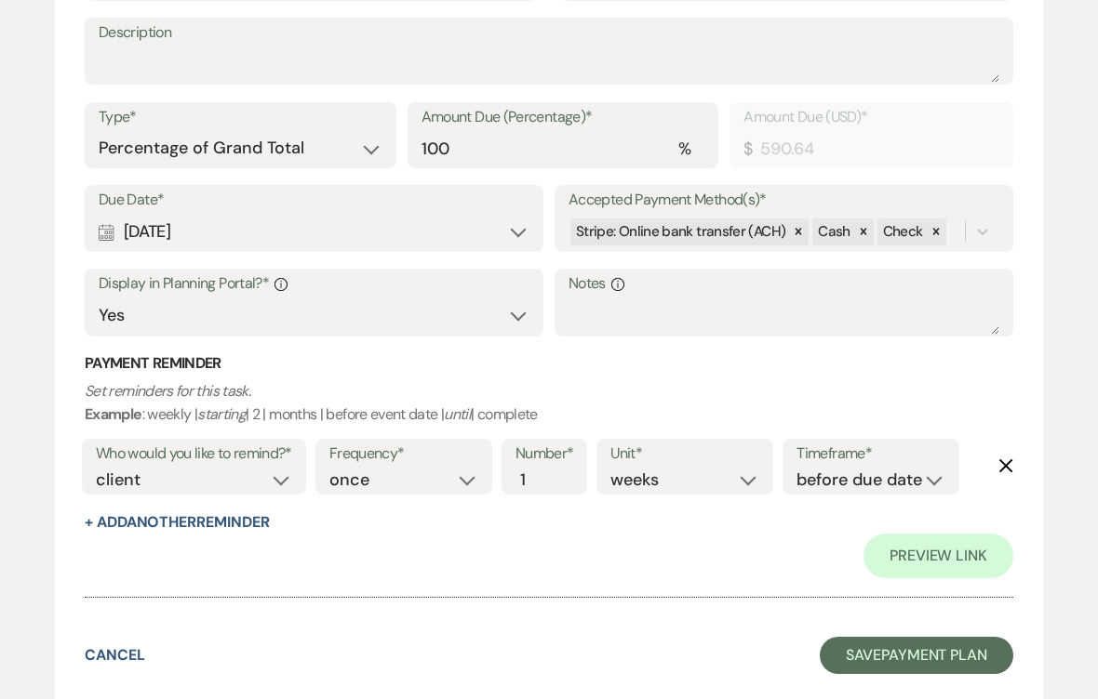
click at [575, 478] on div "Number* 1" at bounding box center [544, 467] width 86 height 56
click at [554, 468] on input "1" at bounding box center [534, 480] width 39 height 25
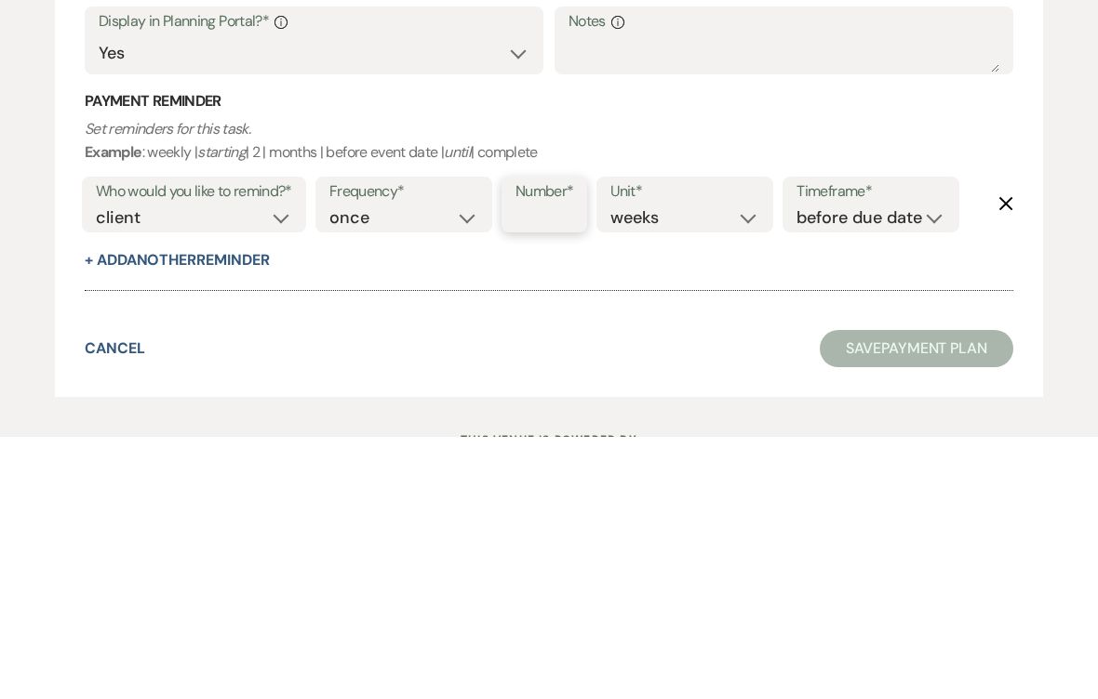
type input "1"
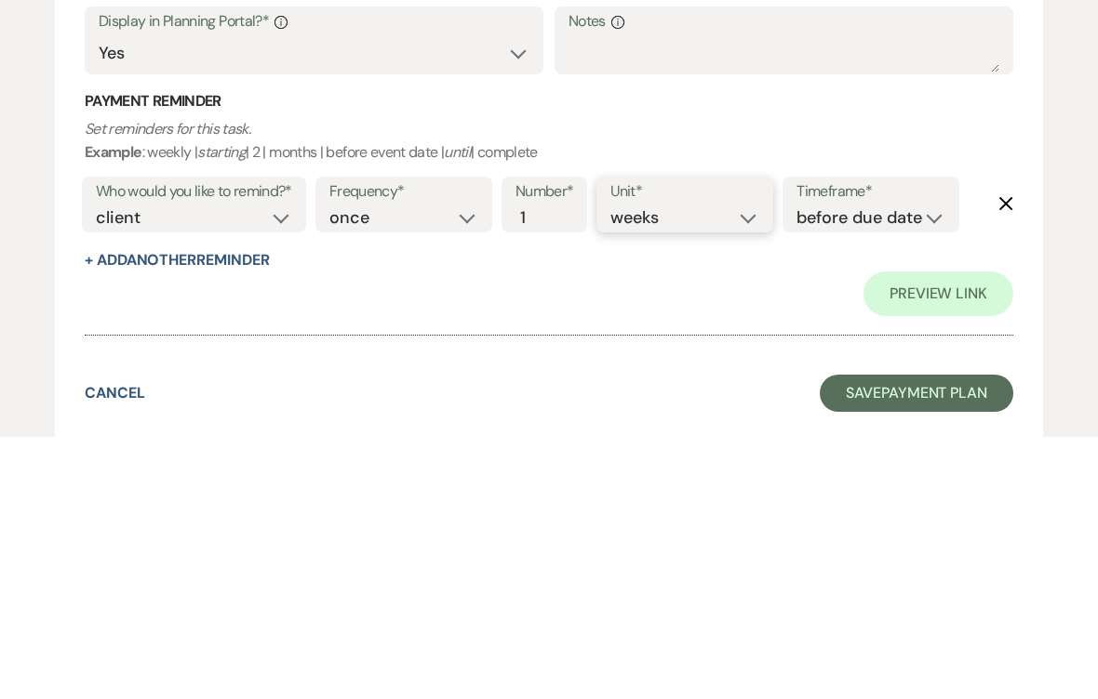
click at [756, 469] on select "days weeks months" at bounding box center [684, 481] width 149 height 25
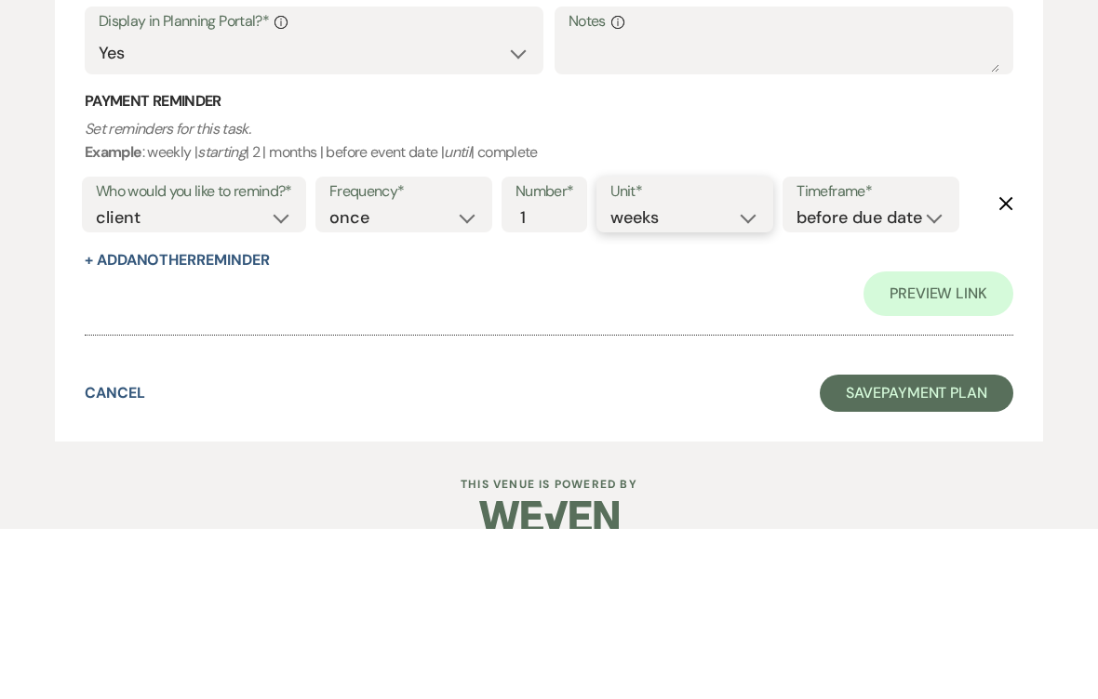
select select "days"
click at [123, 423] on button "+ Add Another Reminder" at bounding box center [177, 430] width 184 height 15
select select "client"
select select "days"
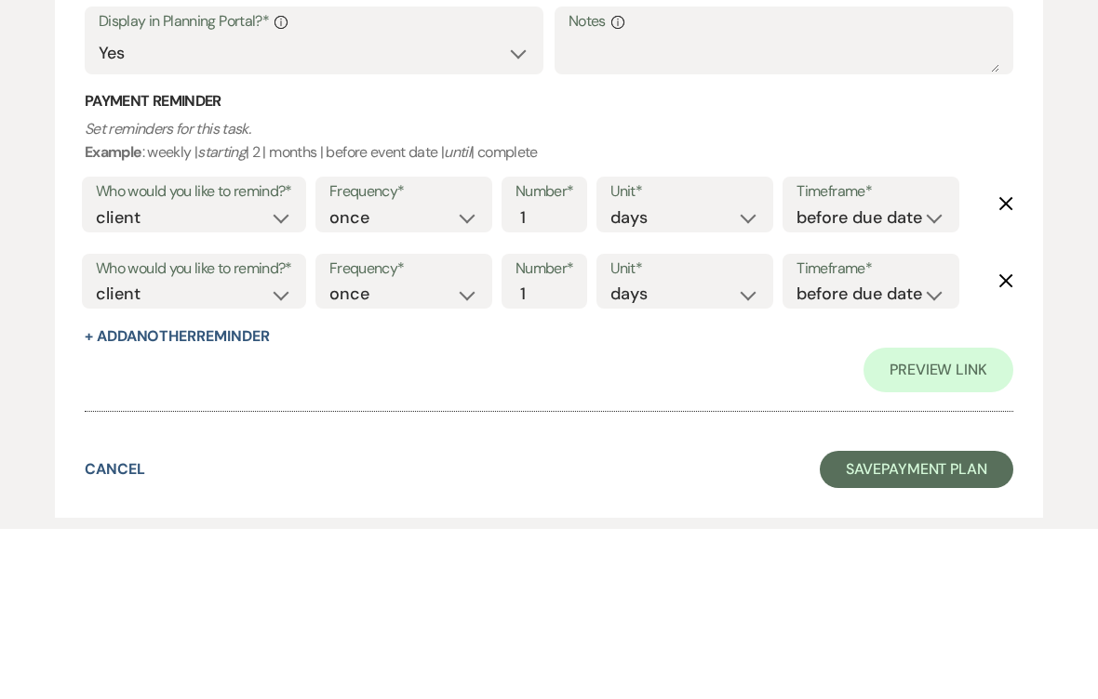
scroll to position [792, 0]
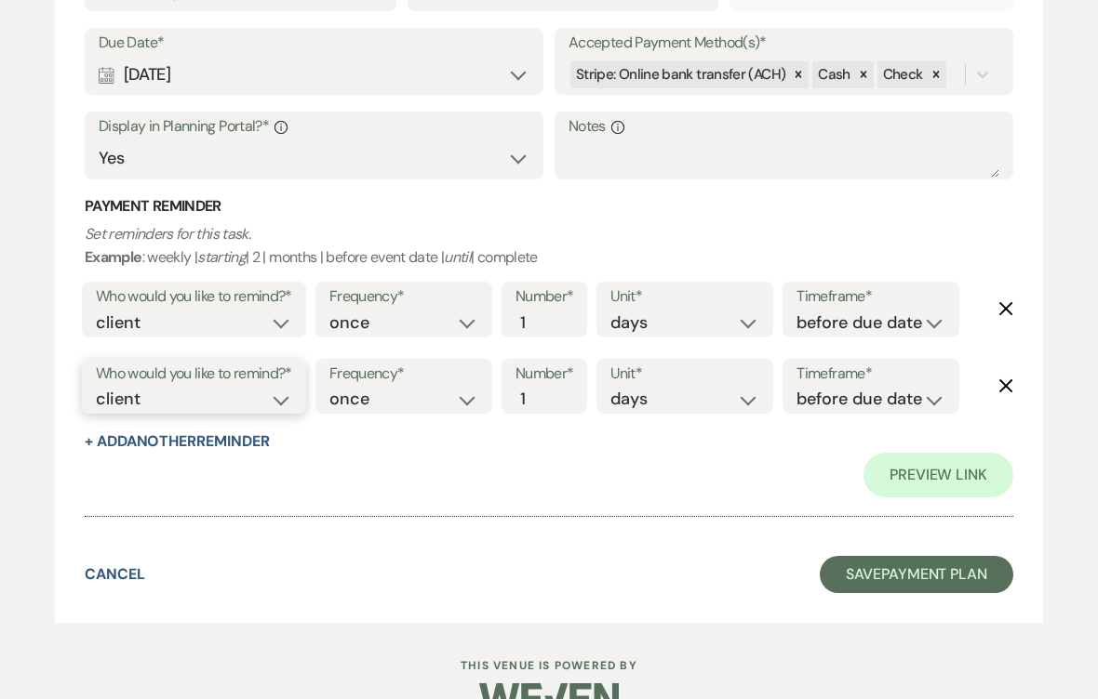
click at [105, 394] on select "client venue both" at bounding box center [194, 399] width 196 height 25
select select "both"
click at [542, 390] on input "1" at bounding box center [534, 399] width 39 height 25
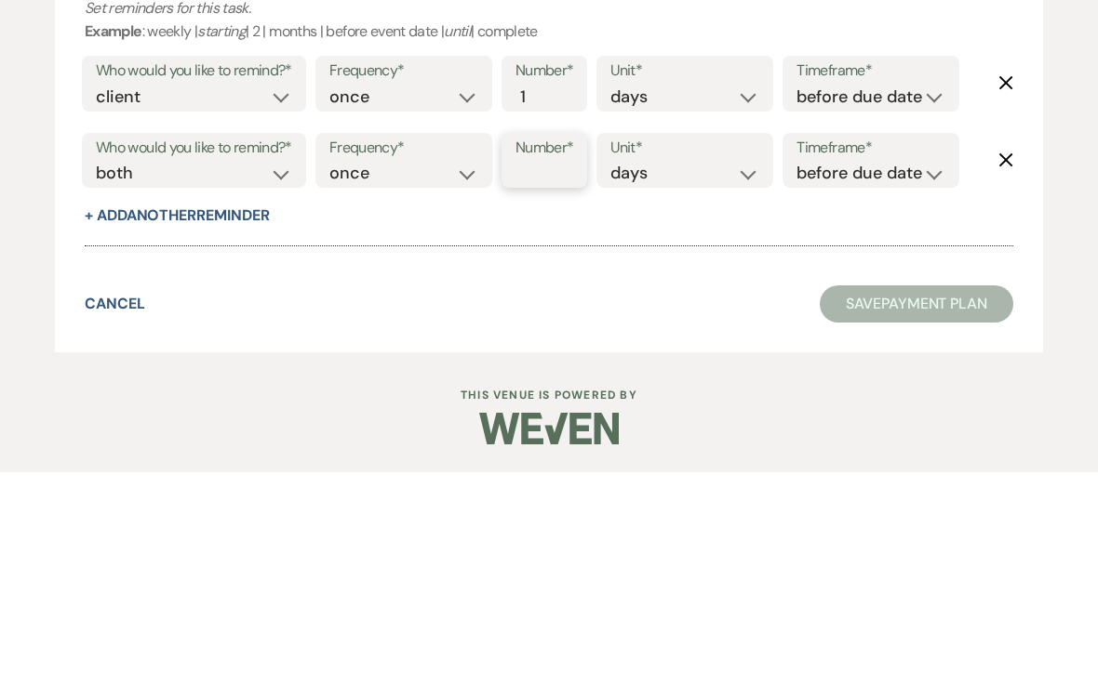
scroll to position [782, 0]
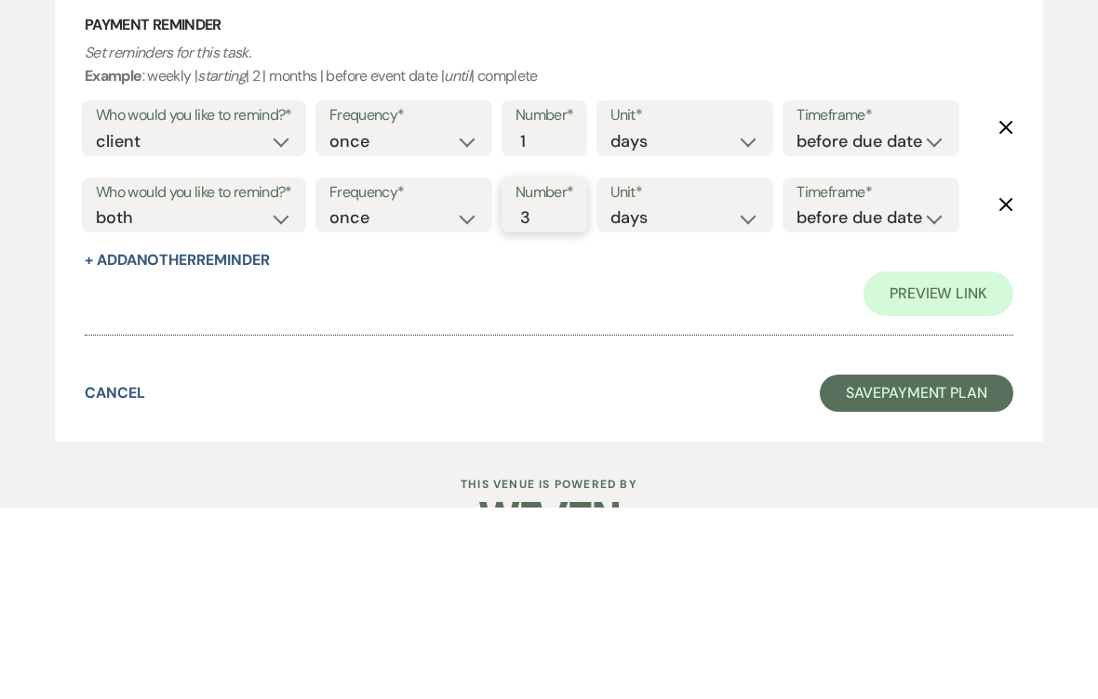
type input "3"
click at [822, 397] on select "before due date after due date on due date on custom date" at bounding box center [870, 409] width 149 height 25
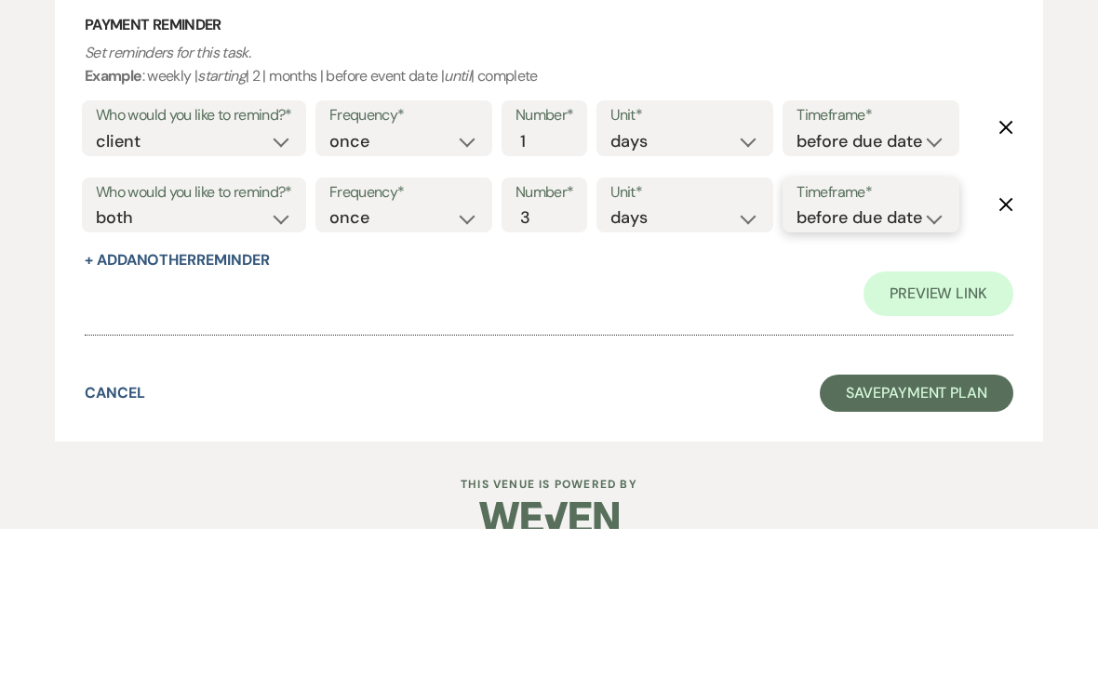
select select "afterDueDate"
click at [911, 545] on button "Save Payment Plan" at bounding box center [915, 563] width 193 height 37
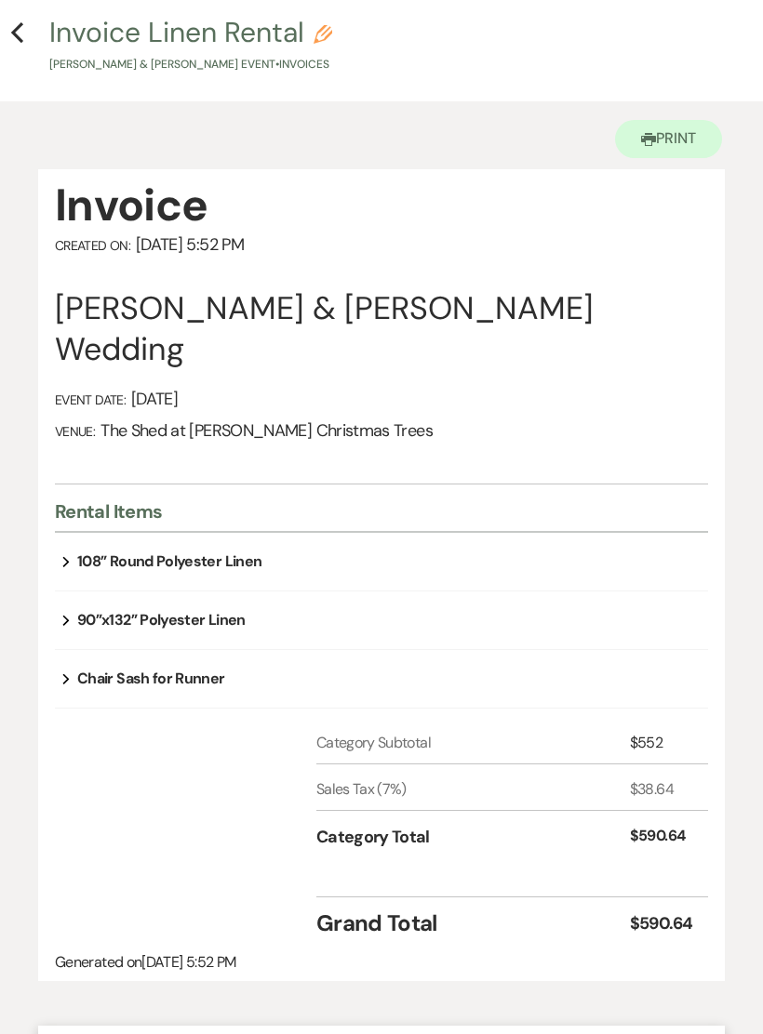
scroll to position [113, 0]
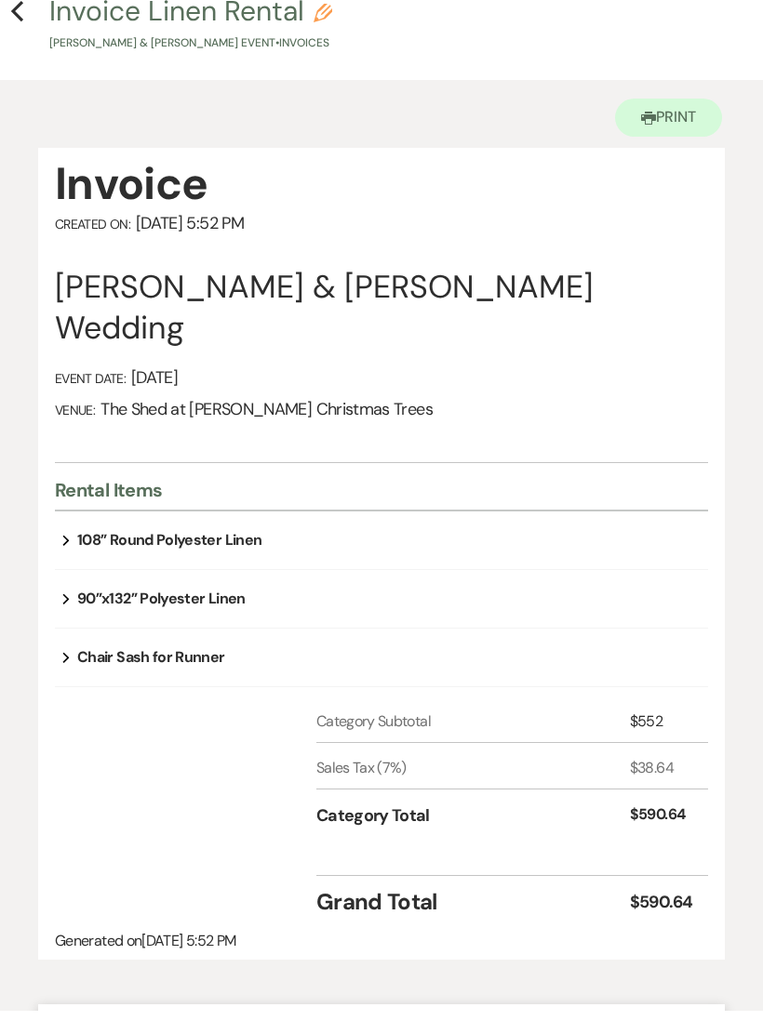
click at [68, 552] on icon "Expand" at bounding box center [65, 563] width 7 height 22
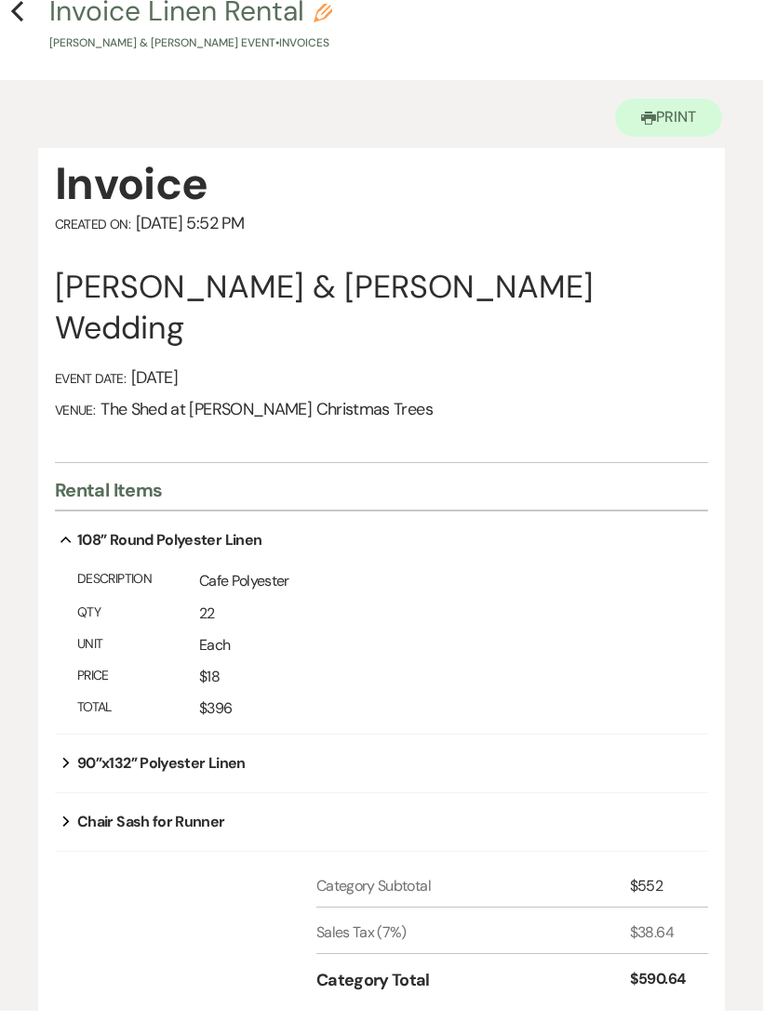
click at [72, 739] on button "Expand" at bounding box center [66, 786] width 22 height 15
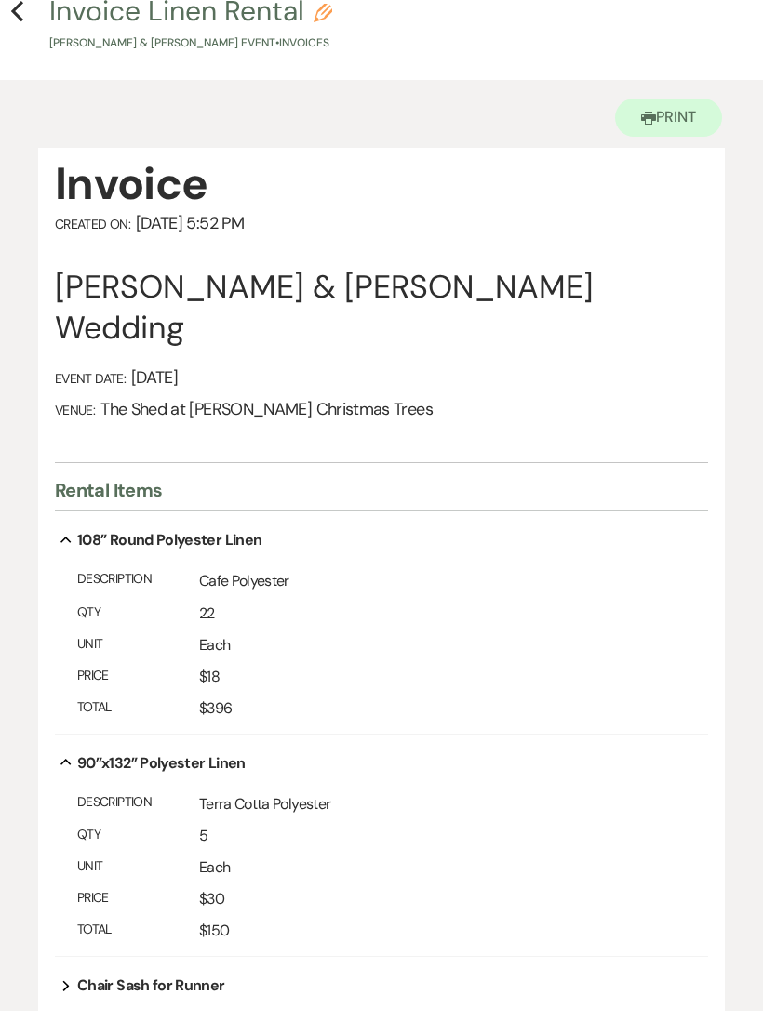
click at [67, 560] on use "button" at bounding box center [65, 563] width 10 height 7
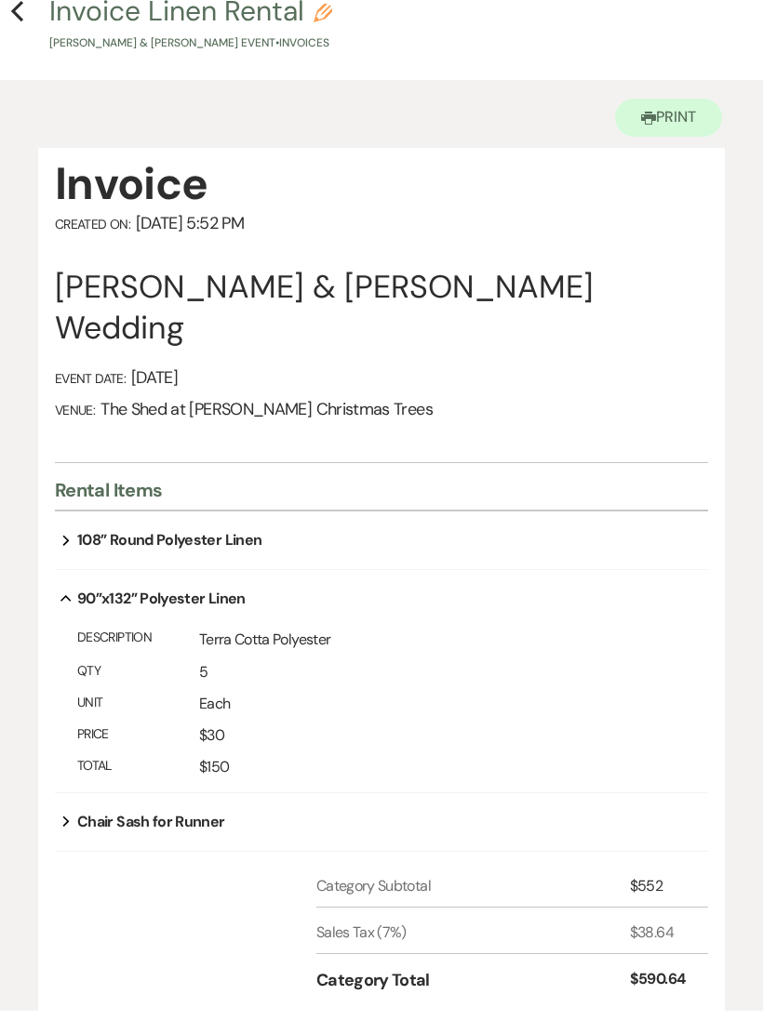
click at [76, 739] on div "Total $150" at bounding box center [381, 791] width 653 height 32
click at [22, 23] on icon "Previous" at bounding box center [17, 34] width 14 height 22
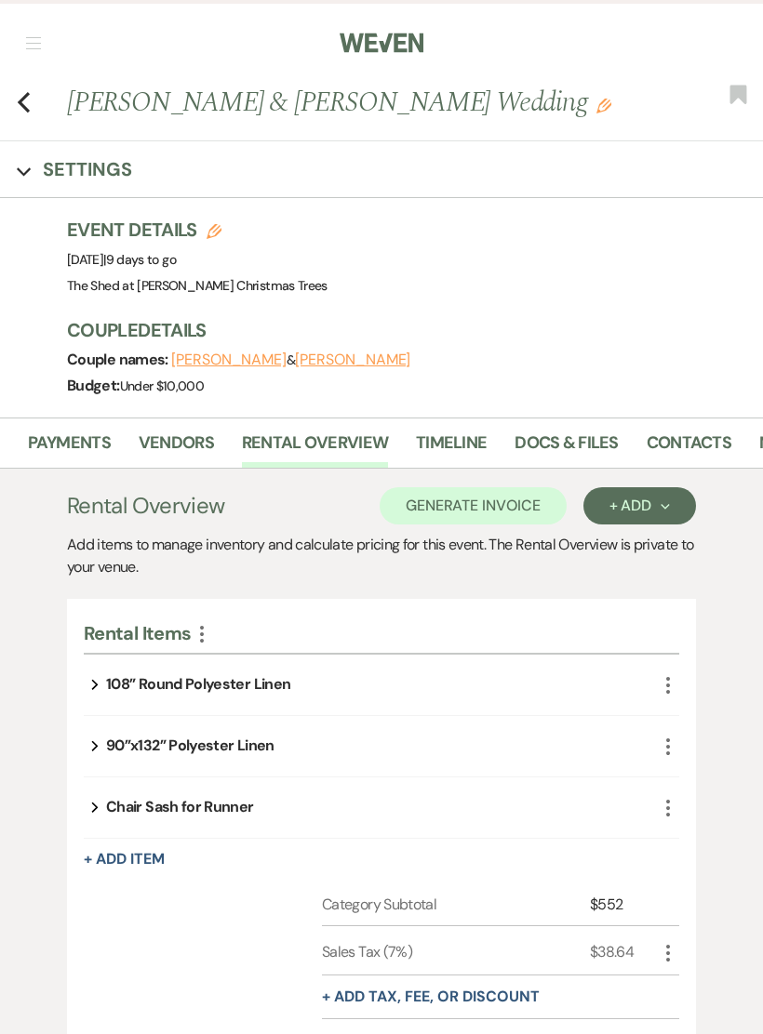
scroll to position [0, 268]
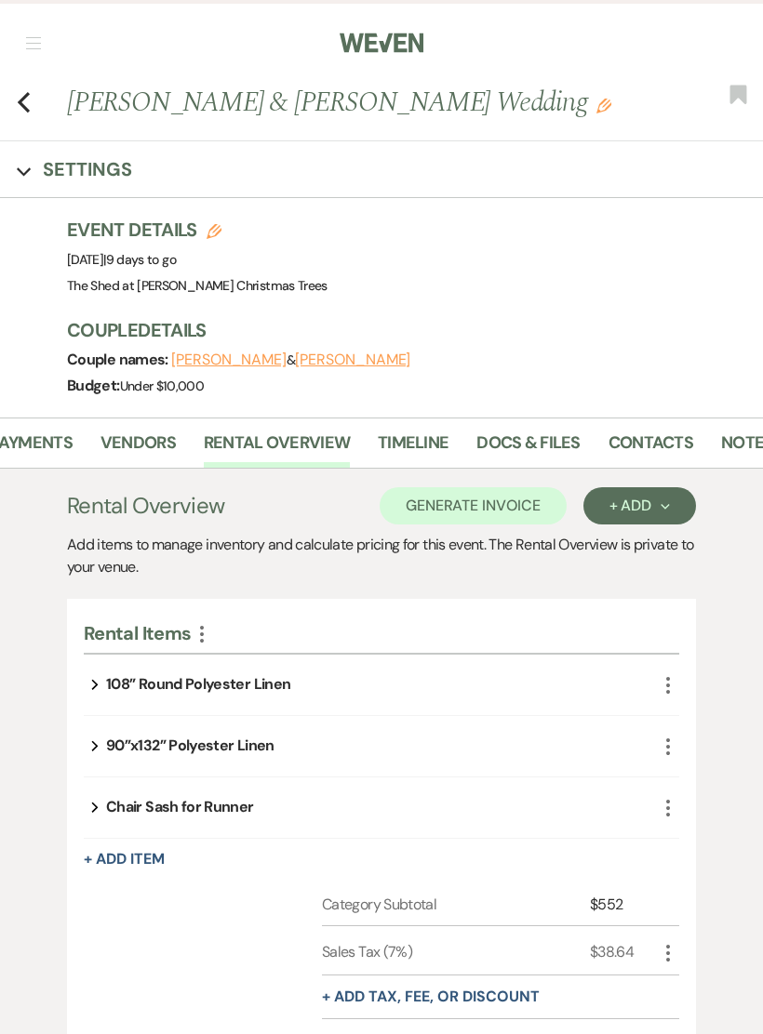
click at [515, 447] on link "Docs & Files" at bounding box center [527, 449] width 103 height 38
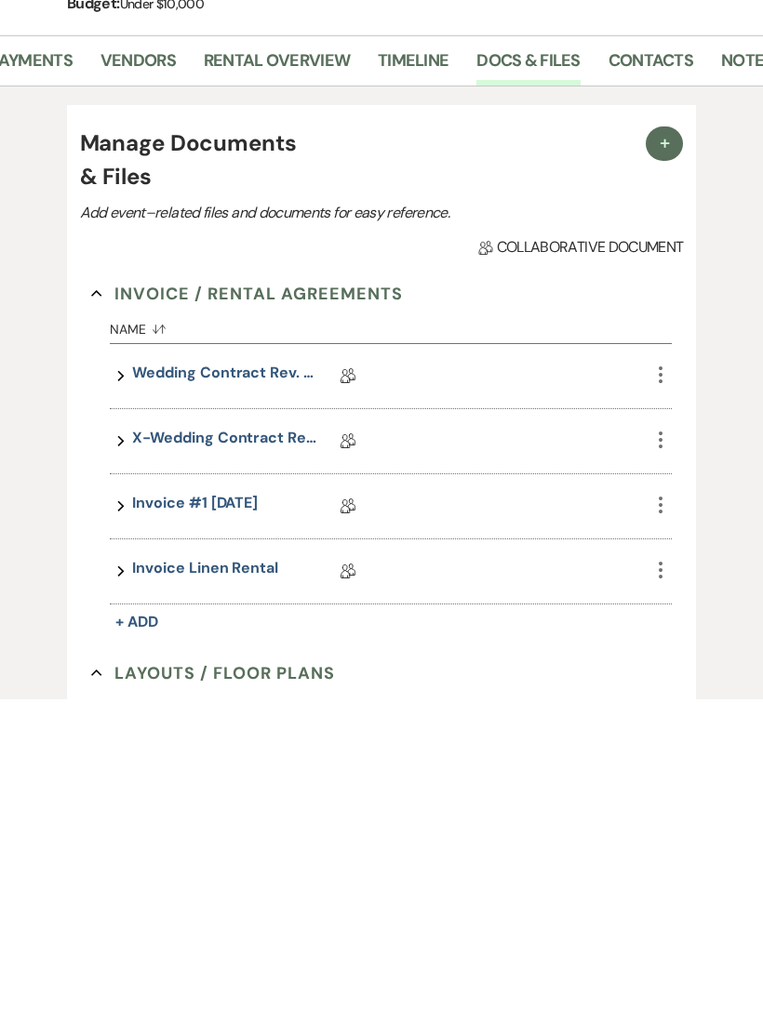
scroll to position [50, 0]
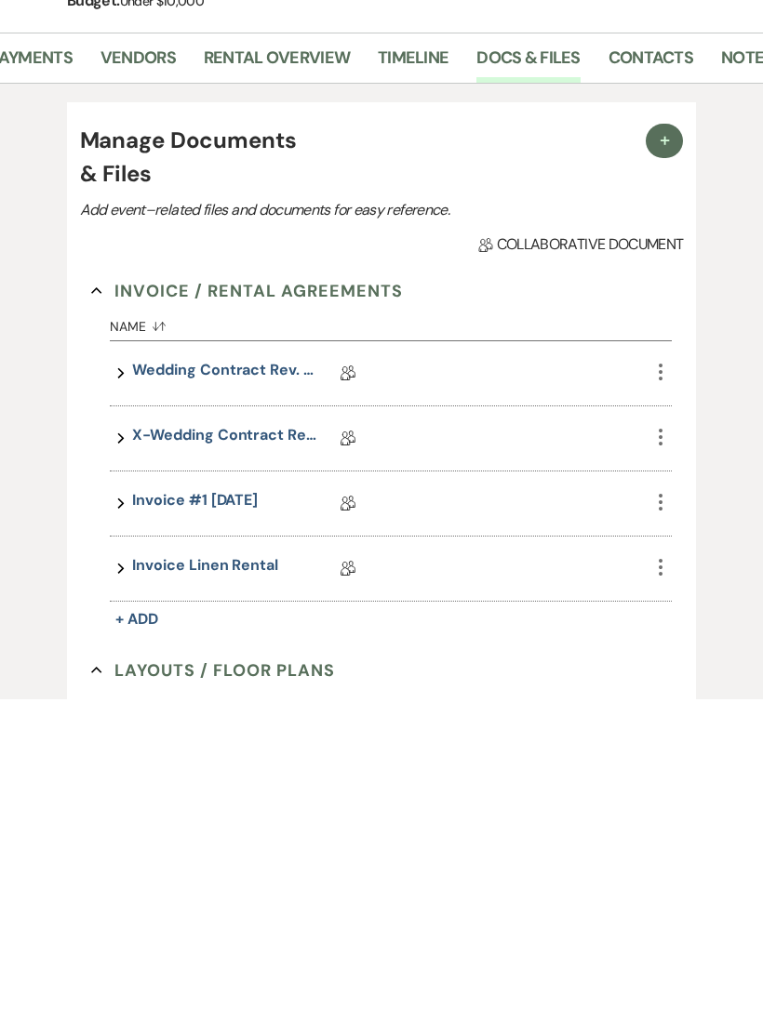
click at [165, 739] on link "Invoice Linen Rental" at bounding box center [204, 903] width 145 height 29
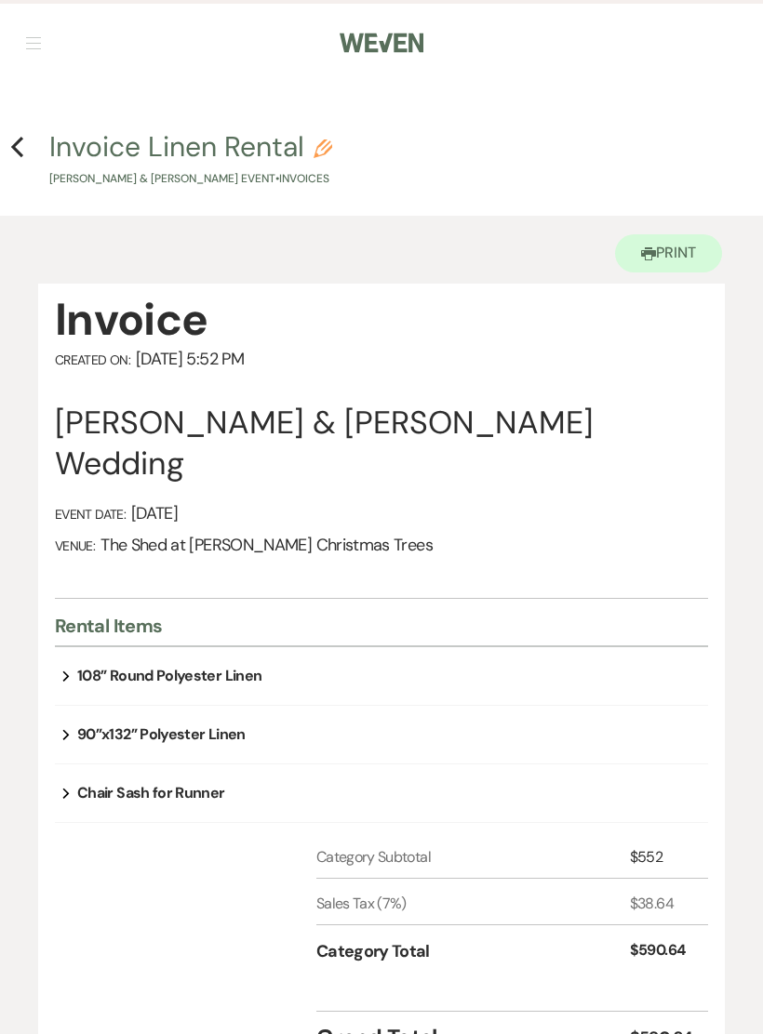
click at [22, 145] on icon "Previous" at bounding box center [17, 147] width 14 height 22
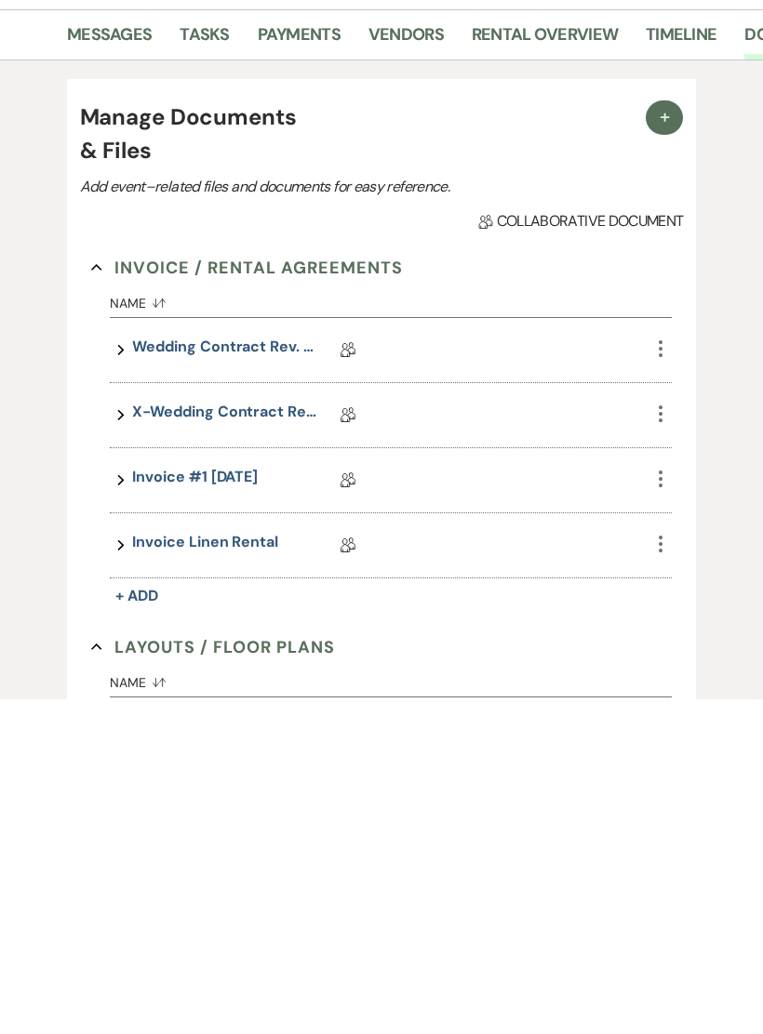
click at [516, 356] on link "Rental Overview" at bounding box center [545, 375] width 146 height 38
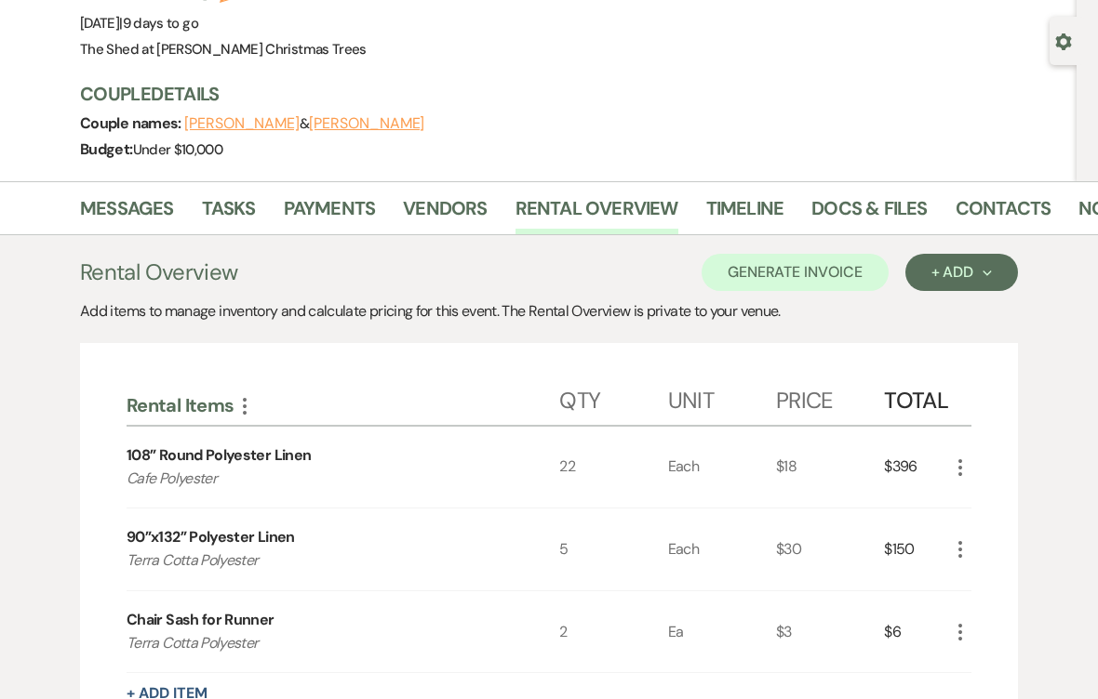
scroll to position [0, 4]
click at [880, 214] on link "Docs & Files" at bounding box center [864, 214] width 115 height 41
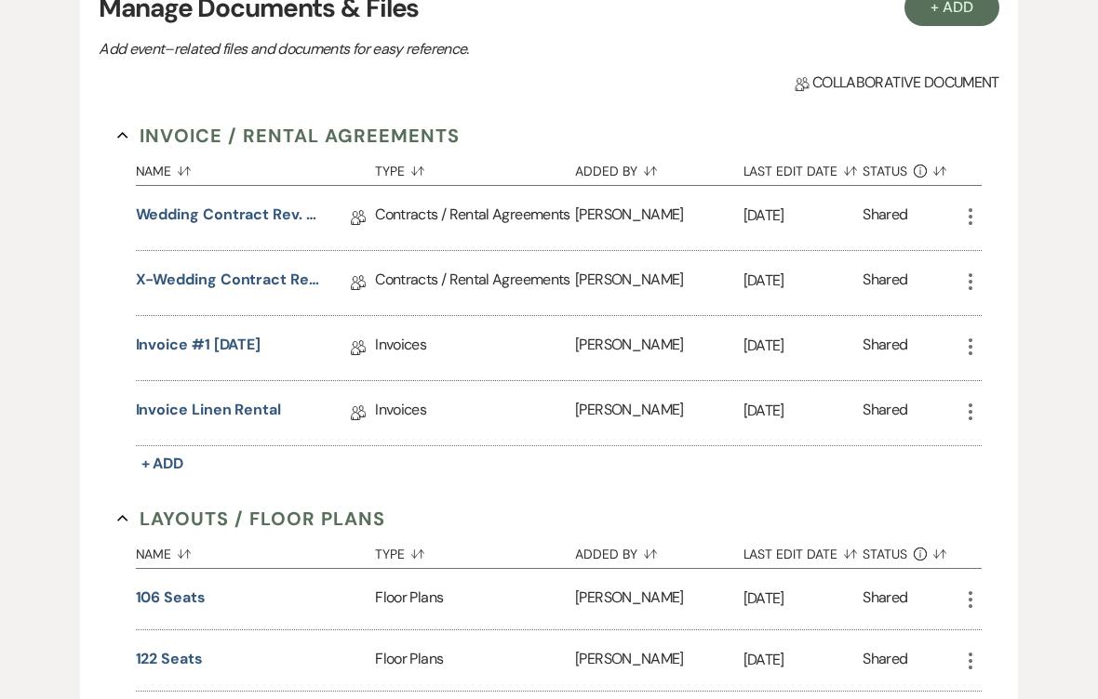
scroll to position [536, 0]
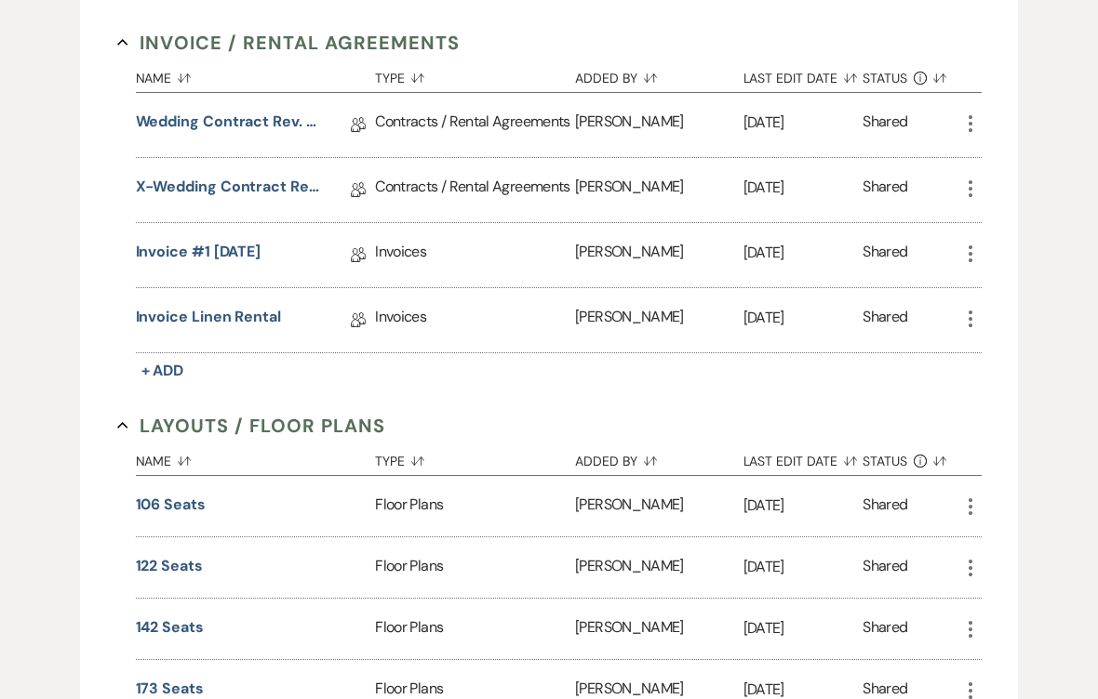
click at [166, 326] on link "Invoice Linen Rental" at bounding box center [208, 321] width 145 height 29
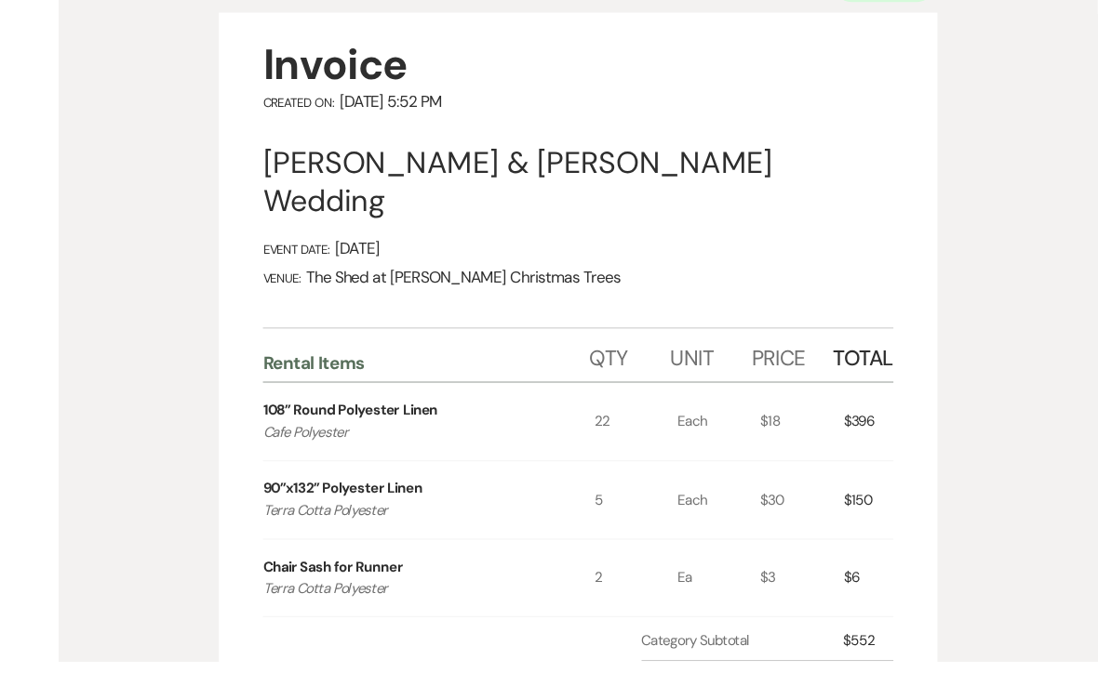
scroll to position [277, 0]
